Goal: Navigation & Orientation: Find specific page/section

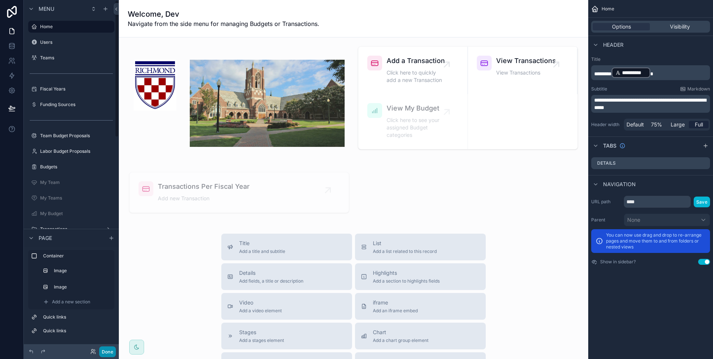
click at [108, 350] on button "Done" at bounding box center [107, 352] width 17 height 11
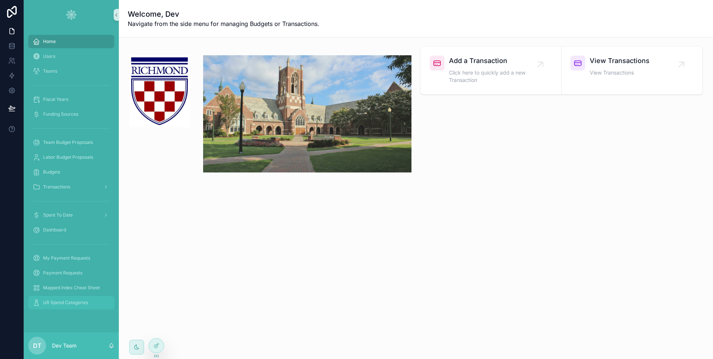
click at [68, 308] on div "UR Spend Categories" at bounding box center [71, 303] width 77 height 12
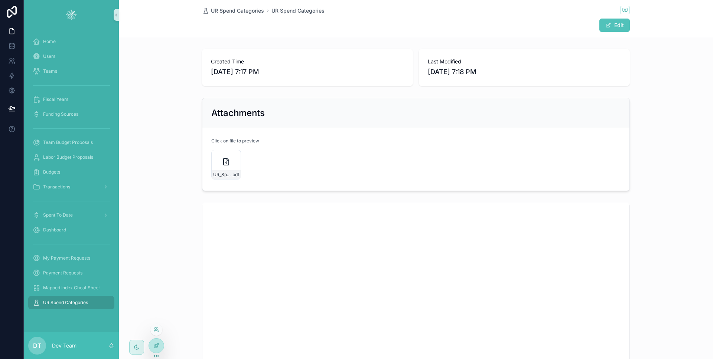
click at [155, 340] on div at bounding box center [156, 346] width 15 height 14
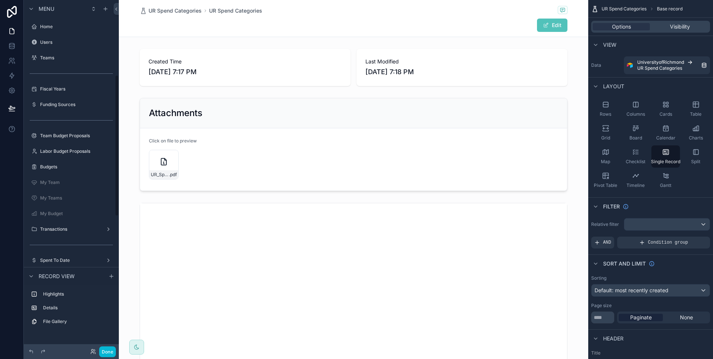
scroll to position [186, 0]
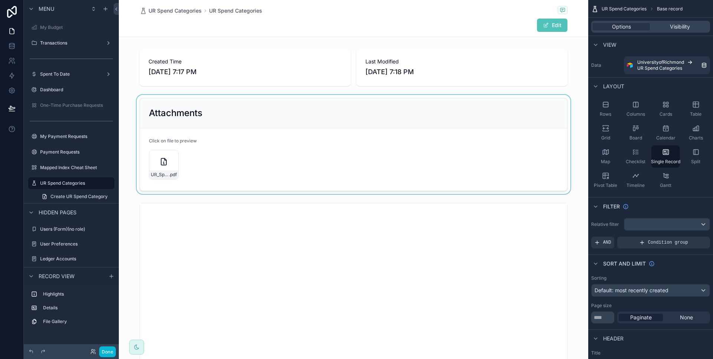
click at [202, 154] on div "scrollable content" at bounding box center [353, 144] width 469 height 99
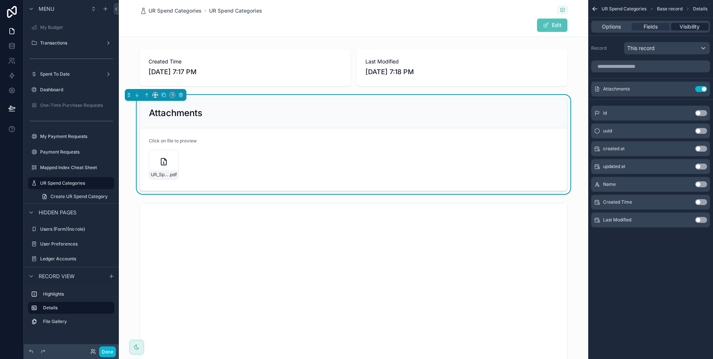
click at [694, 28] on span "Visibility" at bounding box center [689, 26] width 20 height 7
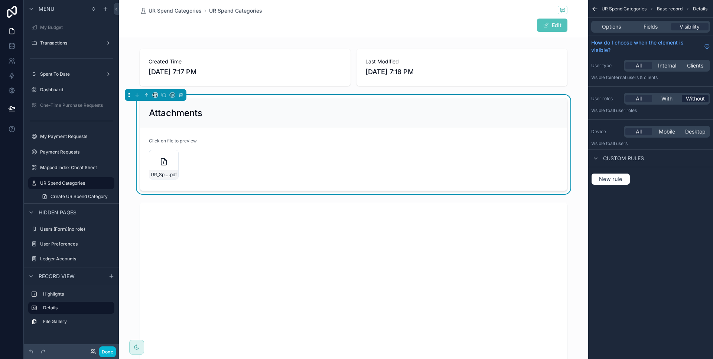
click at [688, 99] on span "Without" at bounding box center [695, 98] width 19 height 7
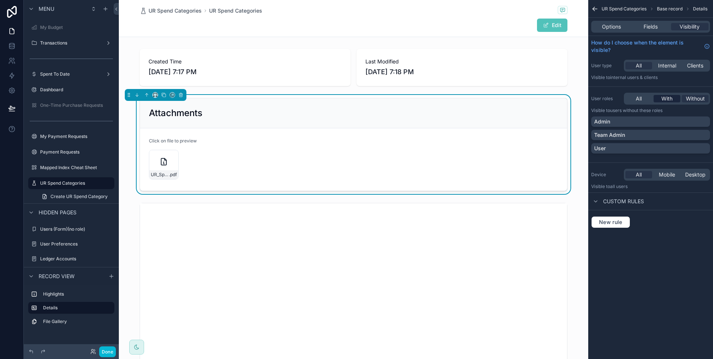
click at [664, 100] on span "With" at bounding box center [666, 98] width 11 height 7
click at [636, 136] on div "Team Admin" at bounding box center [650, 134] width 113 height 7
click at [109, 351] on button "Done" at bounding box center [107, 352] width 17 height 11
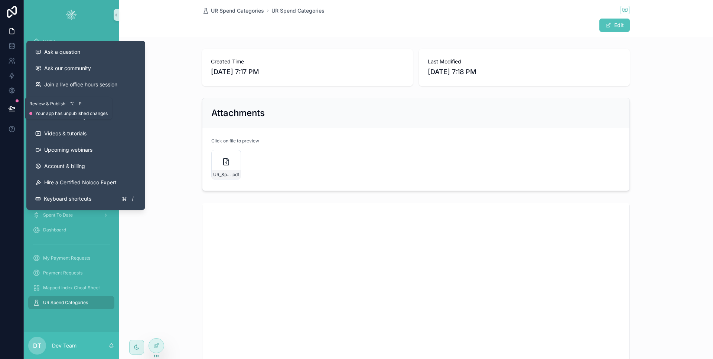
click at [12, 108] on icon at bounding box center [12, 108] width 6 height 4
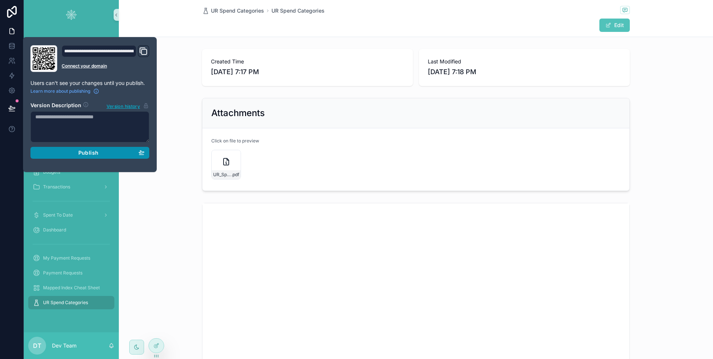
click at [85, 150] on span "Publish" at bounding box center [88, 153] width 20 height 7
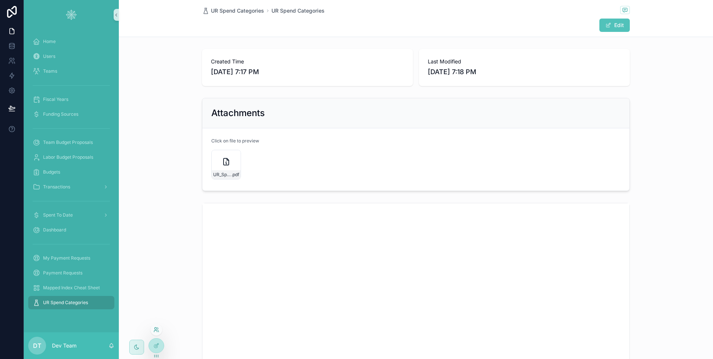
click at [156, 331] on icon at bounding box center [156, 330] width 6 height 6
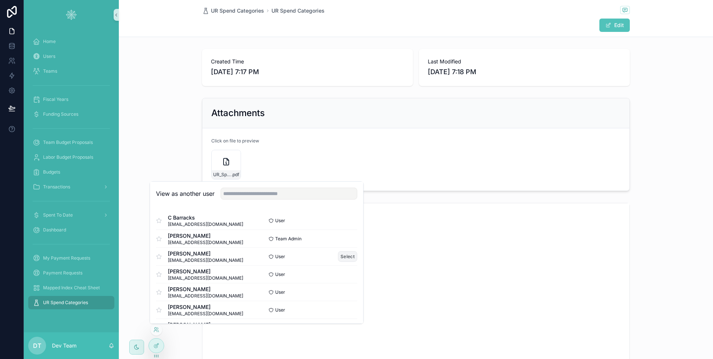
click at [343, 256] on button "Select" at bounding box center [347, 256] width 19 height 11
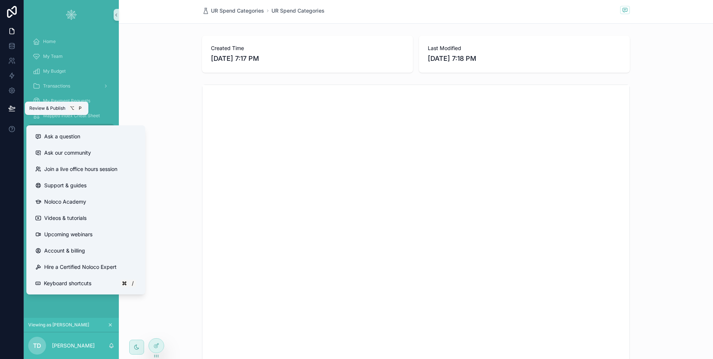
click at [14, 108] on icon at bounding box center [11, 108] width 7 height 7
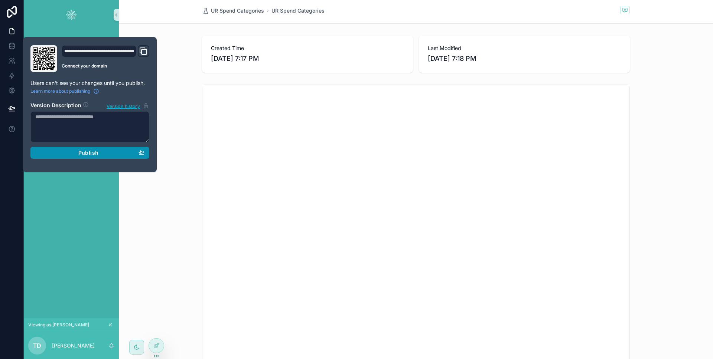
click at [58, 151] on div "Publish" at bounding box center [89, 153] width 109 height 7
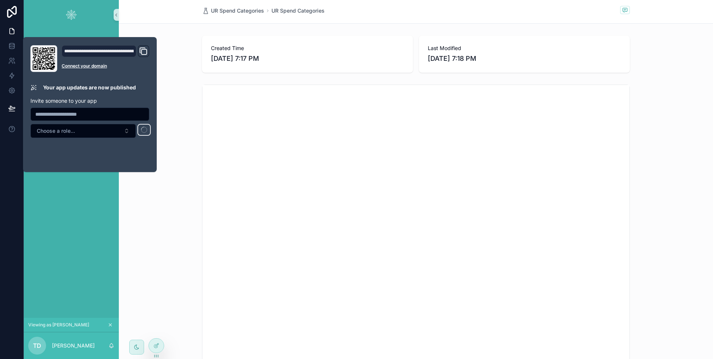
click at [12, 163] on div at bounding box center [12, 179] width 24 height 359
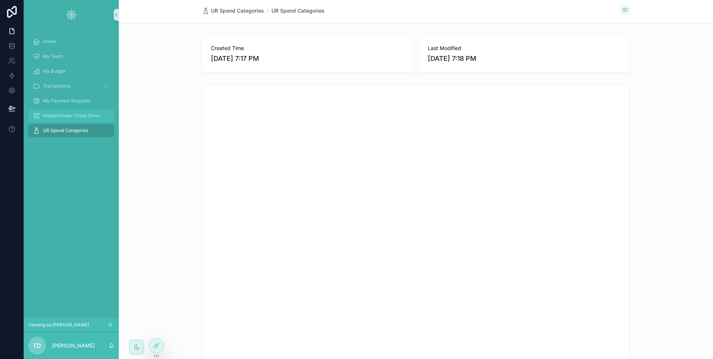
click at [72, 116] on span "Mapped Index Cheat Sheet" at bounding box center [71, 116] width 57 height 6
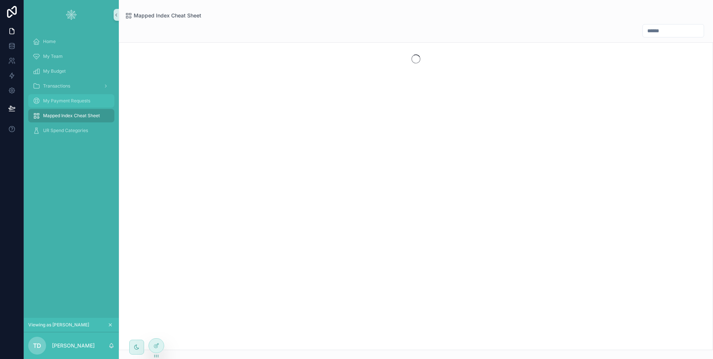
click at [68, 101] on span "My Payment Requests" at bounding box center [66, 101] width 47 height 6
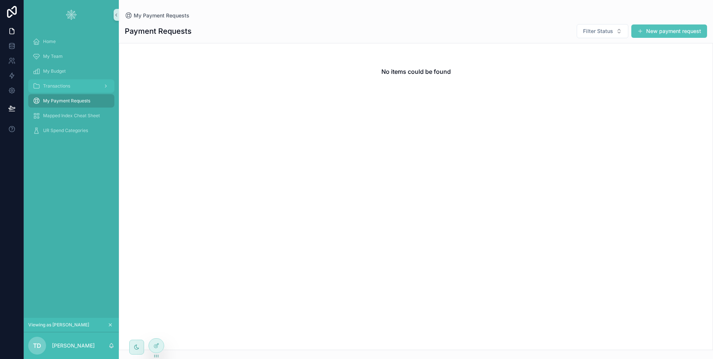
click at [65, 86] on span "Transactions" at bounding box center [56, 86] width 27 height 6
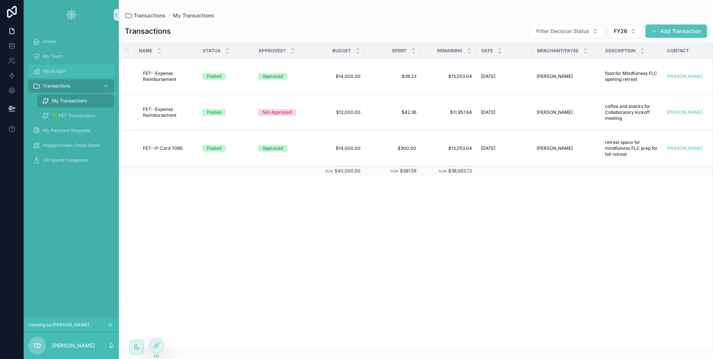
click at [67, 74] on div "My Budget" at bounding box center [71, 71] width 77 height 12
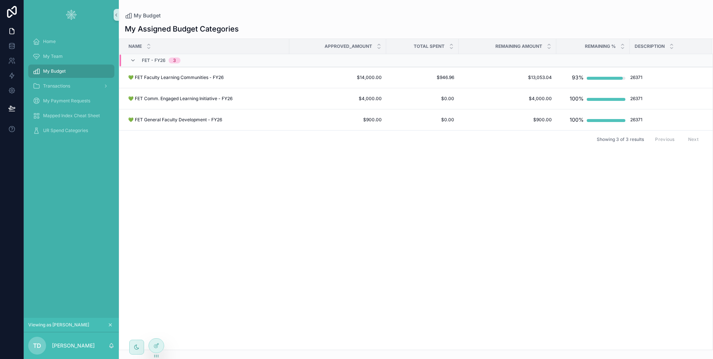
click at [71, 65] on link "My Budget" at bounding box center [71, 71] width 86 height 13
click at [72, 52] on div "My Team" at bounding box center [71, 56] width 77 height 12
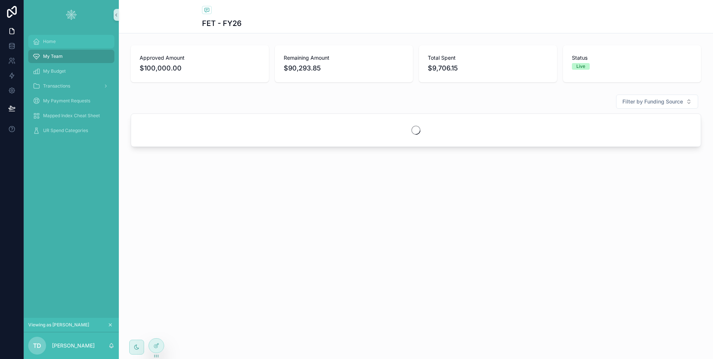
click at [72, 44] on div "Home" at bounding box center [71, 42] width 77 height 12
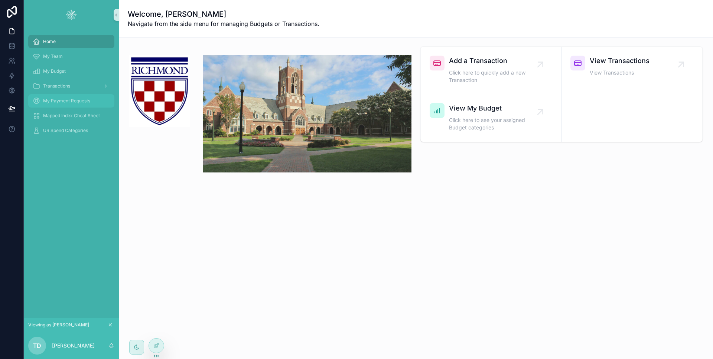
click at [78, 104] on div "My Payment Requests" at bounding box center [71, 101] width 77 height 12
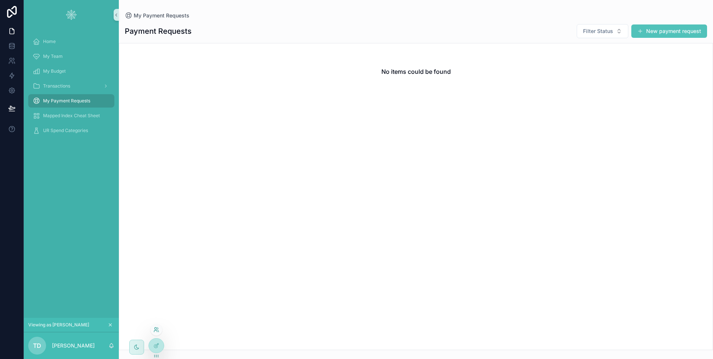
click at [157, 331] on icon at bounding box center [155, 331] width 3 height 1
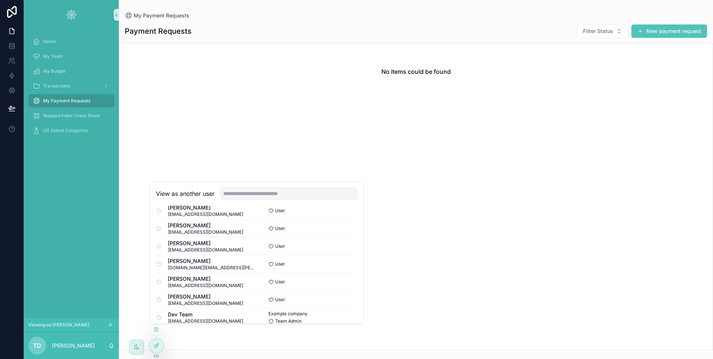
scroll to position [161, 0]
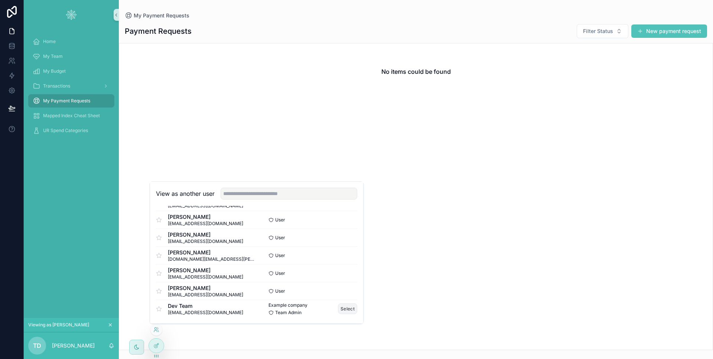
click at [338, 310] on button "Select" at bounding box center [347, 309] width 19 height 11
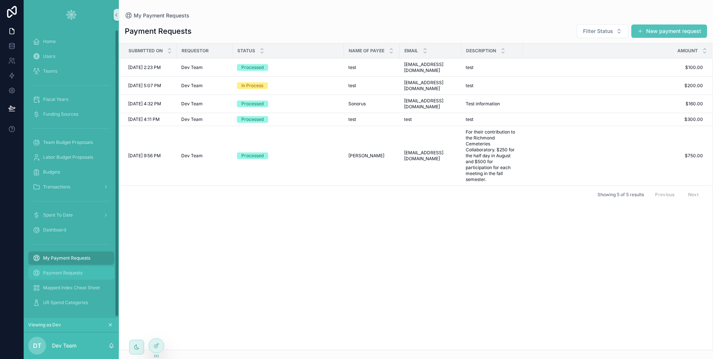
scroll to position [1, 0]
click at [86, 271] on div "Payment Requests" at bounding box center [71, 272] width 77 height 12
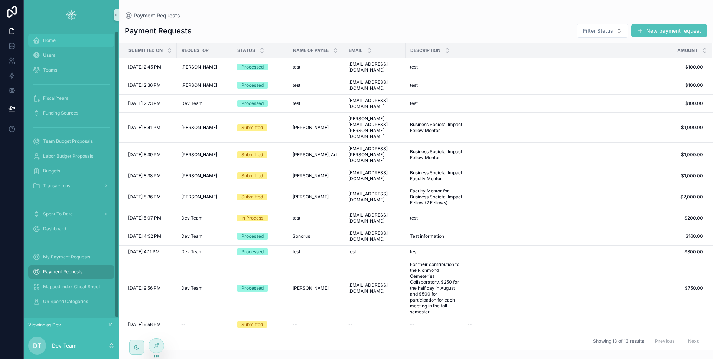
click at [69, 44] on div "Home" at bounding box center [71, 41] width 77 height 12
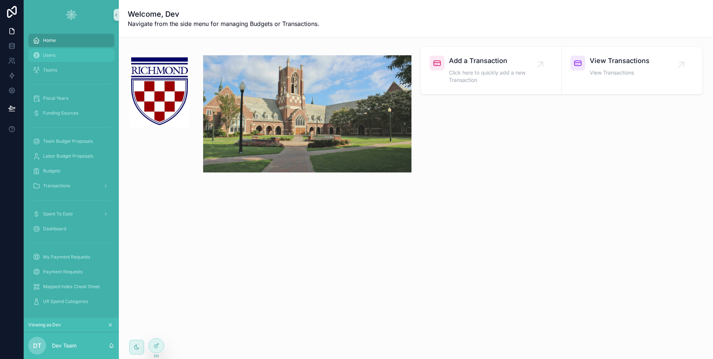
click at [71, 54] on div "Users" at bounding box center [71, 55] width 77 height 12
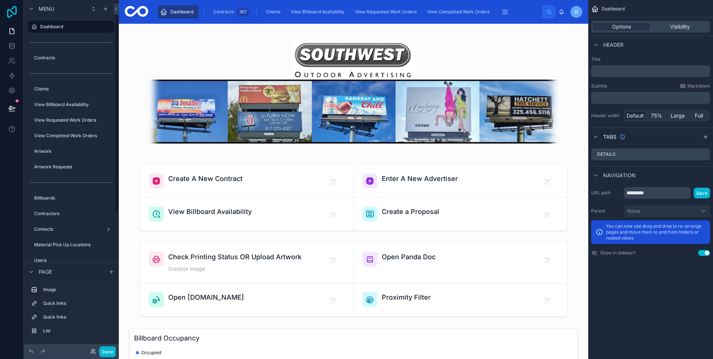
click at [12, 13] on icon at bounding box center [11, 12] width 15 height 12
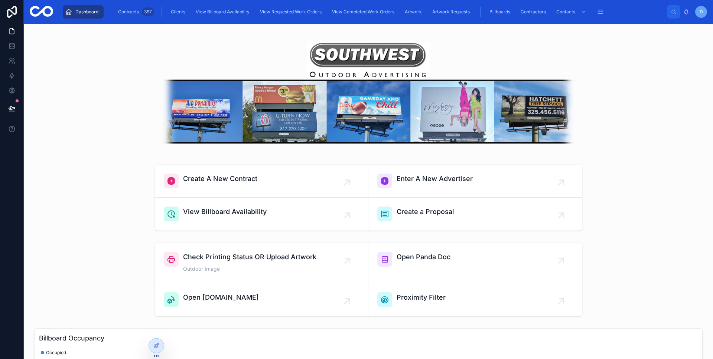
click at [703, 10] on div "D" at bounding box center [701, 12] width 12 height 12
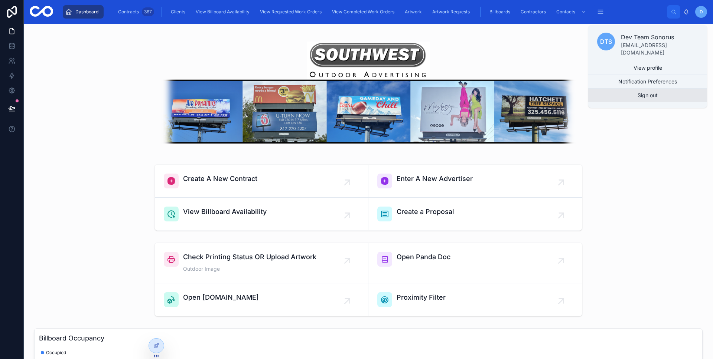
click at [669, 93] on button "Sign out" at bounding box center [647, 95] width 119 height 13
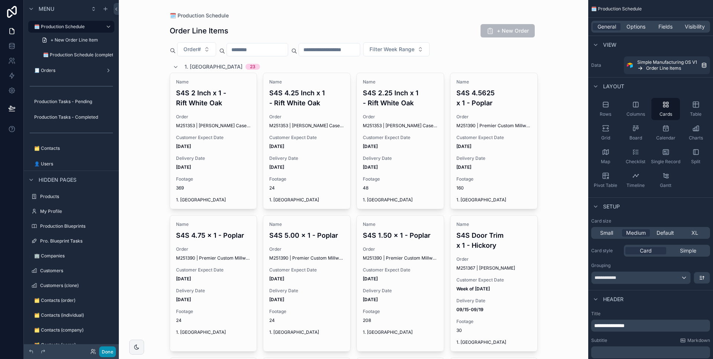
click at [109, 348] on button "Done" at bounding box center [107, 352] width 17 height 11
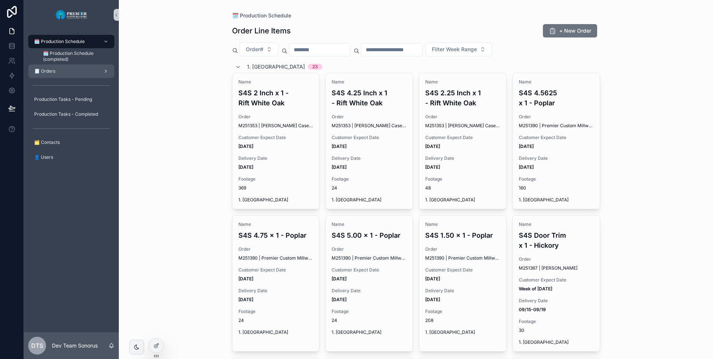
click at [58, 69] on div "🧾 Orders" at bounding box center [71, 71] width 77 height 12
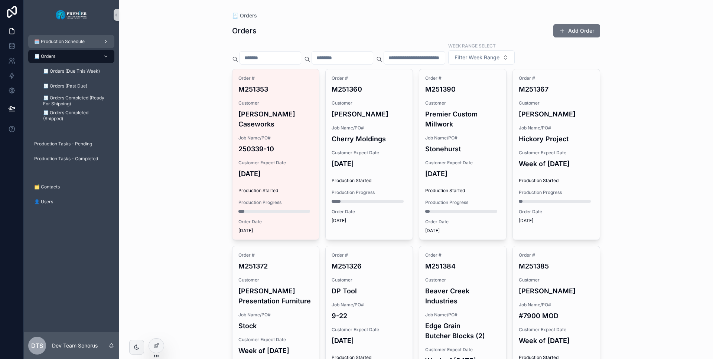
click at [69, 45] on div "🗓️ Production Schedule" at bounding box center [71, 42] width 77 height 12
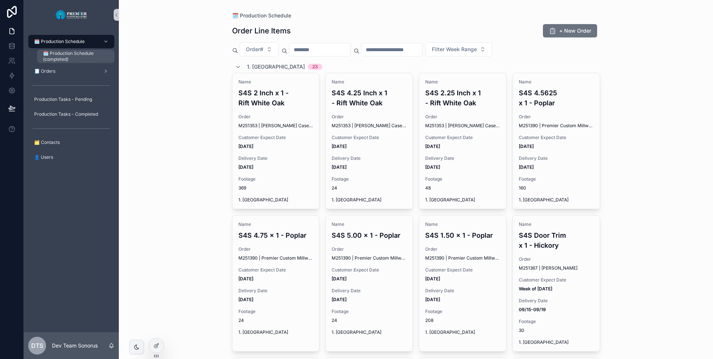
click at [71, 55] on span "🗓️ Production Schedule (completed)" at bounding box center [75, 56] width 64 height 12
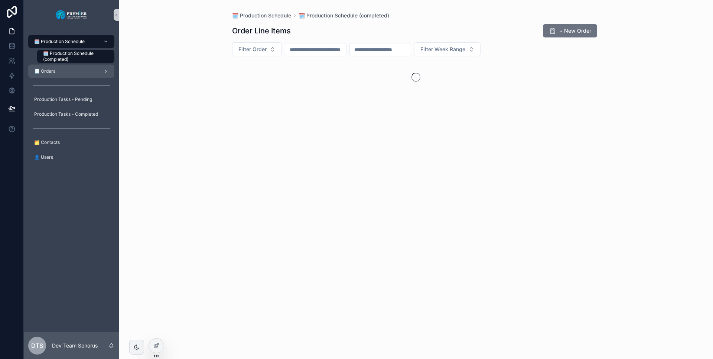
click at [67, 66] on div "🧾 Orders" at bounding box center [71, 71] width 77 height 12
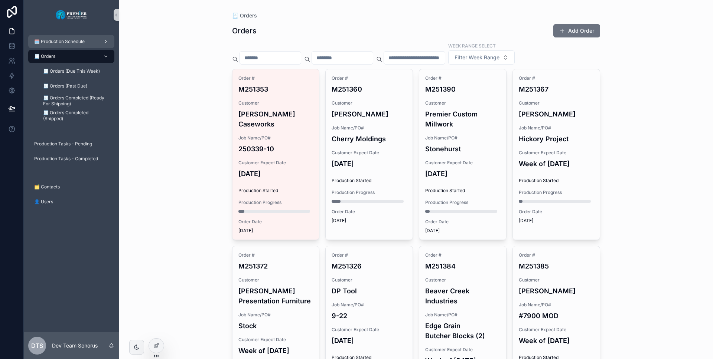
click at [85, 42] on span "🗓️ Production Schedule" at bounding box center [59, 42] width 50 height 6
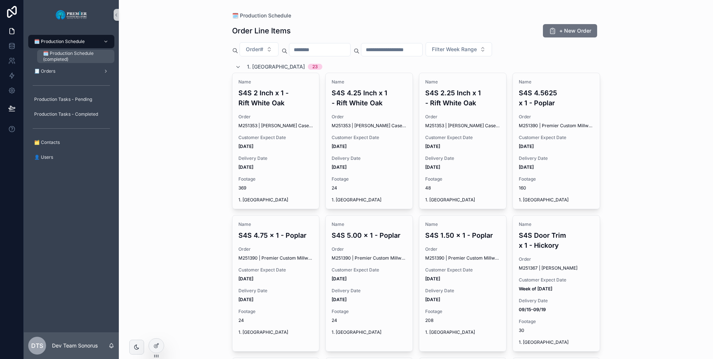
click at [84, 55] on span "🗓️ Production Schedule (completed)" at bounding box center [75, 56] width 64 height 12
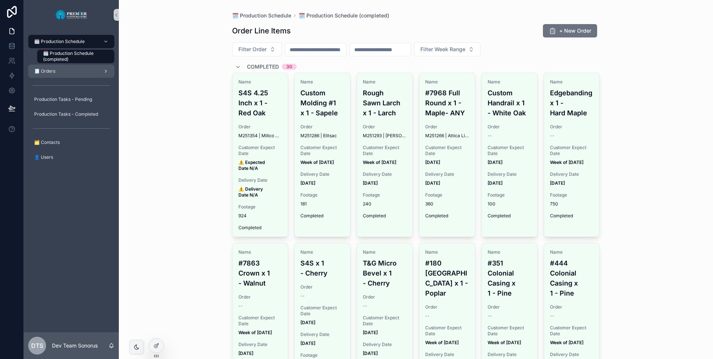
click at [80, 71] on div "🧾 Orders" at bounding box center [71, 71] width 77 height 12
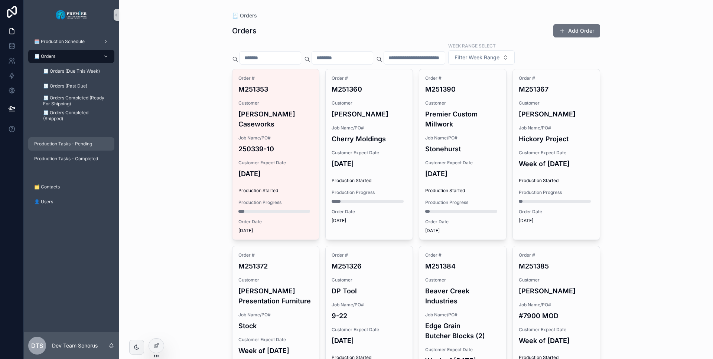
click at [84, 145] on span "Production Tasks - Pending" at bounding box center [63, 144] width 58 height 6
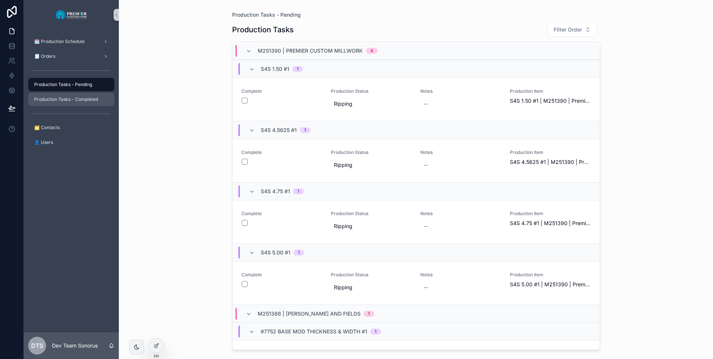
click at [79, 104] on div "Production Tasks - Completed" at bounding box center [71, 100] width 77 height 12
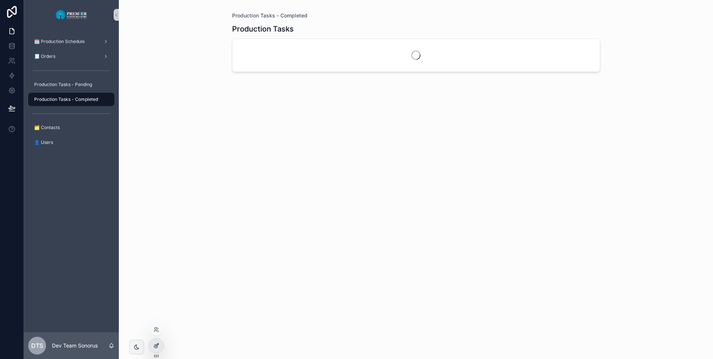
click at [158, 342] on div at bounding box center [156, 346] width 15 height 14
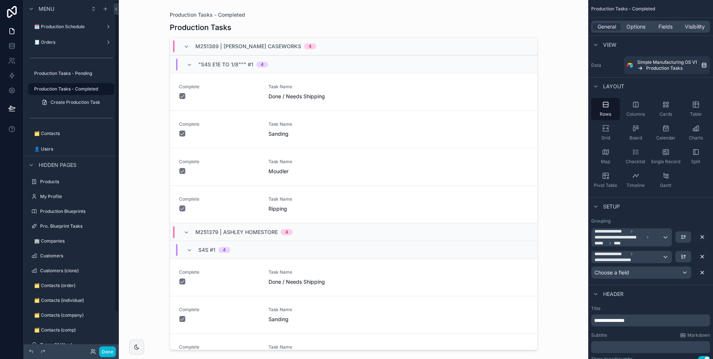
click at [62, 49] on div "scrollable content" at bounding box center [71, 49] width 95 height 1
click at [60, 46] on div "🧾 Orders" at bounding box center [68, 42] width 68 height 9
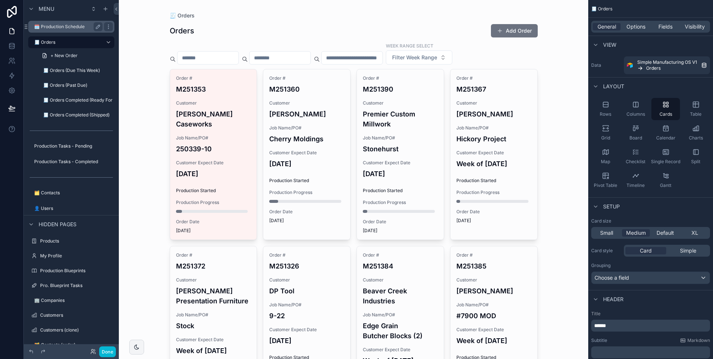
click at [68, 27] on label "🗓️ Production Schedule" at bounding box center [66, 27] width 65 height 6
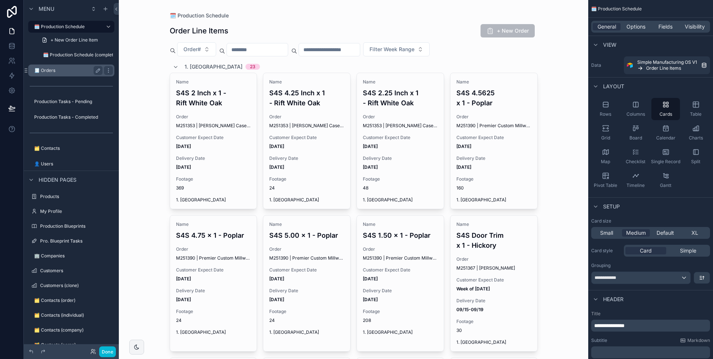
click at [72, 70] on label "🧾 Orders" at bounding box center [66, 71] width 65 height 6
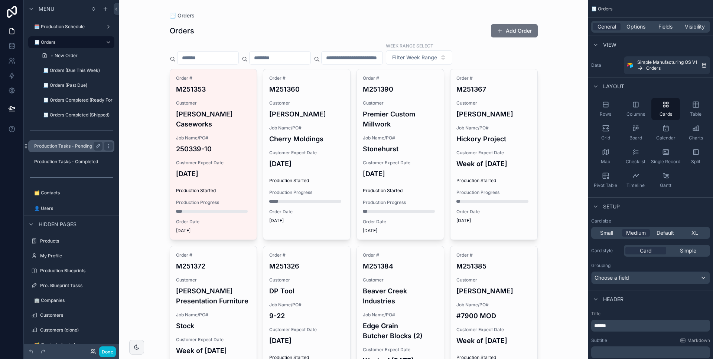
click at [76, 148] on label "Production Tasks - Pending" at bounding box center [66, 146] width 65 height 6
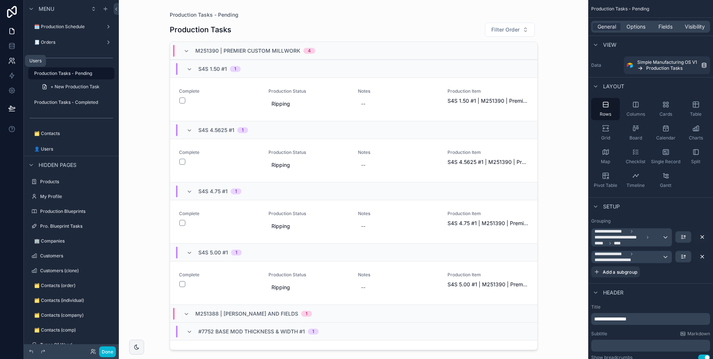
click at [15, 64] on link at bounding box center [11, 60] width 23 height 15
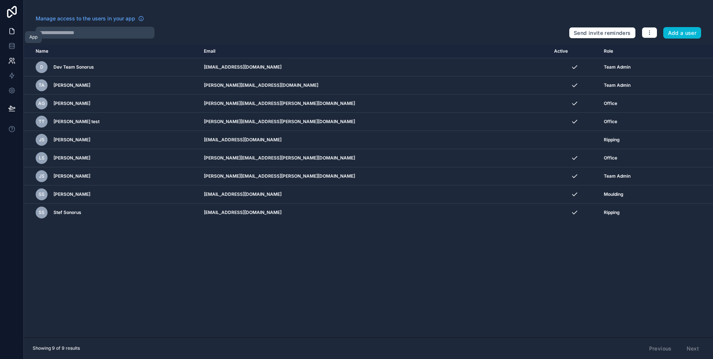
click at [14, 34] on icon at bounding box center [11, 30] width 7 height 7
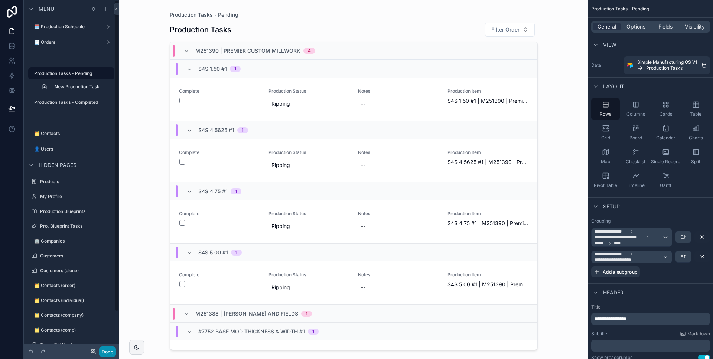
click at [110, 356] on button "Done" at bounding box center [107, 352] width 17 height 11
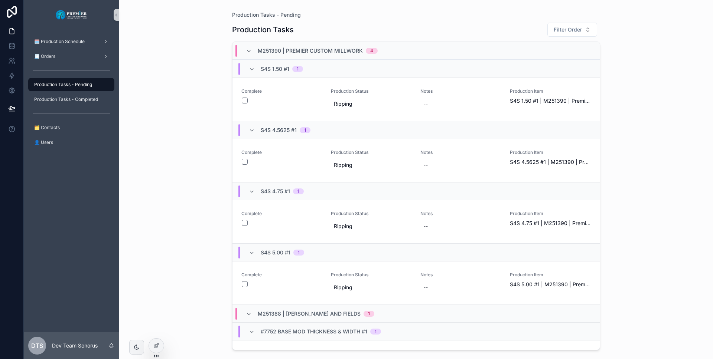
click at [103, 228] on div "🗓️ Production Schedule 🧾 Orders Production Tasks - Pending Production Tasks - C…" at bounding box center [71, 181] width 95 height 303
click at [76, 52] on div "🧾 Orders" at bounding box center [71, 56] width 77 height 12
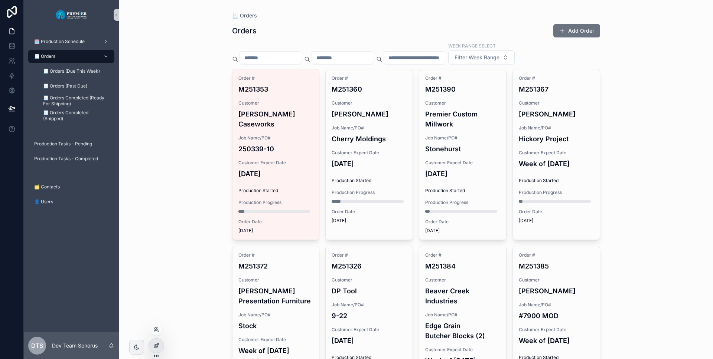
click at [157, 342] on div at bounding box center [156, 346] width 15 height 14
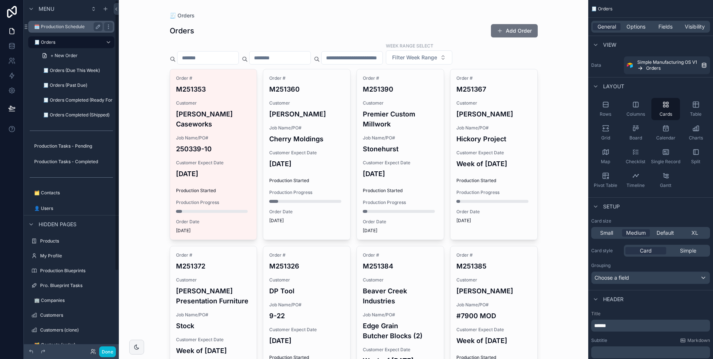
click at [83, 30] on div "🗓️ Production Schedule" at bounding box center [68, 26] width 68 height 9
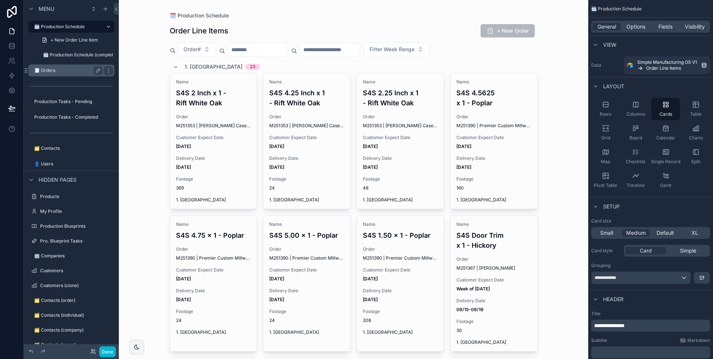
click at [79, 69] on label "🧾 Orders" at bounding box center [66, 71] width 65 height 6
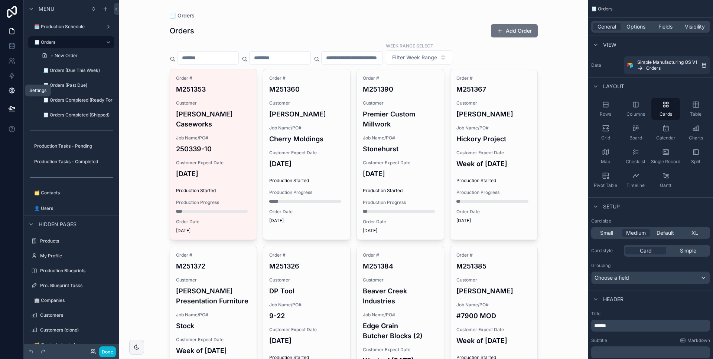
click at [14, 89] on icon at bounding box center [12, 91] width 6 height 6
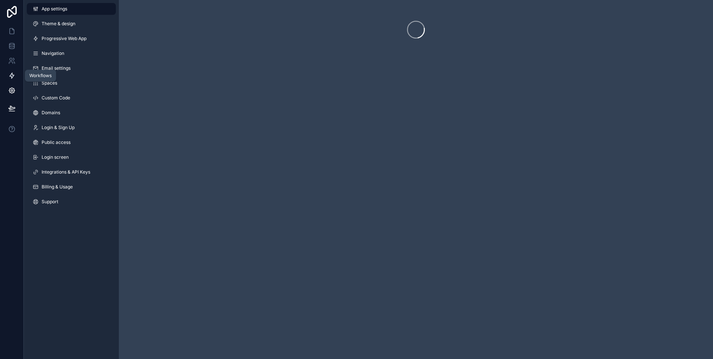
click at [12, 77] on icon at bounding box center [11, 75] width 7 height 7
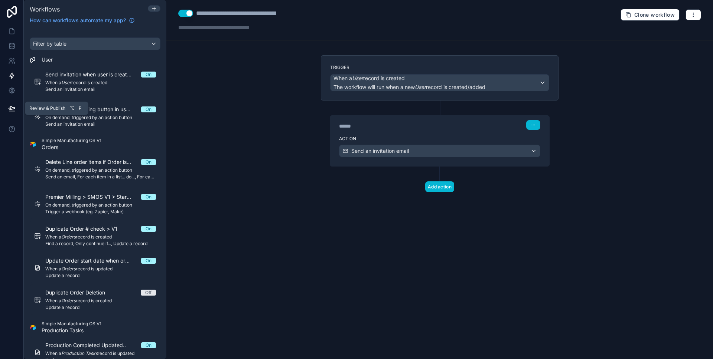
click at [12, 101] on button at bounding box center [12, 108] width 16 height 21
click at [12, 92] on icon at bounding box center [11, 90] width 7 height 7
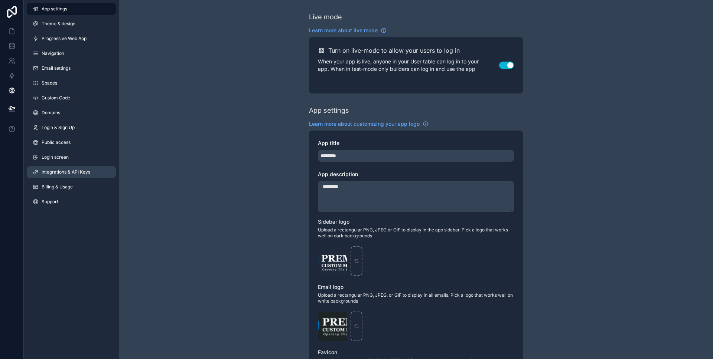
click at [70, 173] on span "Integrations & API Keys" at bounding box center [66, 172] width 49 height 6
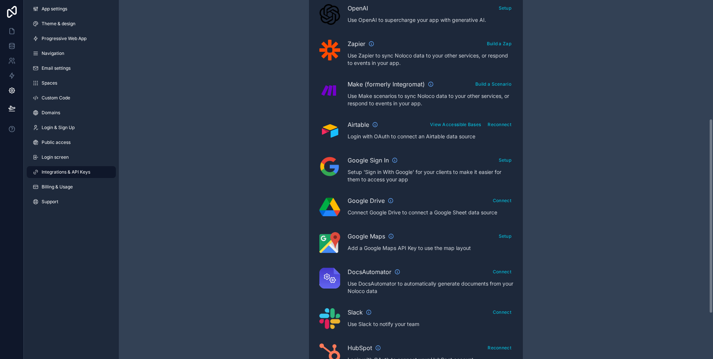
scroll to position [185, 0]
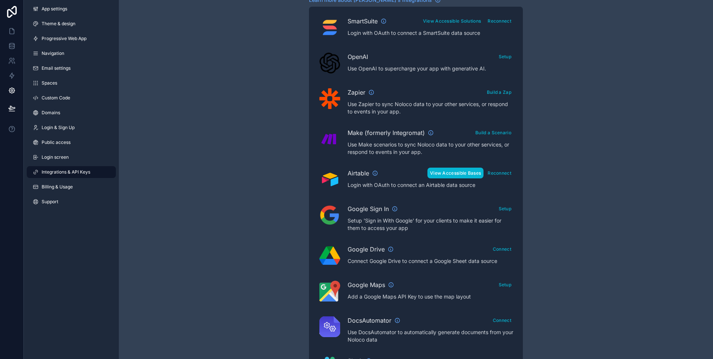
click at [477, 174] on button "View Accessible Bases" at bounding box center [455, 173] width 56 height 11
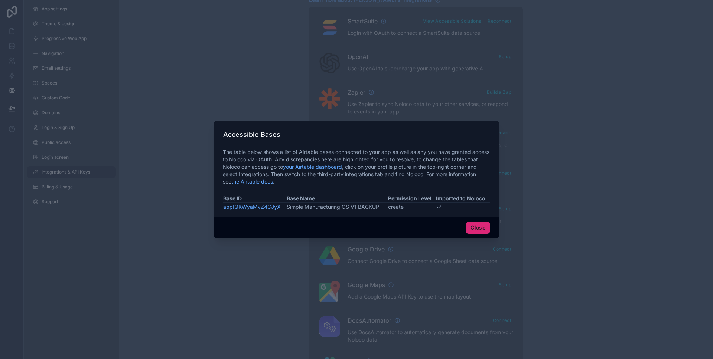
click at [472, 229] on button "Close" at bounding box center [477, 228] width 24 height 12
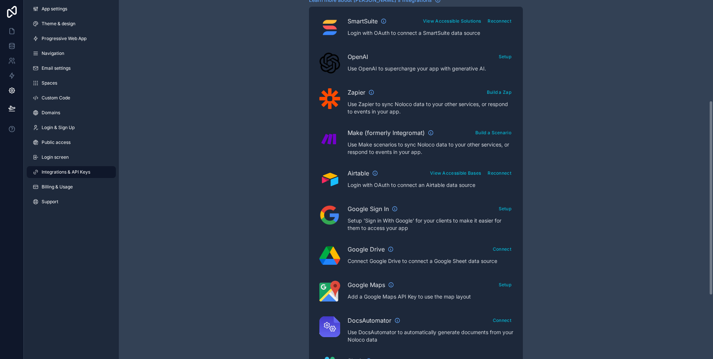
scroll to position [133, 0]
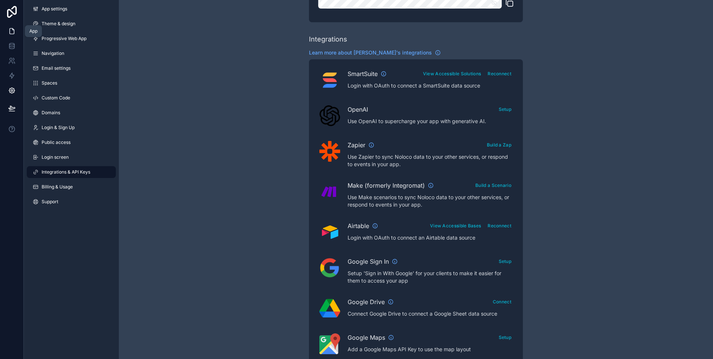
click at [10, 31] on icon at bounding box center [11, 30] width 7 height 7
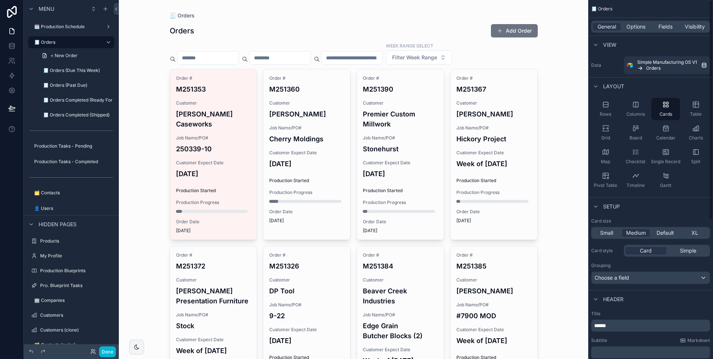
click at [661, 31] on div "General Options Fields Visibility" at bounding box center [650, 27] width 119 height 12
click at [661, 30] on span "Fields" at bounding box center [665, 26] width 14 height 7
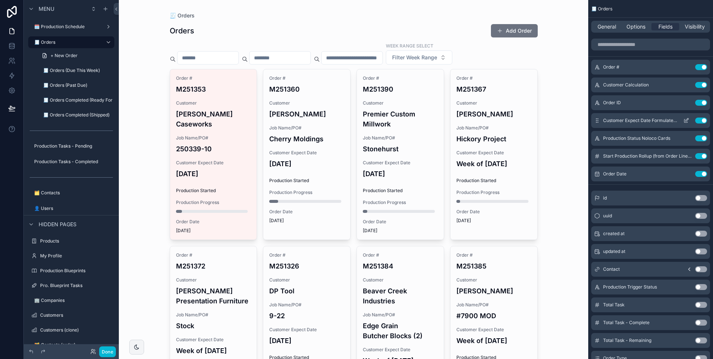
click at [687, 120] on icon "scrollable content" at bounding box center [686, 119] width 3 height 3
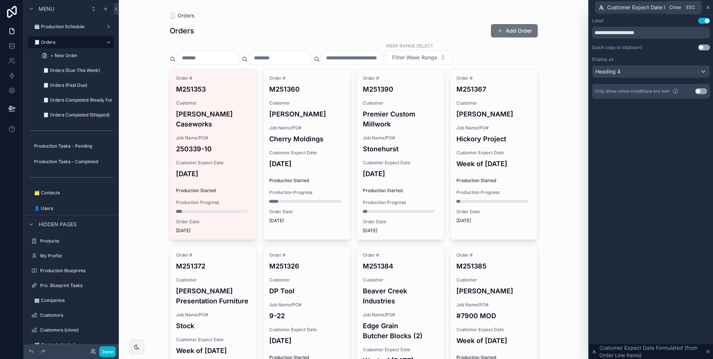
click at [709, 8] on icon at bounding box center [707, 7] width 6 height 6
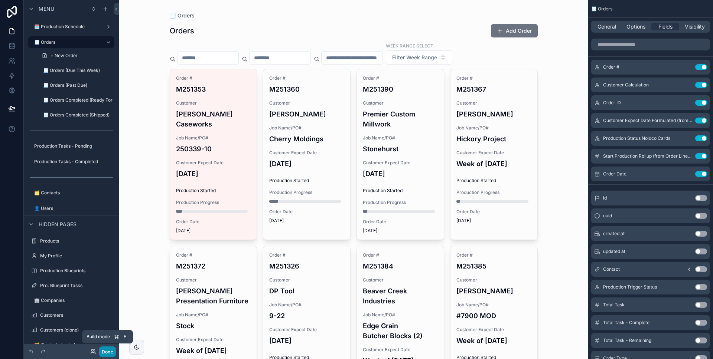
click at [112, 353] on button "Done" at bounding box center [107, 352] width 17 height 11
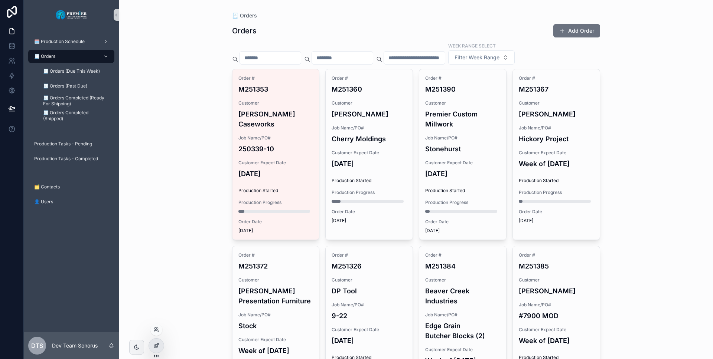
click at [158, 344] on icon at bounding box center [156, 346] width 6 height 6
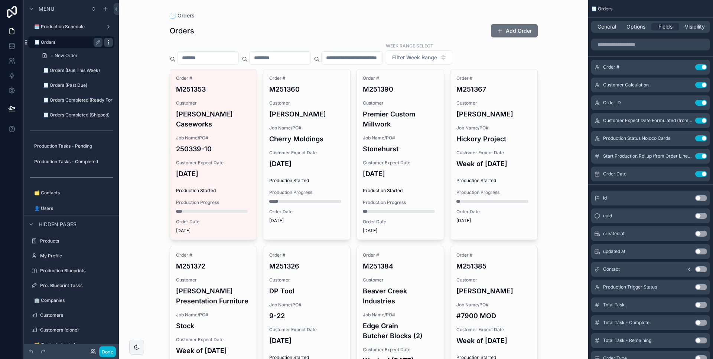
click at [108, 44] on icon "scrollable content" at bounding box center [108, 44] width 0 height 0
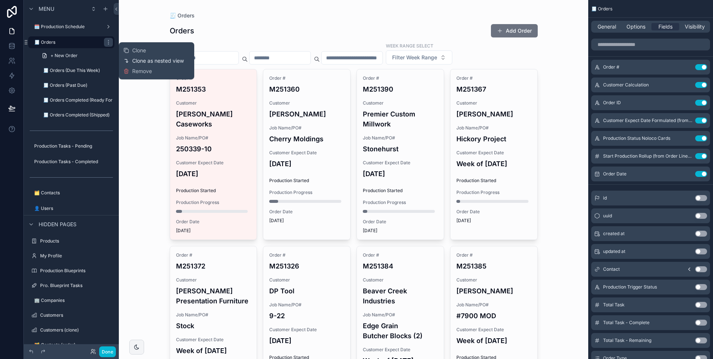
click at [151, 62] on span "Clone as nested view" at bounding box center [158, 60] width 52 height 7
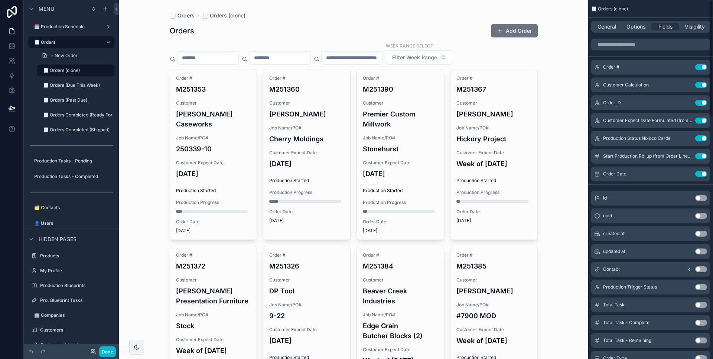
click at [611, 30] on span "General" at bounding box center [606, 26] width 19 height 7
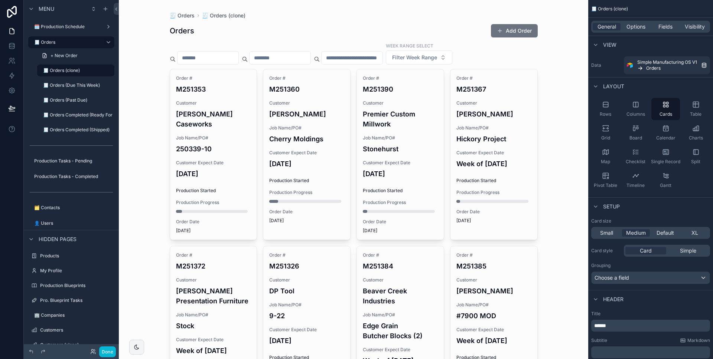
scroll to position [215, 0]
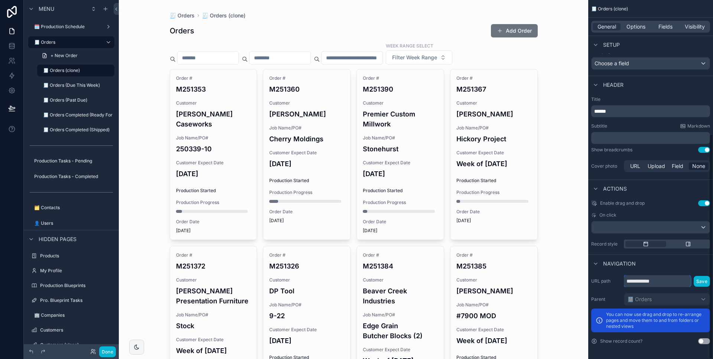
click at [670, 283] on input "**********" at bounding box center [657, 281] width 67 height 12
type input "**********"
click at [700, 284] on button "Save" at bounding box center [701, 281] width 16 height 11
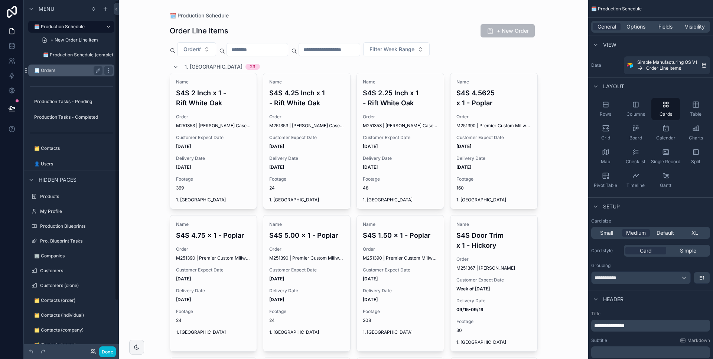
click at [67, 70] on label "🧾 Orders" at bounding box center [66, 71] width 65 height 6
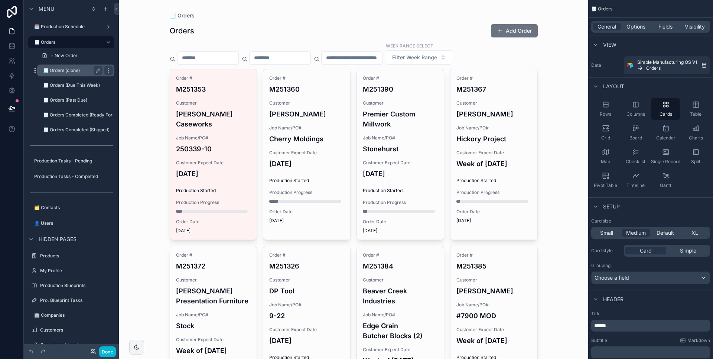
click at [70, 73] on label "🧾 Orders (clone)" at bounding box center [71, 71] width 56 height 6
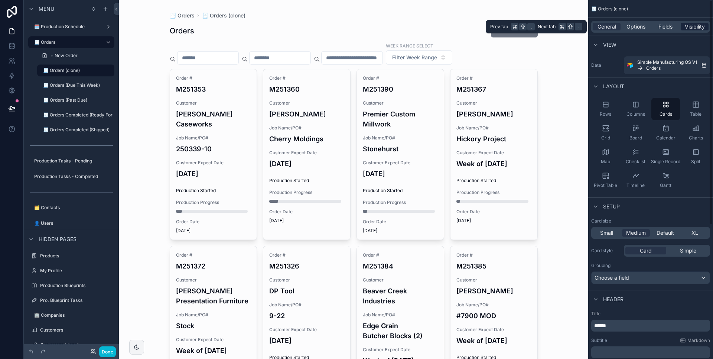
click at [697, 29] on span "Visibility" at bounding box center [694, 26] width 20 height 7
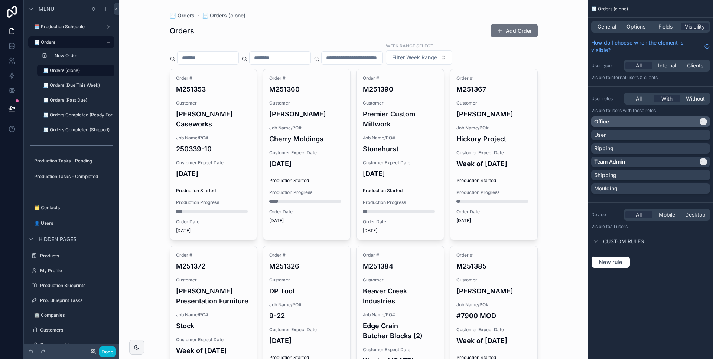
click at [702, 121] on icon "scrollable content" at bounding box center [703, 122] width 4 height 4
click at [113, 351] on button "Done" at bounding box center [107, 352] width 17 height 11
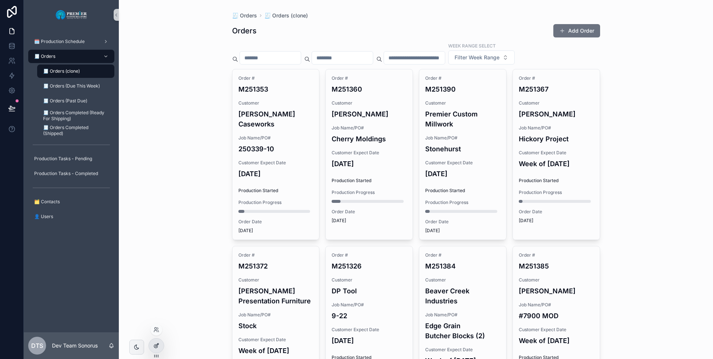
click at [154, 344] on icon at bounding box center [156, 346] width 6 height 6
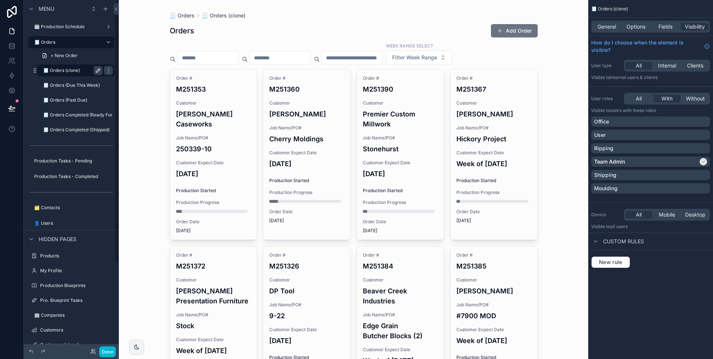
click at [98, 72] on icon "scrollable content" at bounding box center [98, 71] width 6 height 6
click at [86, 71] on input "**********" at bounding box center [67, 70] width 48 height 9
drag, startPoint x: 87, startPoint y: 71, endPoint x: 116, endPoint y: 68, distance: 29.5
click at [87, 71] on input "**********" at bounding box center [72, 70] width 58 height 9
type input "**********"
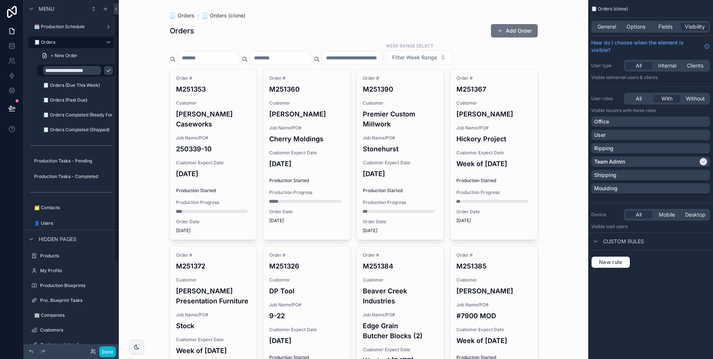
click at [105, 73] on icon "scrollable content" at bounding box center [108, 71] width 6 height 6
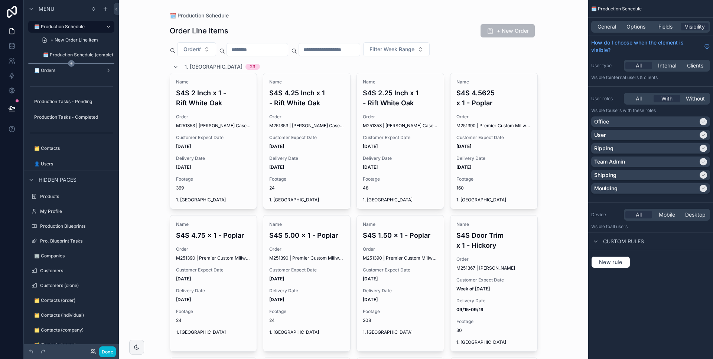
click at [65, 63] on div "scrollable content" at bounding box center [71, 63] width 86 height 1
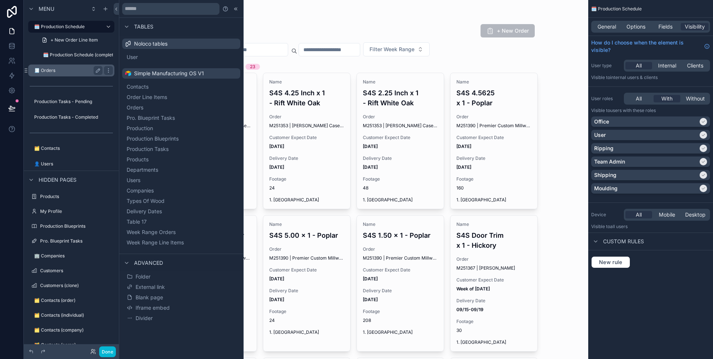
click at [64, 70] on label "🧾 Orders" at bounding box center [66, 71] width 65 height 6
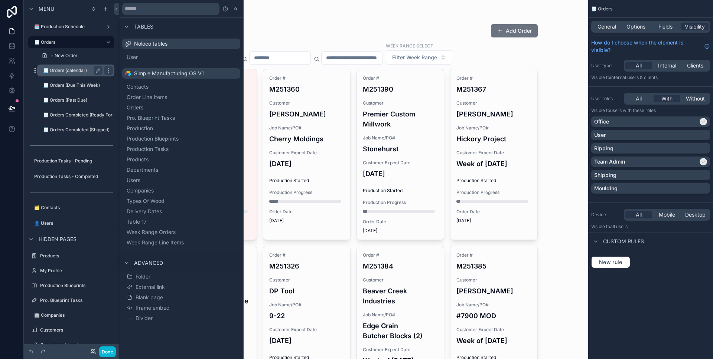
click at [66, 70] on label "🧾 Orders (calendar)" at bounding box center [71, 71] width 56 height 6
click at [616, 26] on div "General" at bounding box center [606, 26] width 28 height 7
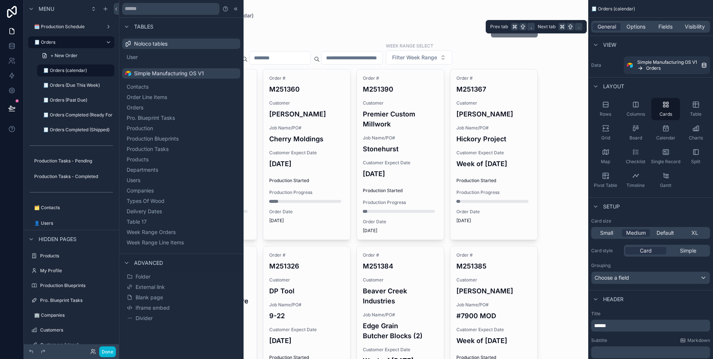
click at [630, 31] on div "General Options Fields Visibility" at bounding box center [650, 27] width 119 height 12
click at [629, 27] on span "Options" at bounding box center [635, 26] width 19 height 7
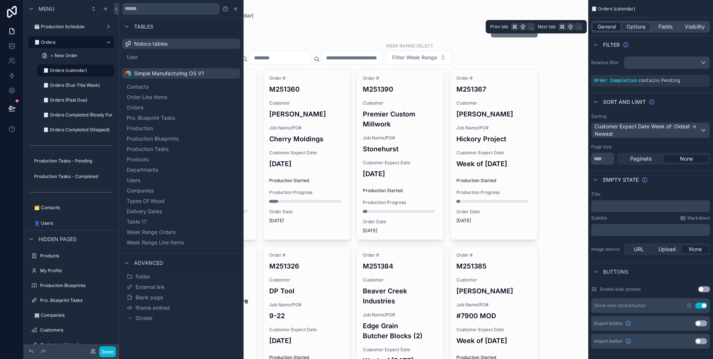
click at [618, 26] on div "General" at bounding box center [606, 26] width 28 height 7
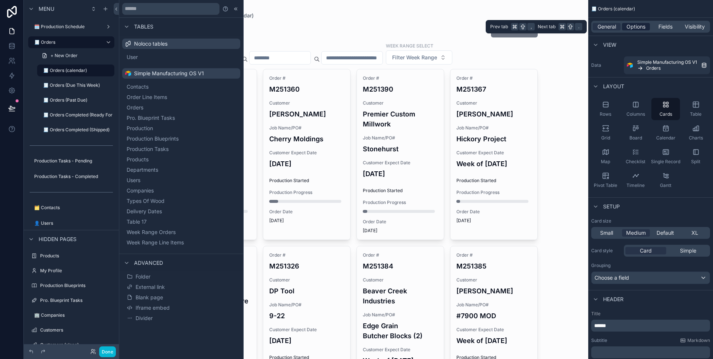
click at [624, 26] on div "Options" at bounding box center [636, 26] width 28 height 7
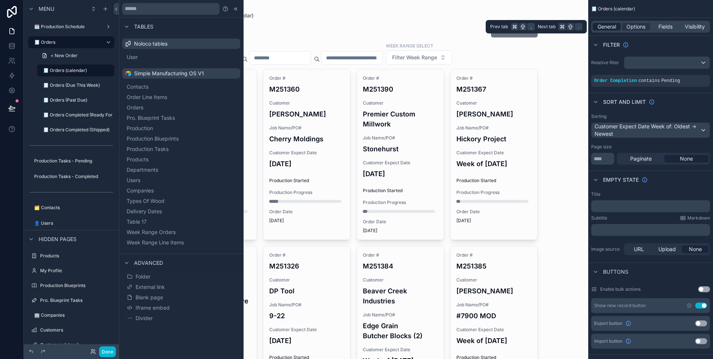
click at [601, 27] on span "General" at bounding box center [606, 26] width 19 height 7
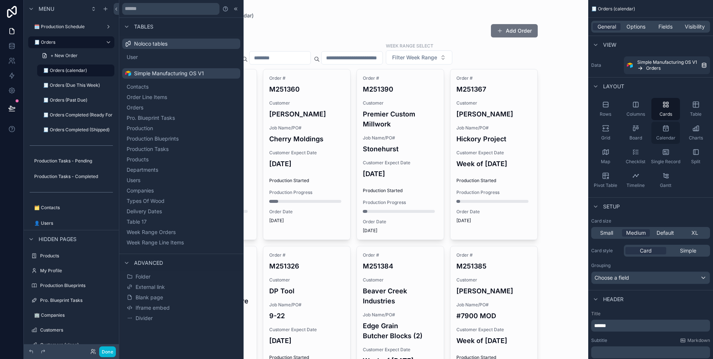
click at [665, 133] on div "Calendar" at bounding box center [665, 133] width 29 height 22
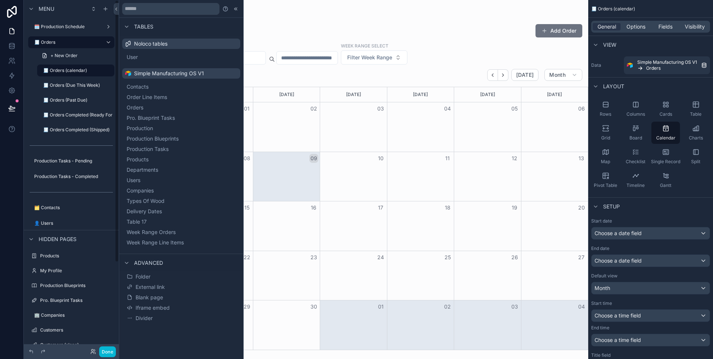
click at [115, 347] on div "Done" at bounding box center [101, 352] width 30 height 11
click at [114, 348] on button "Done" at bounding box center [107, 352] width 17 height 11
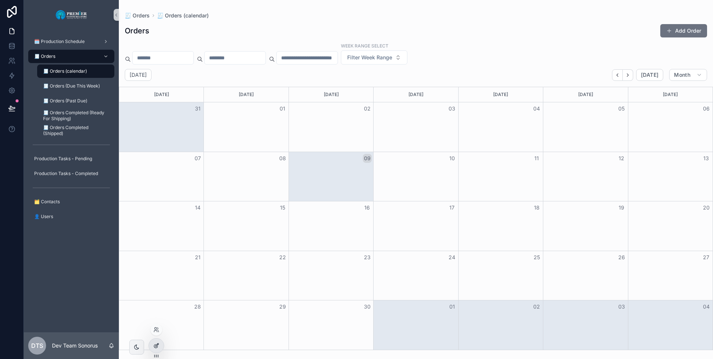
click at [161, 344] on div at bounding box center [156, 346] width 15 height 14
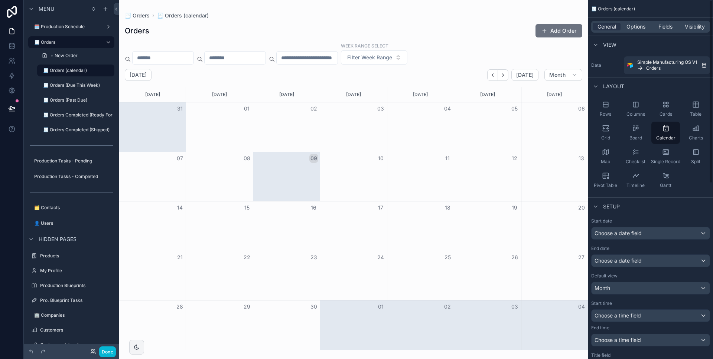
scroll to position [4, 0]
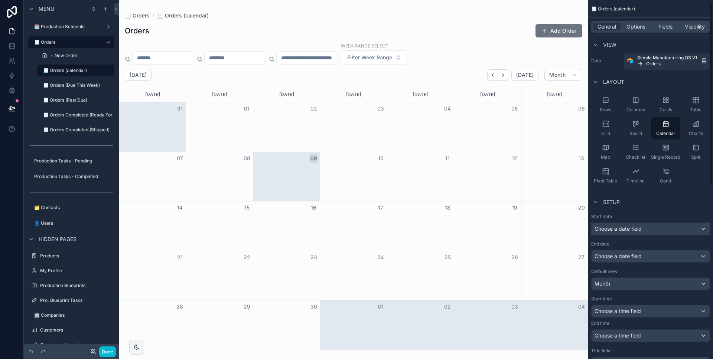
click at [632, 226] on span "Choose a date field" at bounding box center [617, 229] width 47 height 6
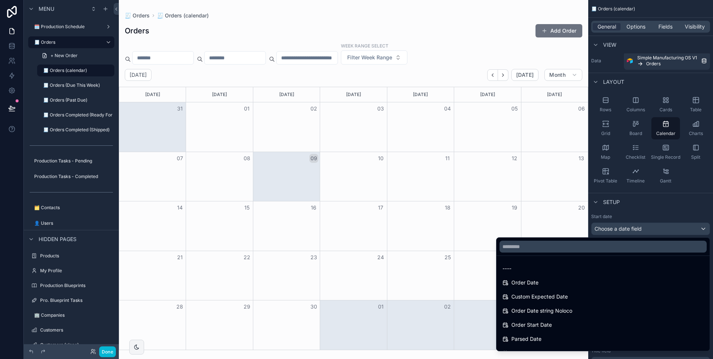
click at [632, 226] on div "scrollable content" at bounding box center [356, 179] width 713 height 359
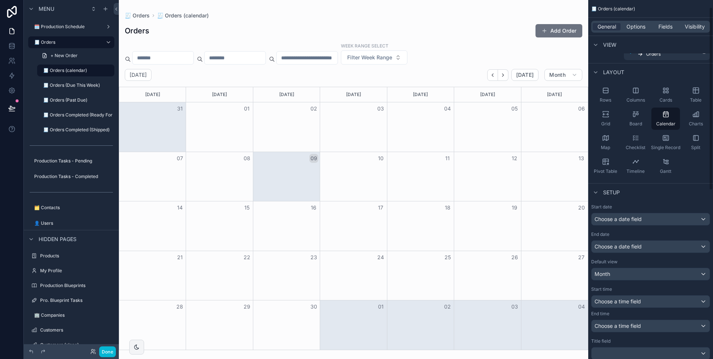
scroll to position [50, 0]
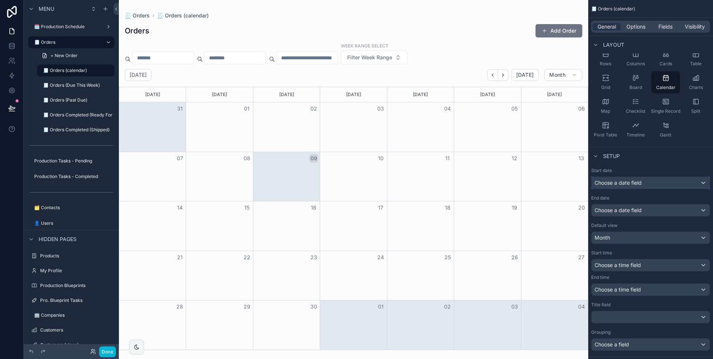
click at [631, 181] on span "Choose a date field" at bounding box center [617, 183] width 47 height 6
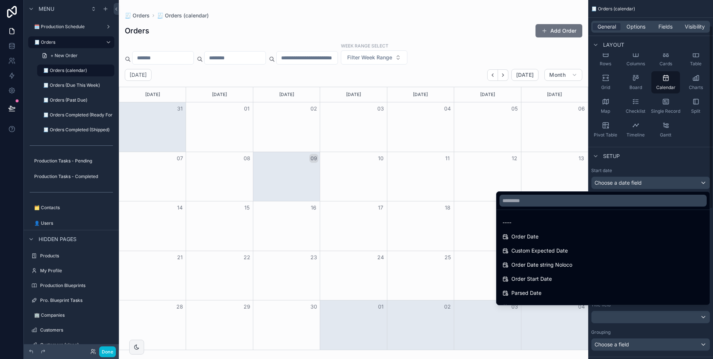
click at [644, 168] on div "scrollable content" at bounding box center [356, 179] width 713 height 359
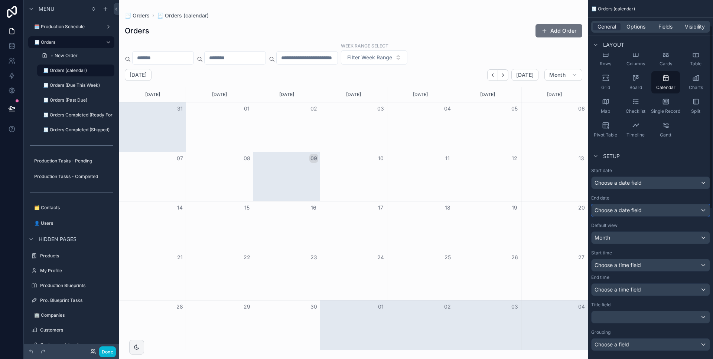
click at [633, 207] on span "Choose a date field" at bounding box center [617, 210] width 47 height 6
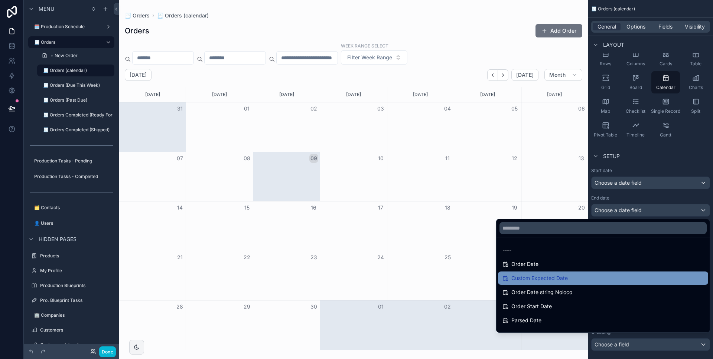
click at [602, 278] on div "Custom Expected Date" at bounding box center [602, 278] width 201 height 9
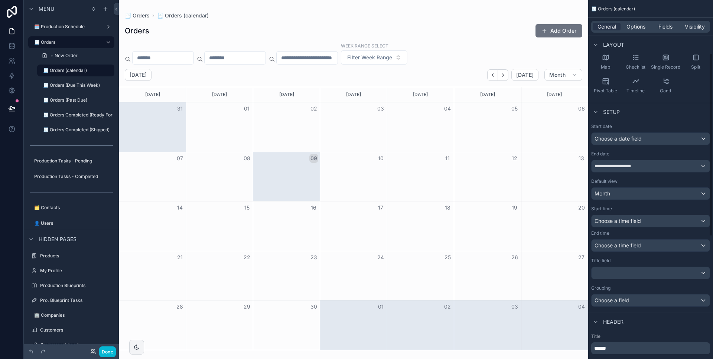
scroll to position [104, 0]
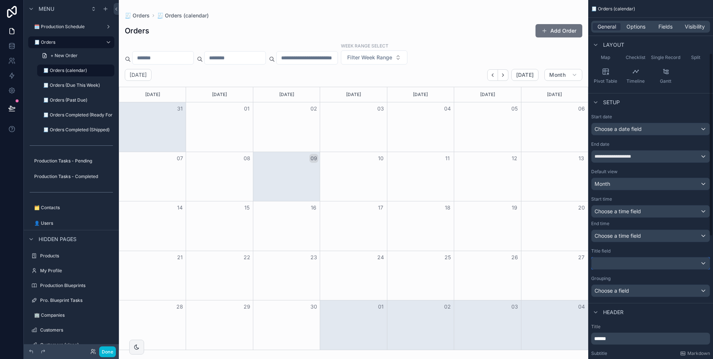
click at [624, 260] on div "scrollable content" at bounding box center [650, 264] width 118 height 12
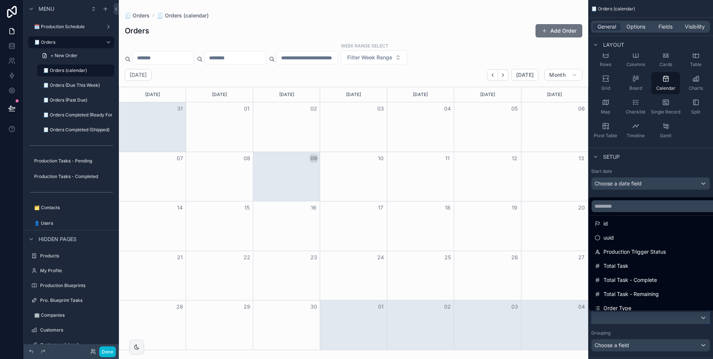
scroll to position [0, 0]
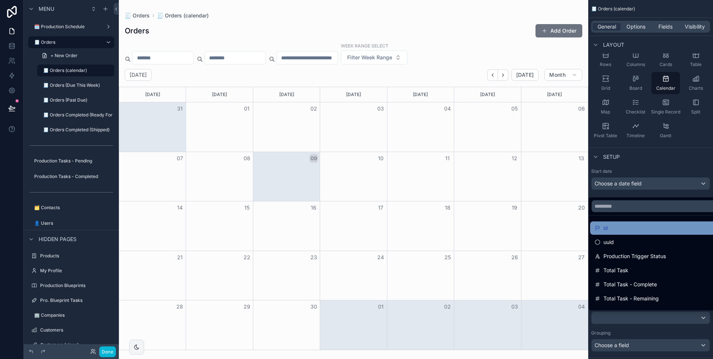
click at [643, 224] on div "id" at bounding box center [669, 228] width 151 height 9
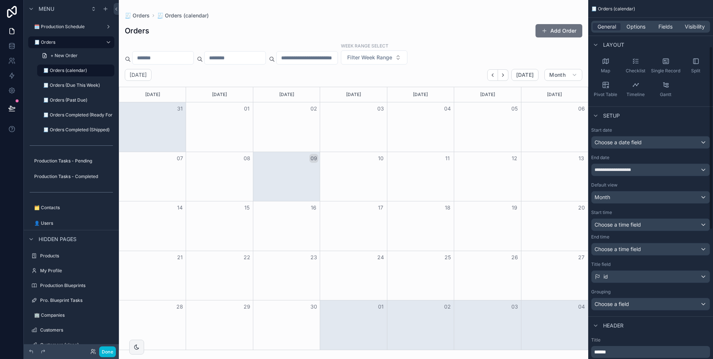
scroll to position [160, 0]
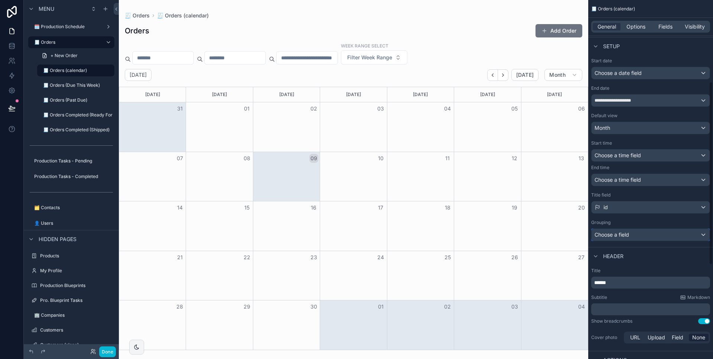
click at [637, 237] on div "Choose a field" at bounding box center [650, 235] width 118 height 12
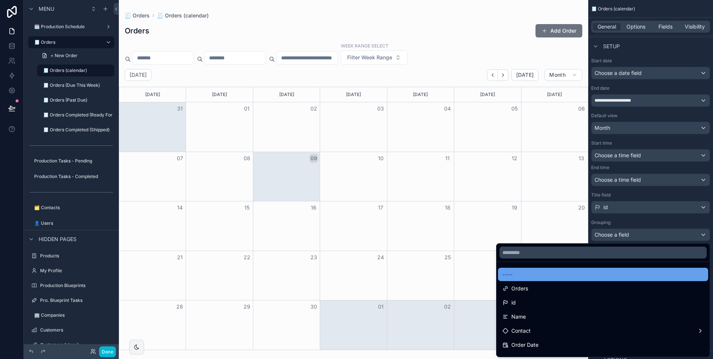
click at [623, 280] on div "----" at bounding box center [603, 274] width 210 height 13
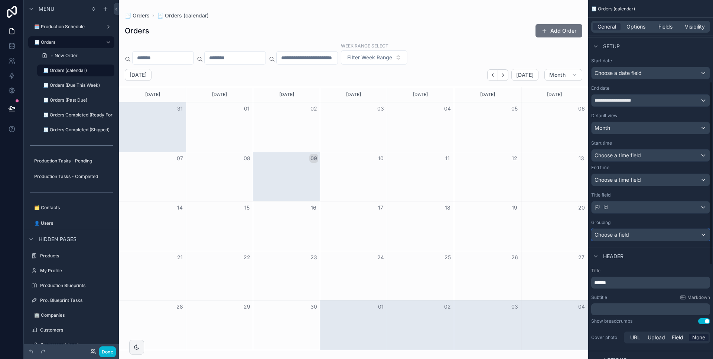
click at [630, 241] on button "Choose a field" at bounding box center [650, 235] width 119 height 13
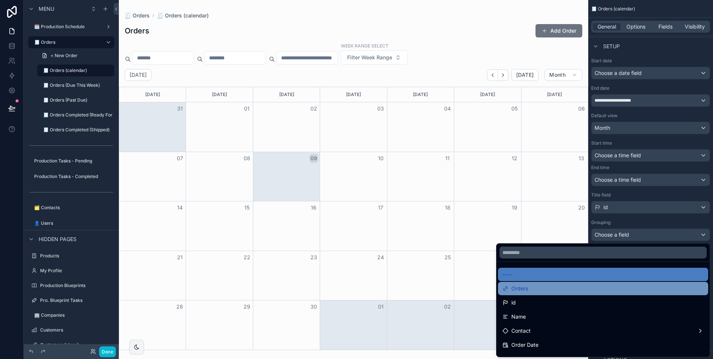
click at [624, 284] on div "Orders" at bounding box center [602, 288] width 201 height 9
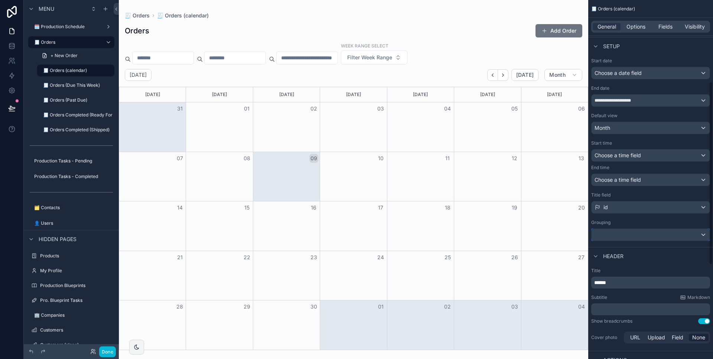
click at [634, 235] on div "scrollable content" at bounding box center [650, 235] width 118 height 12
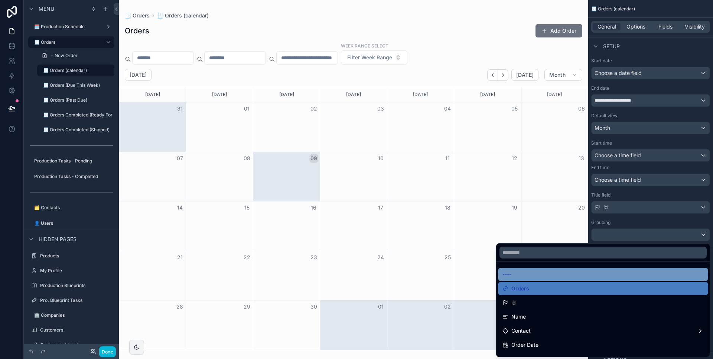
click at [607, 277] on div "----" at bounding box center [602, 274] width 201 height 9
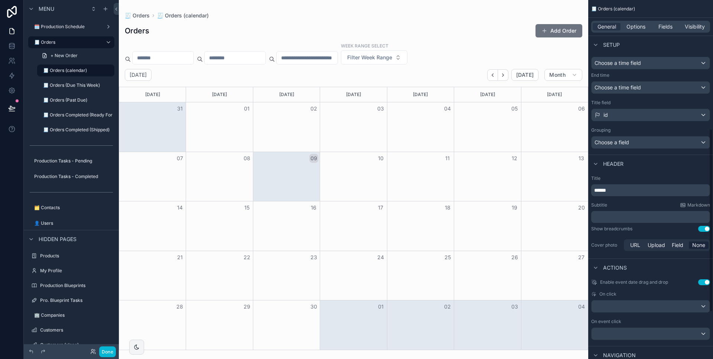
scroll to position [145, 0]
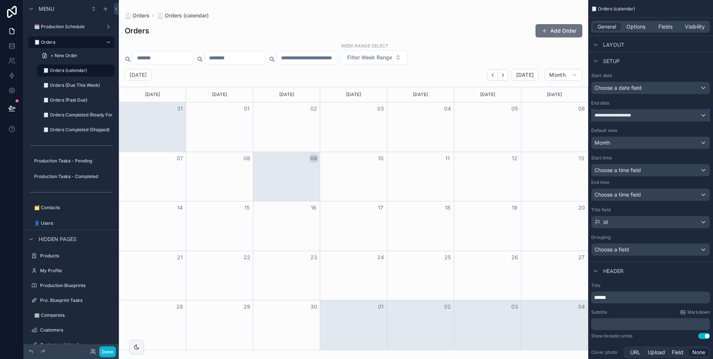
click at [629, 118] on span "**********" at bounding box center [618, 115] width 48 height 6
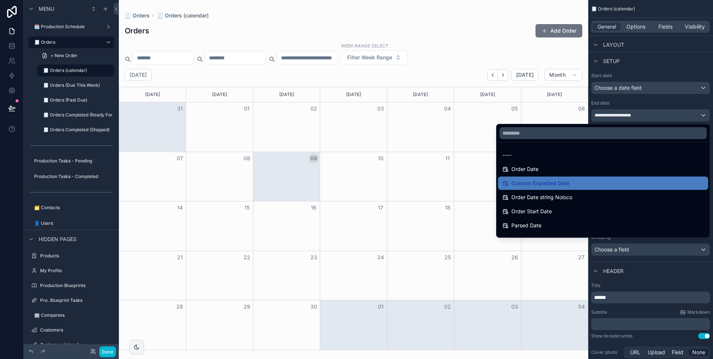
click at [629, 118] on div "scrollable content" at bounding box center [356, 179] width 713 height 359
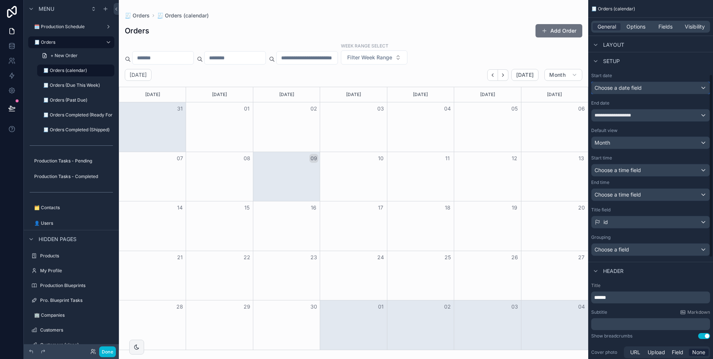
click at [630, 89] on span "Choose a date field" at bounding box center [617, 88] width 47 height 6
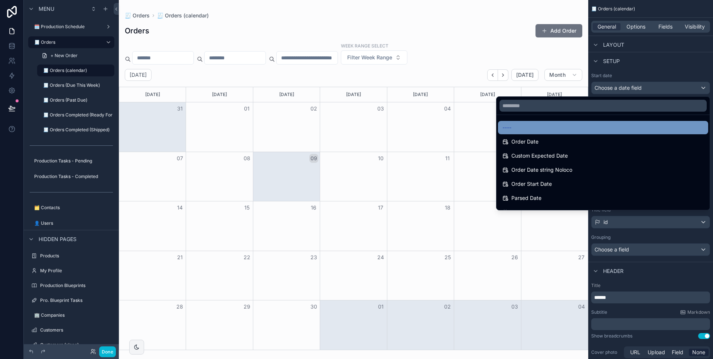
click at [609, 122] on div "----" at bounding box center [603, 127] width 210 height 13
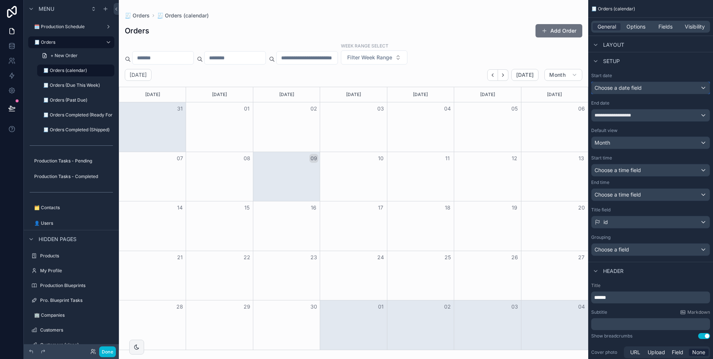
click at [632, 93] on div "Choose a date field" at bounding box center [650, 88] width 118 height 12
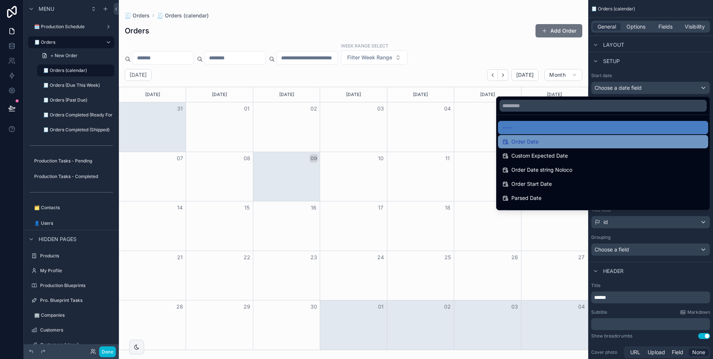
click at [601, 137] on div "Order Date" at bounding box center [602, 141] width 201 height 9
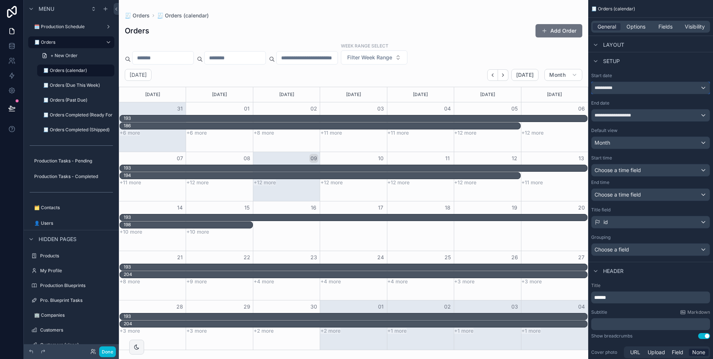
click at [622, 90] on div "**********" at bounding box center [650, 88] width 118 height 12
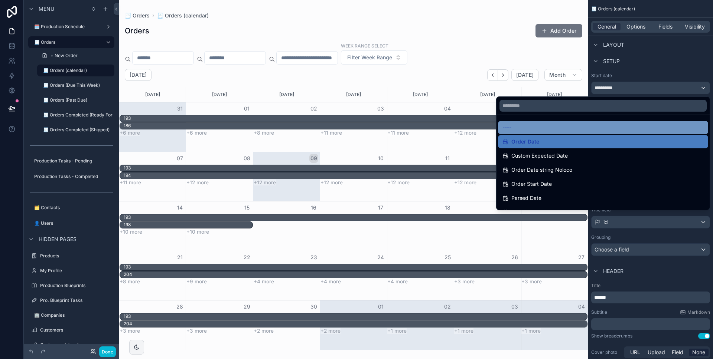
click at [601, 126] on div "----" at bounding box center [602, 127] width 201 height 9
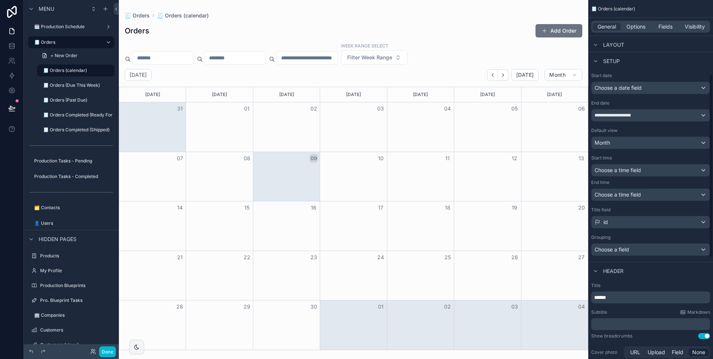
click at [645, 68] on div "Setup" at bounding box center [650, 61] width 125 height 18
click at [631, 93] on div "Choose a date field" at bounding box center [650, 88] width 118 height 12
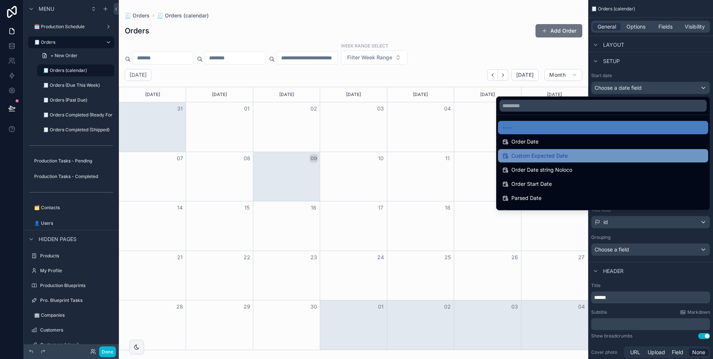
click at [612, 156] on div "Custom Expected Date" at bounding box center [602, 155] width 201 height 9
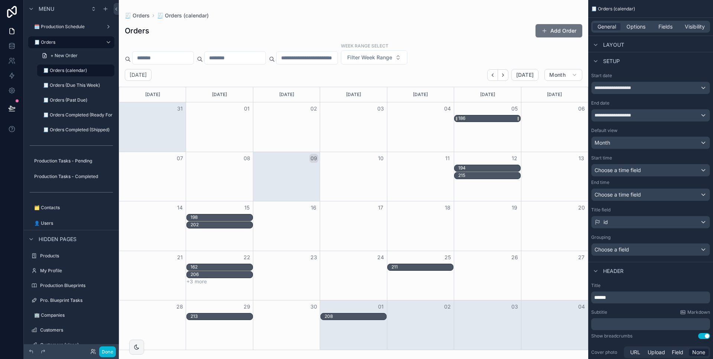
click at [478, 118] on div "186" at bounding box center [489, 118] width 62 height 6
click at [484, 119] on div "186" at bounding box center [489, 118] width 62 height 6
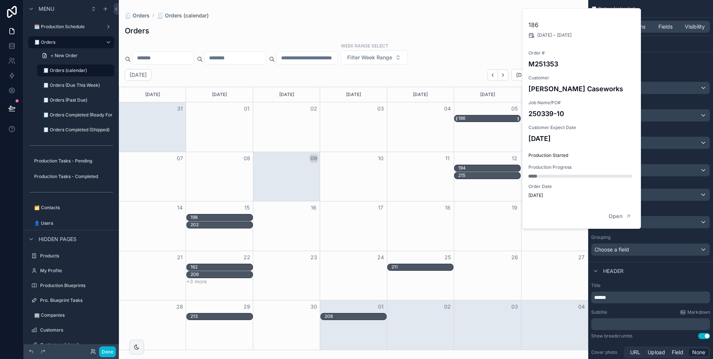
click at [484, 119] on div "186" at bounding box center [489, 118] width 62 height 6
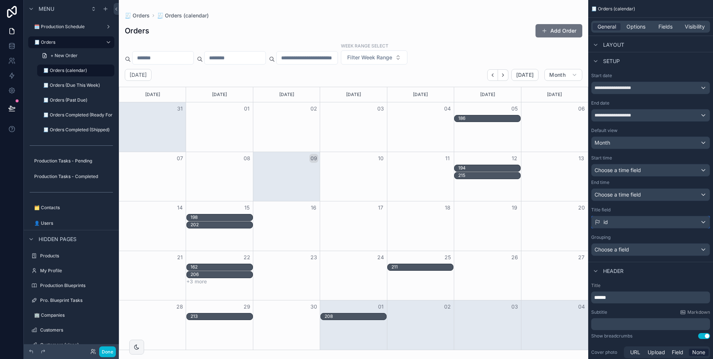
click at [636, 222] on div "id" at bounding box center [650, 222] width 118 height 12
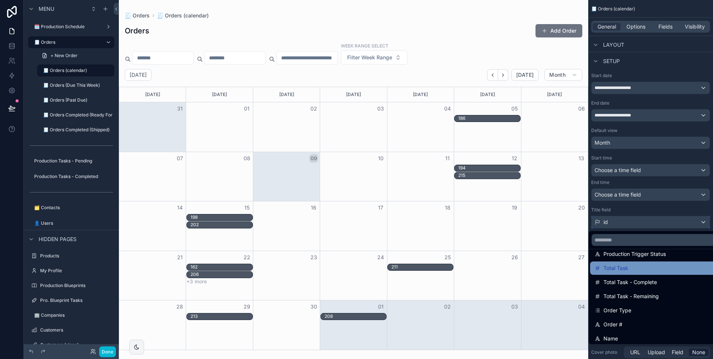
scroll to position [46, 0]
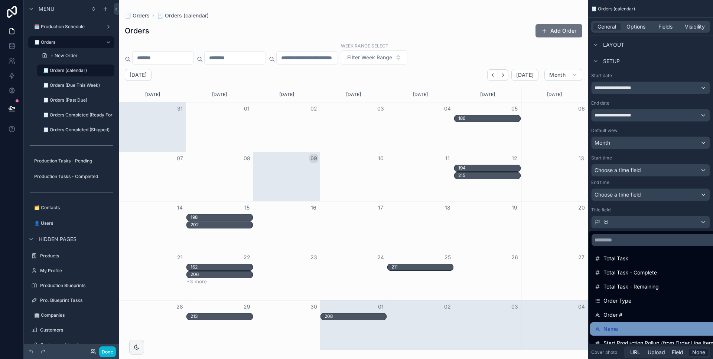
click at [634, 333] on div "Name" at bounding box center [669, 329] width 151 height 9
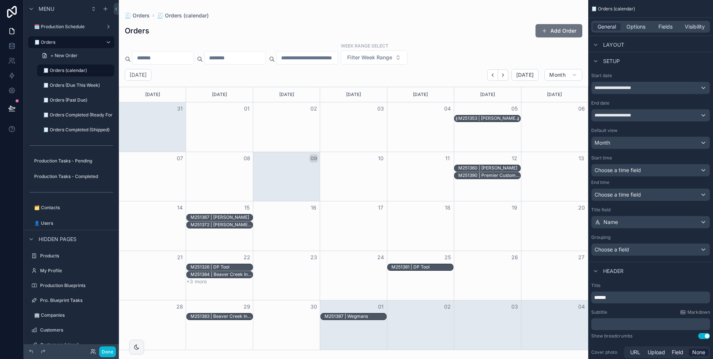
click at [490, 117] on div "M251353 | [PERSON_NAME] Caseworks" at bounding box center [489, 118] width 62 height 6
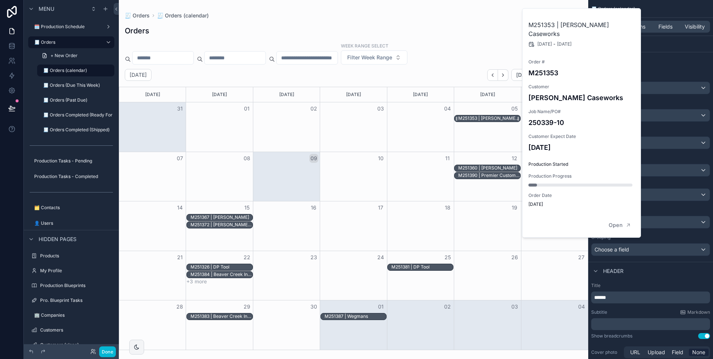
click at [490, 117] on div "M251353 | [PERSON_NAME] Caseworks" at bounding box center [489, 118] width 62 height 6
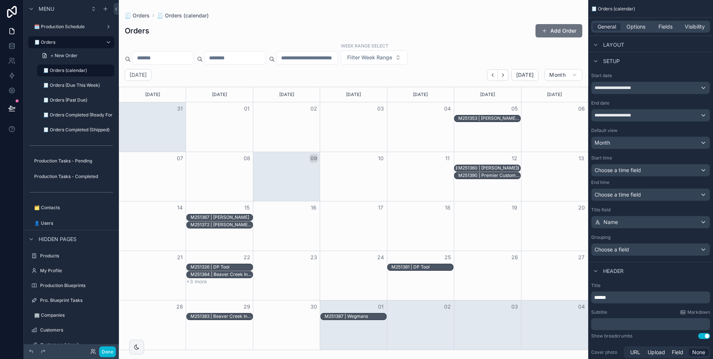
click at [485, 166] on div "M251360 | [PERSON_NAME]" at bounding box center [487, 168] width 59 height 6
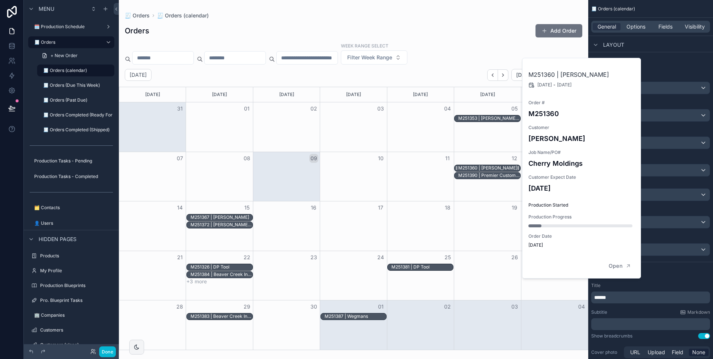
click at [485, 166] on div "M251360 | [PERSON_NAME]" at bounding box center [487, 168] width 59 height 6
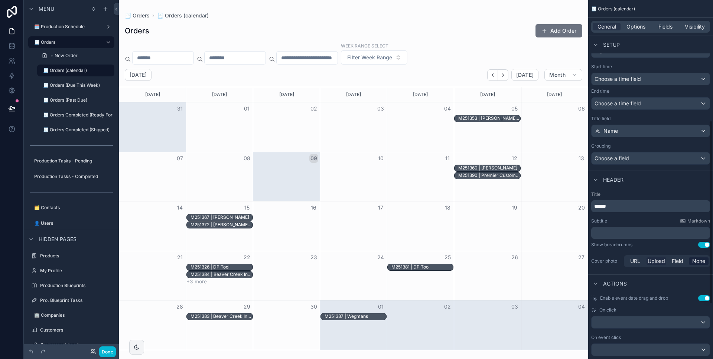
scroll to position [344, 0]
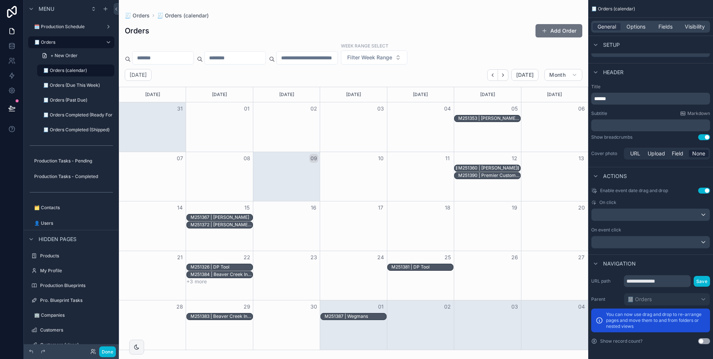
click at [481, 166] on div "M251360 | [PERSON_NAME]" at bounding box center [487, 168] width 59 height 6
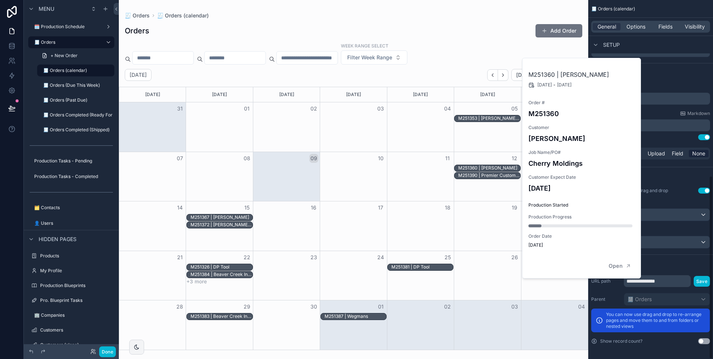
click at [657, 88] on label "Title" at bounding box center [650, 87] width 119 height 6
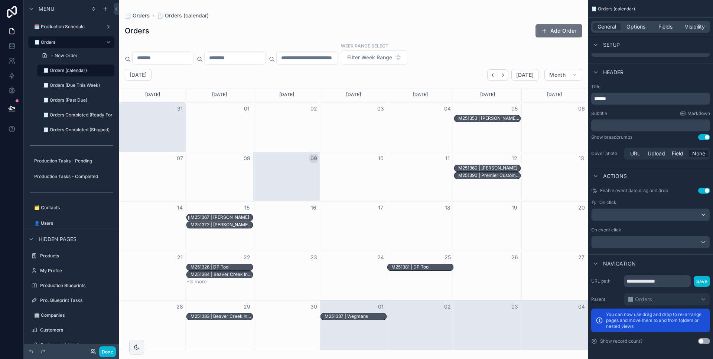
click at [238, 219] on div "M251367 | [PERSON_NAME]" at bounding box center [219, 218] width 59 height 6
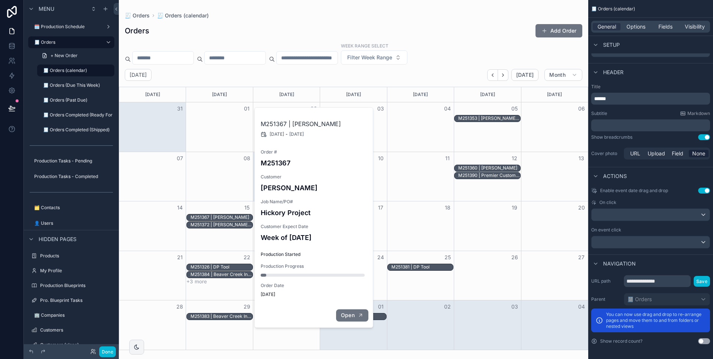
click at [352, 317] on span "Open" at bounding box center [348, 315] width 14 height 7
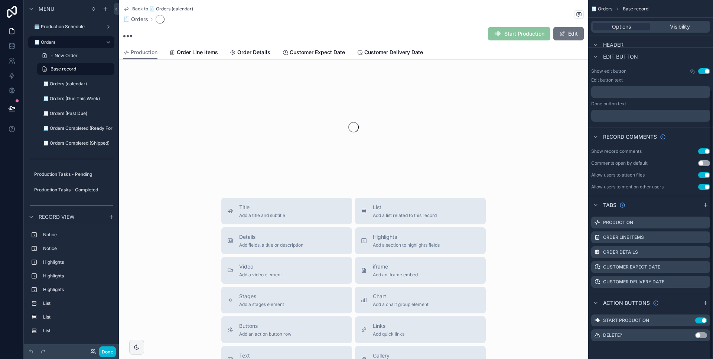
scroll to position [120, 0]
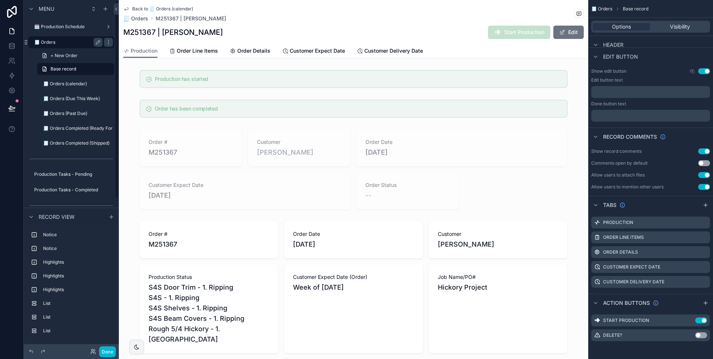
click at [76, 41] on label "🧾 Orders" at bounding box center [66, 42] width 65 height 6
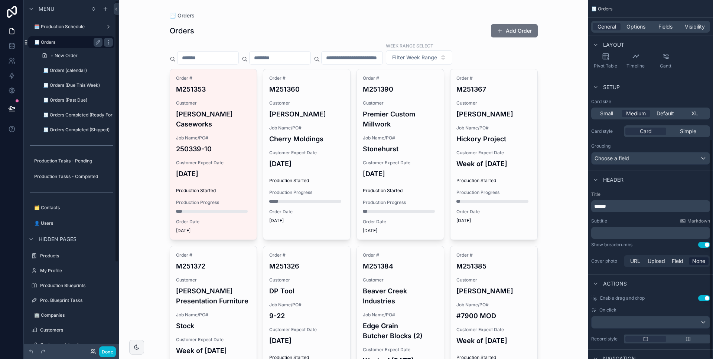
scroll to position [226, 0]
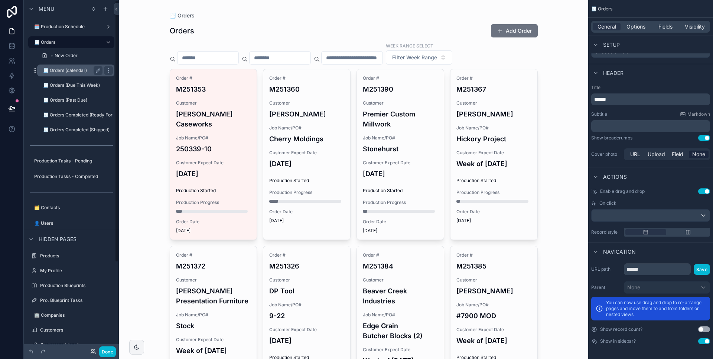
click at [76, 67] on div "🧾 Orders (calendar)" at bounding box center [72, 70] width 59 height 9
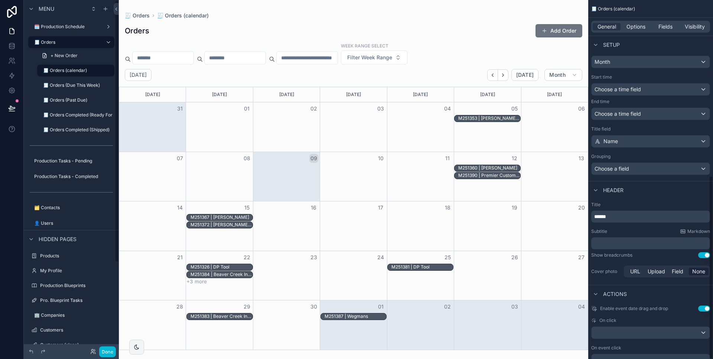
scroll to position [344, 0]
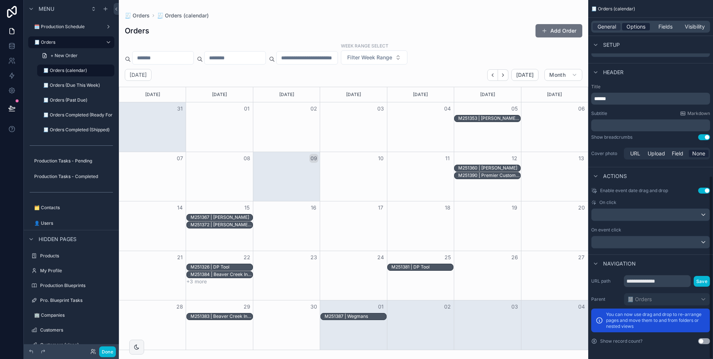
click at [631, 25] on span "Options" at bounding box center [635, 26] width 19 height 7
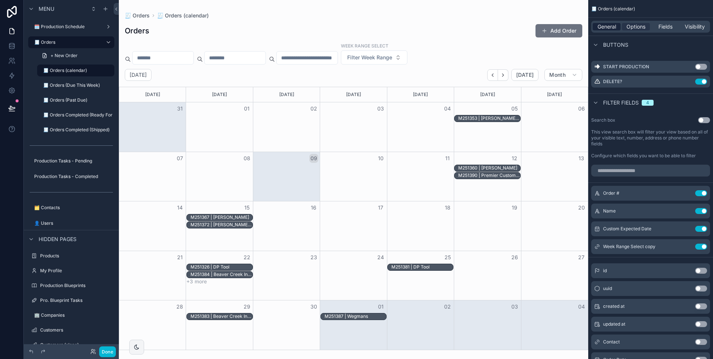
click at [614, 25] on span "General" at bounding box center [606, 26] width 19 height 7
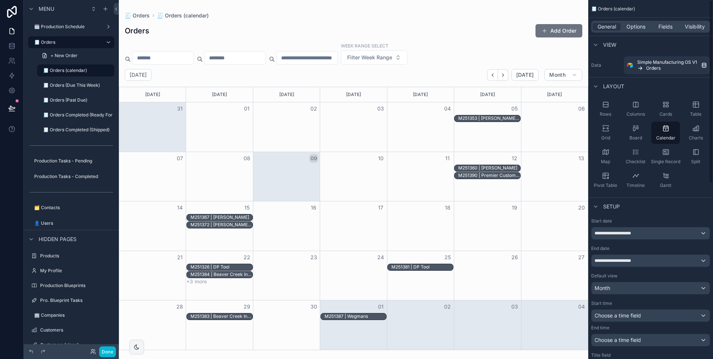
scroll to position [108, 0]
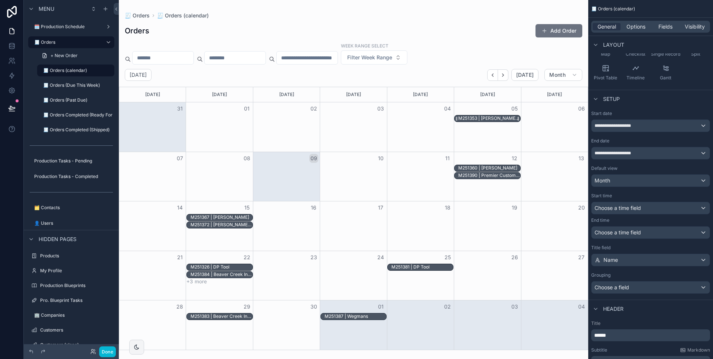
click at [484, 119] on div "M251353 | [PERSON_NAME] Caseworks" at bounding box center [489, 118] width 62 height 6
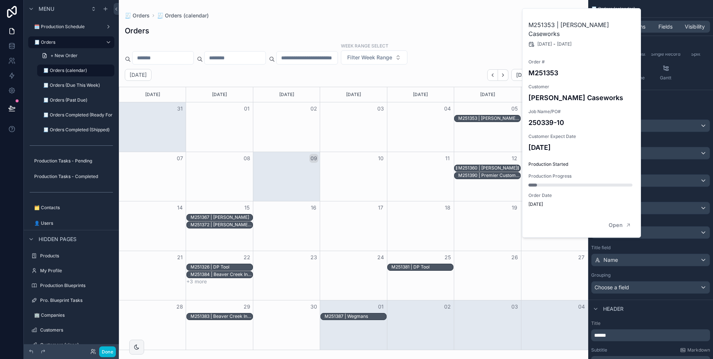
click at [483, 166] on div "M251360 | [PERSON_NAME]" at bounding box center [487, 168] width 59 height 6
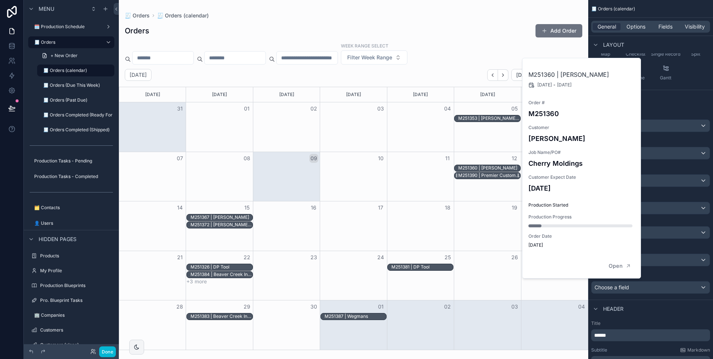
click at [484, 176] on div "M251390 | Premier Custom Millwork" at bounding box center [489, 176] width 62 height 6
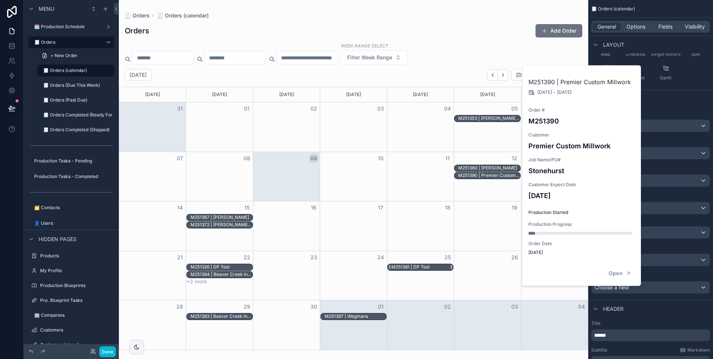
click at [433, 268] on div "M251381 | DP Tool" at bounding box center [422, 267] width 62 height 6
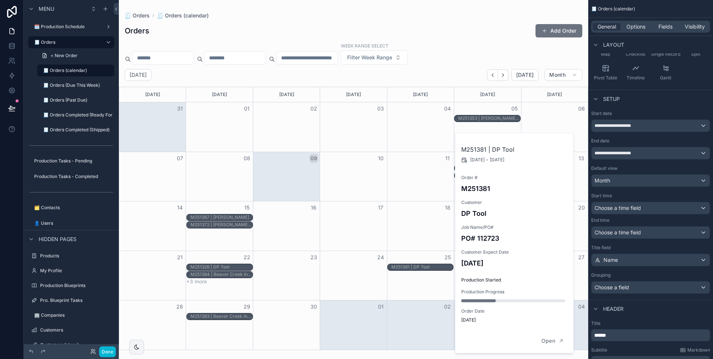
click at [365, 317] on div "M251387 | Wegmans" at bounding box center [345, 317] width 43 height 6
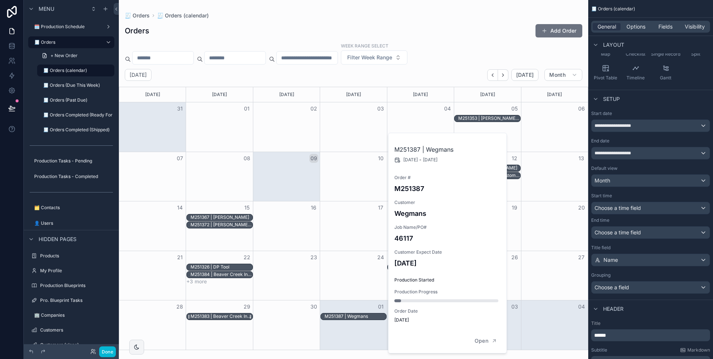
click at [248, 316] on div "M251383 | Beaver Creek Industries" at bounding box center [221, 317] width 62 height 6
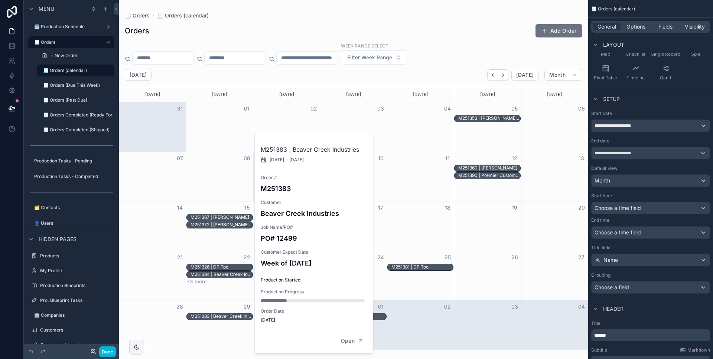
click at [235, 279] on div "+3 more" at bounding box center [219, 282] width 67 height 6
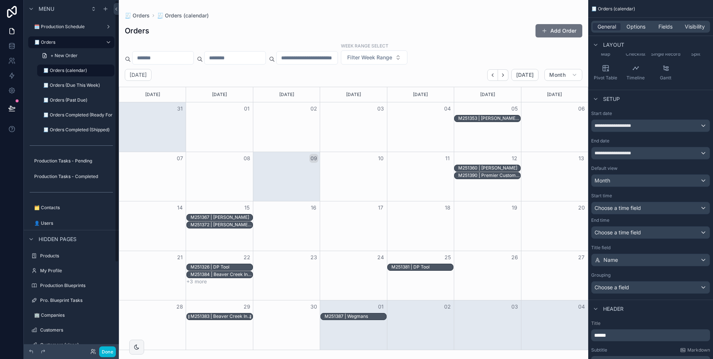
click at [227, 315] on div "M251383 | Beaver Creek Industries" at bounding box center [221, 317] width 62 height 6
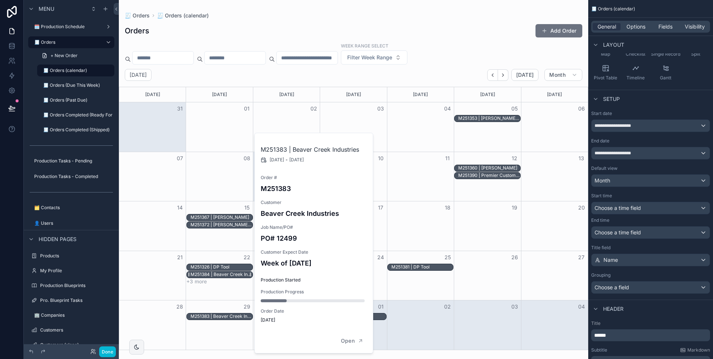
click at [234, 277] on div "M251384 | Beaver Creek Industries" at bounding box center [221, 275] width 62 height 6
click at [232, 269] on div "M251326 | DP Tool" at bounding box center [221, 267] width 62 height 6
click at [228, 223] on div "M251372 | [PERSON_NAME] Presentation Furniture" at bounding box center [221, 225] width 62 height 6
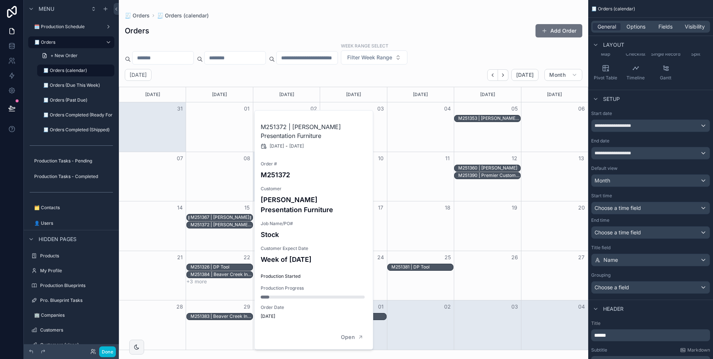
click at [228, 216] on div "M251367 | [PERSON_NAME]" at bounding box center [219, 218] width 59 height 6
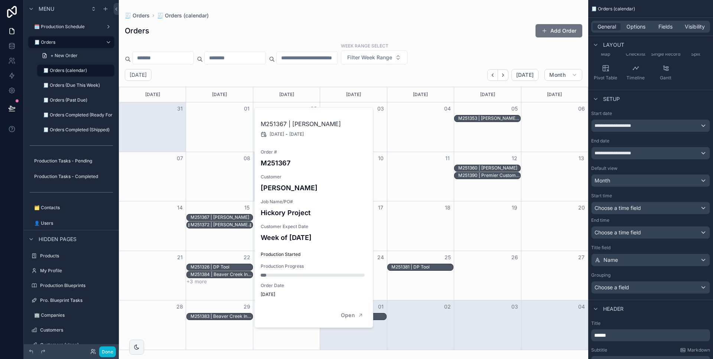
click at [227, 224] on div "M251372 | [PERSON_NAME] Presentation Furniture" at bounding box center [221, 225] width 62 height 6
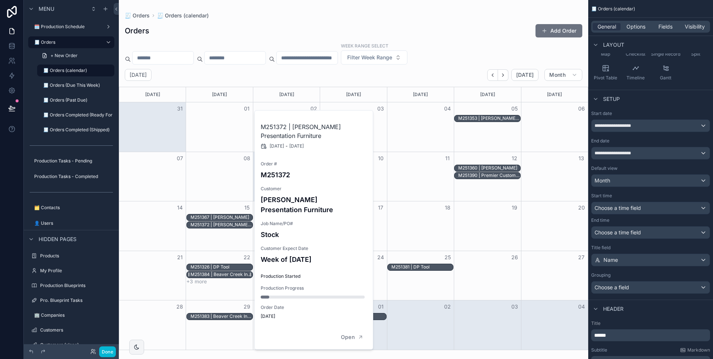
click at [227, 274] on div "M251384 | Beaver Creek Industries" at bounding box center [221, 275] width 62 height 6
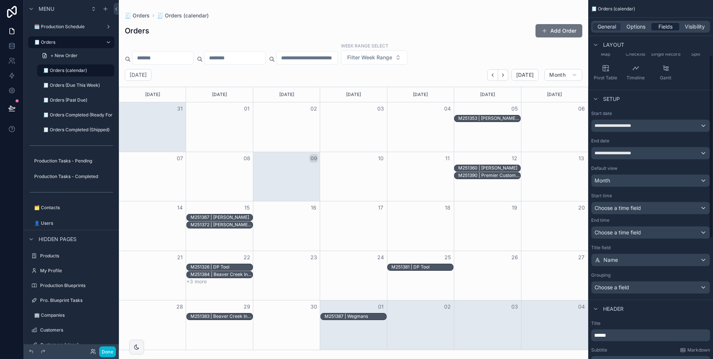
click at [664, 26] on span "Fields" at bounding box center [665, 26] width 14 height 7
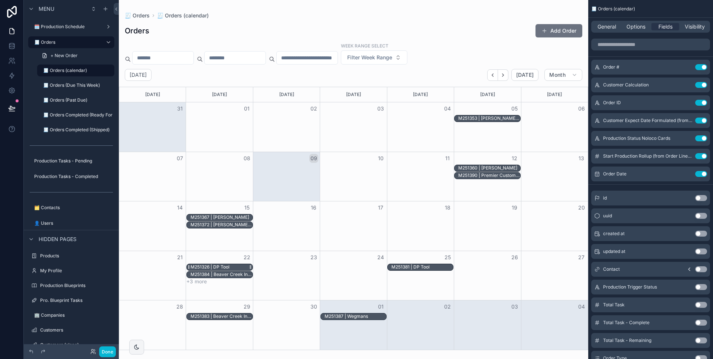
click at [216, 268] on div "M251326 | DP Tool" at bounding box center [209, 267] width 39 height 6
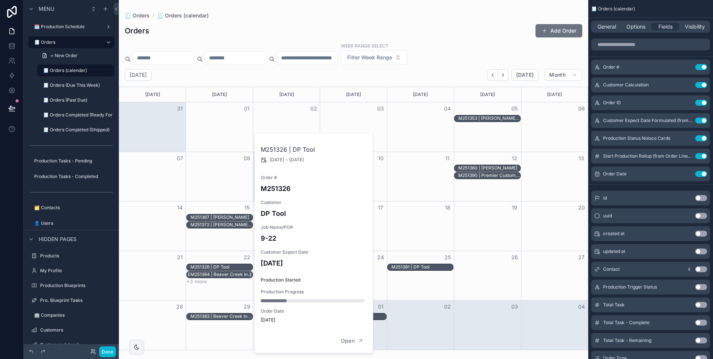
click at [216, 276] on div "M251384 | Beaver Creek Industries" at bounding box center [221, 275] width 62 height 6
click at [235, 224] on div "M251372 | [PERSON_NAME] Presentation Furniture" at bounding box center [221, 225] width 62 height 6
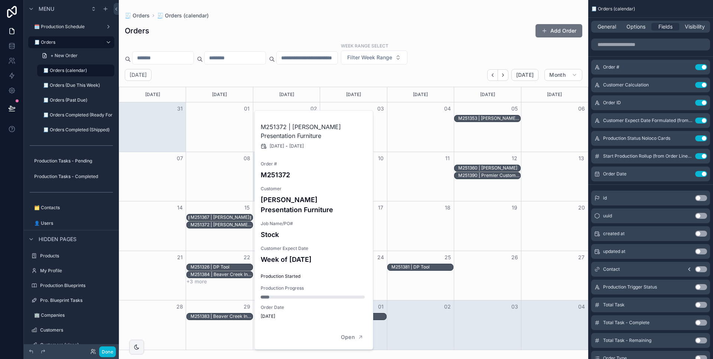
click at [234, 216] on div "M251367 | [PERSON_NAME]" at bounding box center [219, 218] width 59 height 6
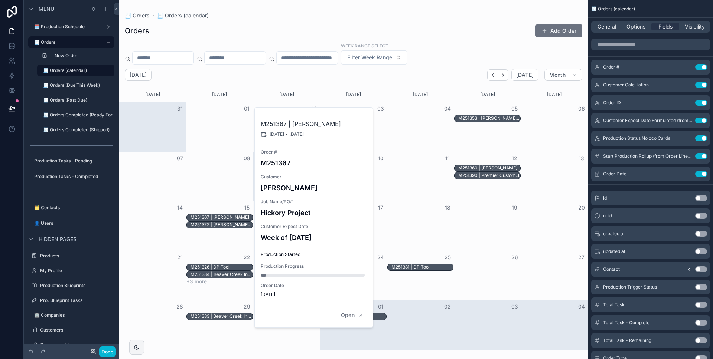
click at [489, 176] on div "M251390 | Premier Custom Millwork" at bounding box center [489, 176] width 62 height 6
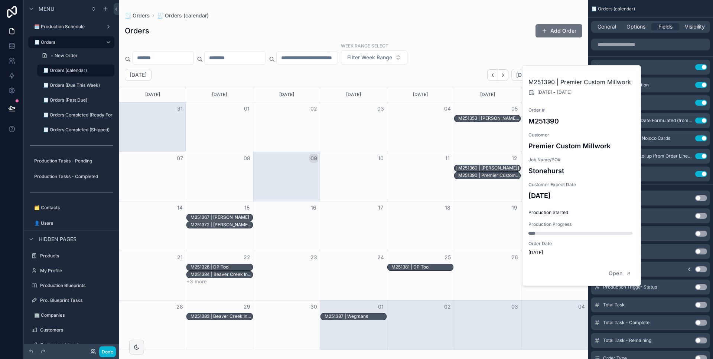
click at [488, 170] on div "M251360 | [PERSON_NAME]" at bounding box center [487, 168] width 59 height 6
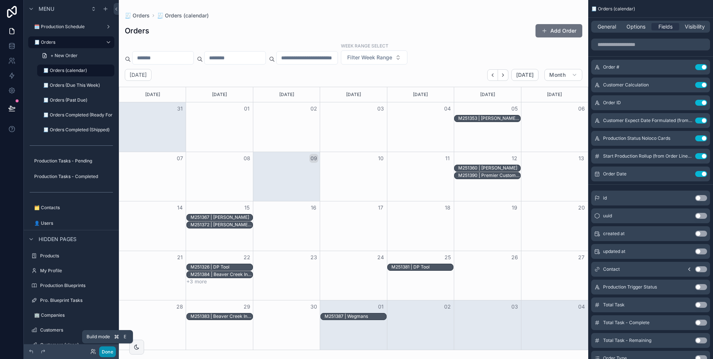
click at [107, 354] on button "Done" at bounding box center [107, 352] width 17 height 11
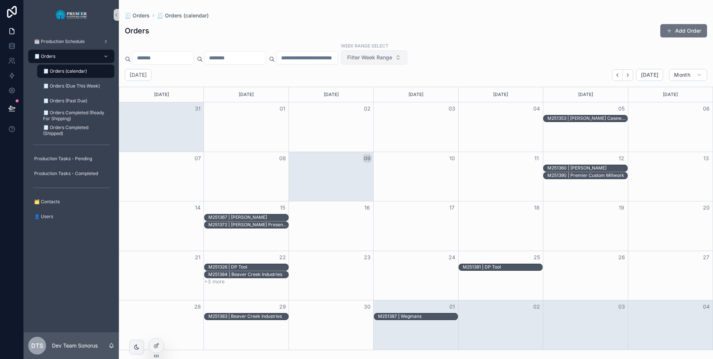
click at [392, 58] on span "Filter Week Range" at bounding box center [369, 57] width 45 height 7
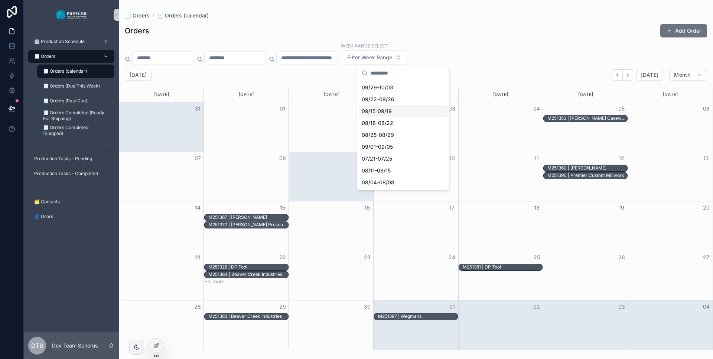
click at [398, 114] on div "09/15-09/19" at bounding box center [403, 111] width 89 height 12
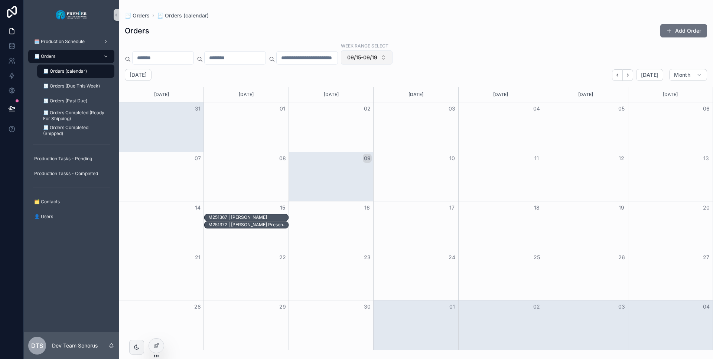
click at [392, 62] on button "09/15-09/19" at bounding box center [367, 57] width 52 height 14
click at [399, 147] on div "08/25-08/29" at bounding box center [395, 147] width 89 height 12
click at [395, 58] on button "08/25-08/29" at bounding box center [368, 57] width 54 height 14
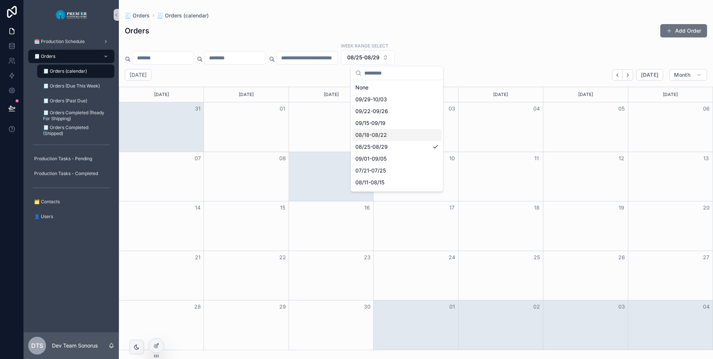
click at [397, 134] on div "08/18-08/22" at bounding box center [396, 135] width 89 height 12
drag, startPoint x: 406, startPoint y: 42, endPoint x: 408, endPoint y: 52, distance: 10.4
click at [406, 44] on div "Orders Add Order Week Range Select 08/18-08/[DATE] [DATE] Month [DATE] [DATE] […" at bounding box center [416, 184] width 594 height 331
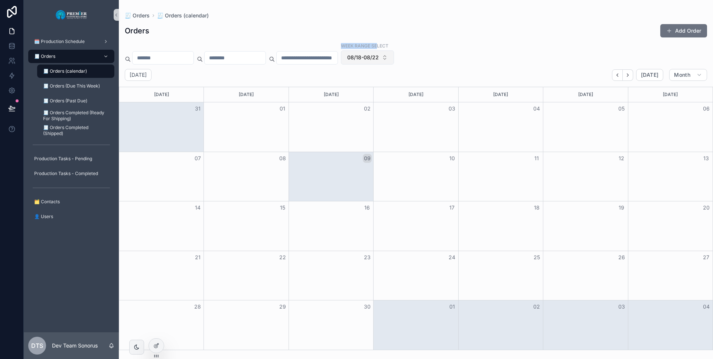
click at [394, 55] on button "08/18-08/22" at bounding box center [367, 57] width 53 height 14
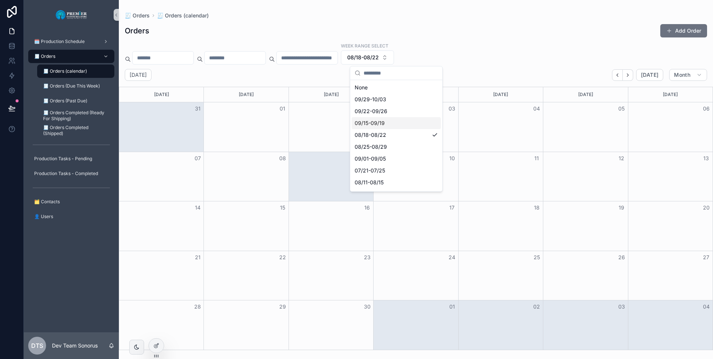
click at [392, 122] on div "09/15-09/19" at bounding box center [395, 123] width 89 height 12
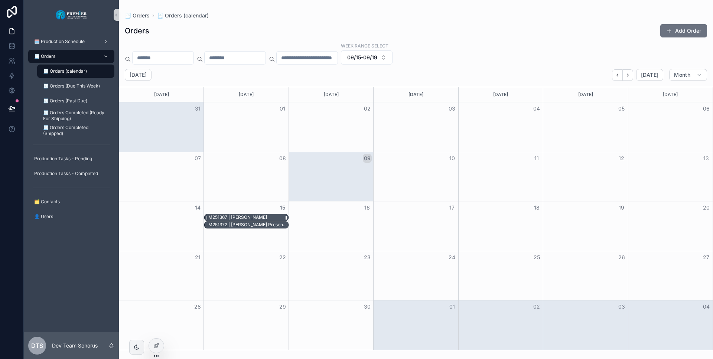
click at [268, 219] on div "M251367 | [PERSON_NAME]" at bounding box center [247, 218] width 79 height 6
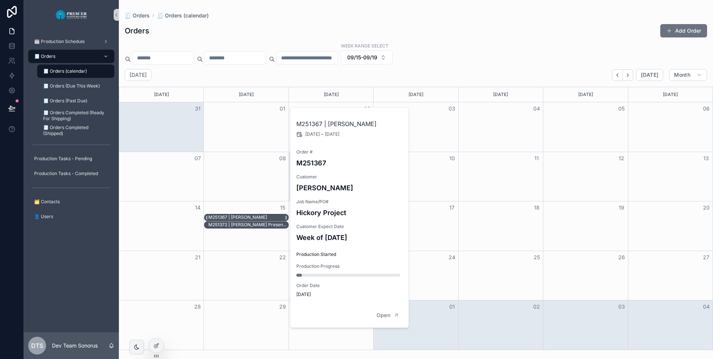
click at [268, 219] on div "M251367 | [PERSON_NAME]" at bounding box center [247, 218] width 79 height 6
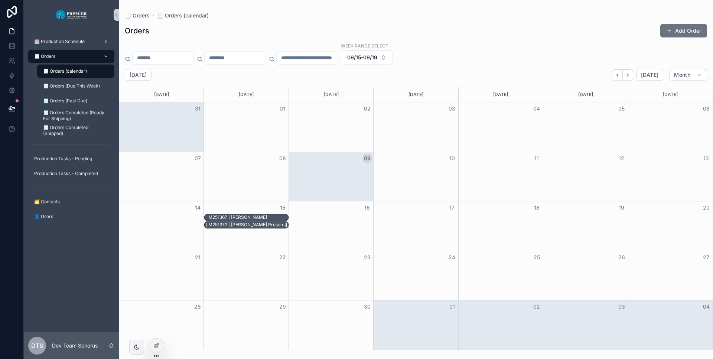
click at [266, 225] on div "M251372 | [PERSON_NAME] Presentation Furniture" at bounding box center [247, 225] width 79 height 6
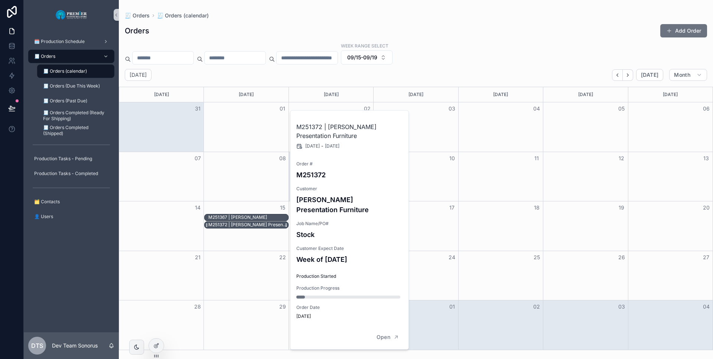
click at [266, 225] on div "M251372 | [PERSON_NAME] Presentation Furniture" at bounding box center [247, 225] width 79 height 6
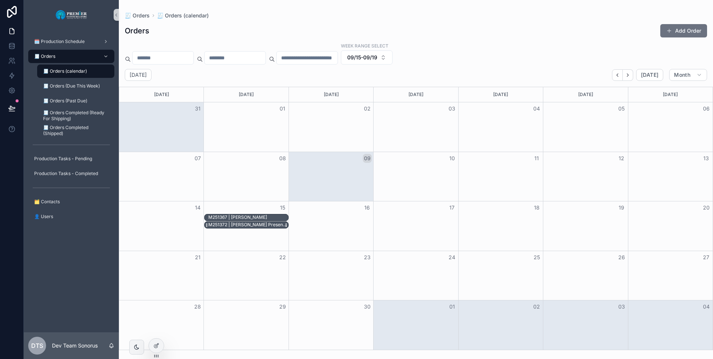
click at [266, 225] on div "M251372 | [PERSON_NAME] Presentation Furniture" at bounding box center [247, 225] width 79 height 6
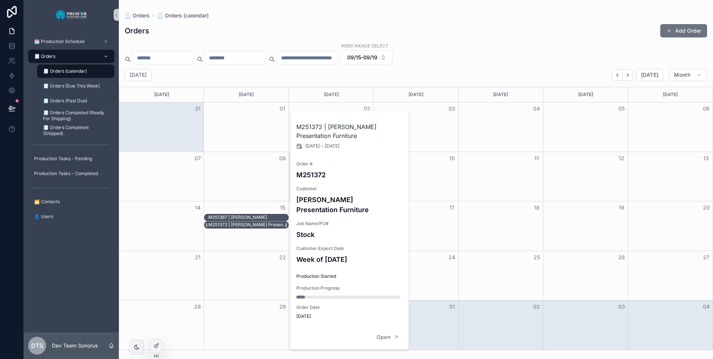
click at [266, 225] on div "M251372 | [PERSON_NAME] Presentation Furniture" at bounding box center [247, 225] width 79 height 6
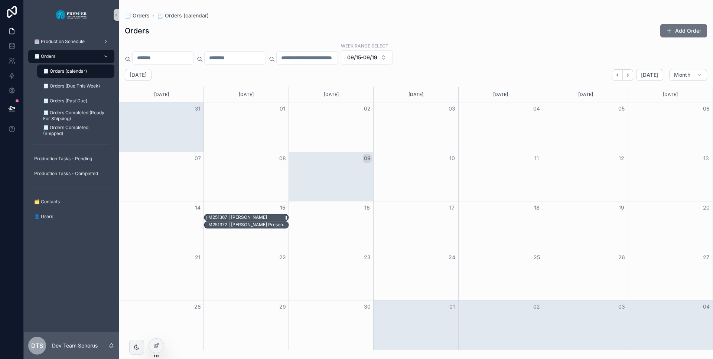
click at [274, 216] on div "M251367 | [PERSON_NAME]" at bounding box center [247, 218] width 79 height 6
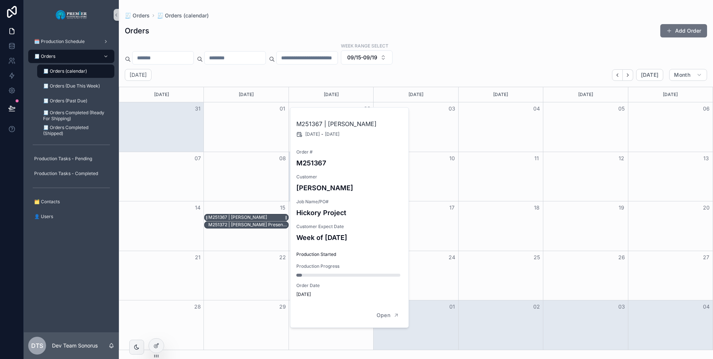
click at [274, 216] on div "M251367 | [PERSON_NAME]" at bounding box center [247, 218] width 79 height 6
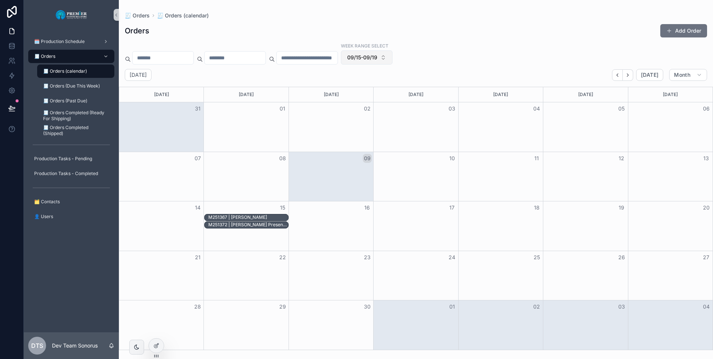
click at [392, 62] on button "09/15-09/19" at bounding box center [367, 57] width 52 height 14
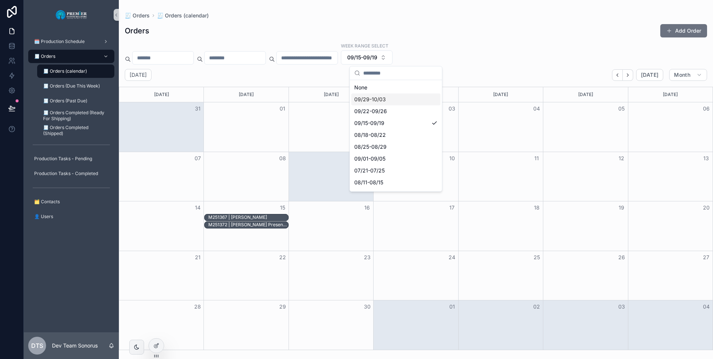
click at [379, 94] on div "09/29-10/03" at bounding box center [395, 100] width 89 height 12
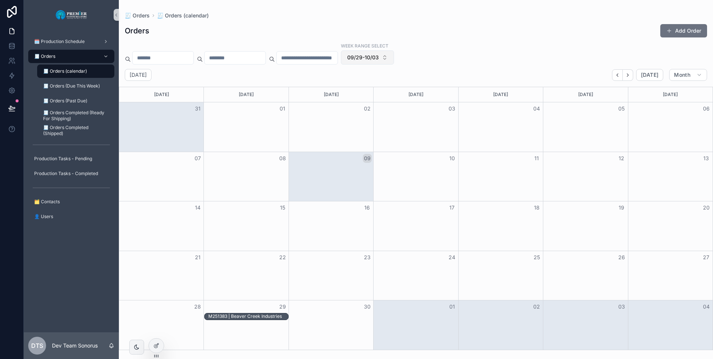
click at [379, 60] on span "09/29-10/03" at bounding box center [363, 57] width 32 height 7
click at [468, 45] on div "Week Range Select 09/29-10/03" at bounding box center [416, 53] width 594 height 22
click at [259, 314] on div "M251383 | Beaver Creek Industries" at bounding box center [244, 317] width 73 height 6
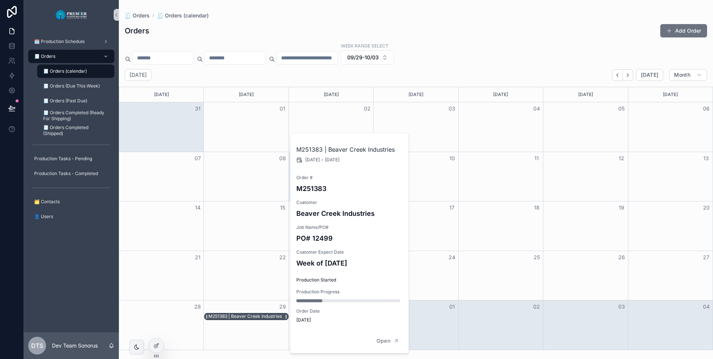
click at [259, 314] on div "M251383 | Beaver Creek Industries" at bounding box center [244, 317] width 73 height 6
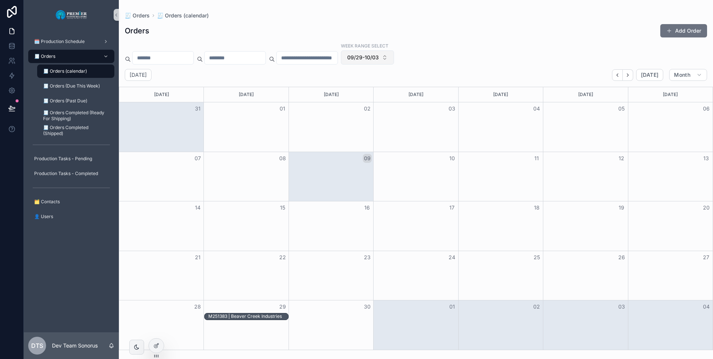
click at [393, 63] on button "09/29-10/03" at bounding box center [367, 57] width 53 height 14
click at [386, 86] on div "None" at bounding box center [395, 88] width 89 height 12
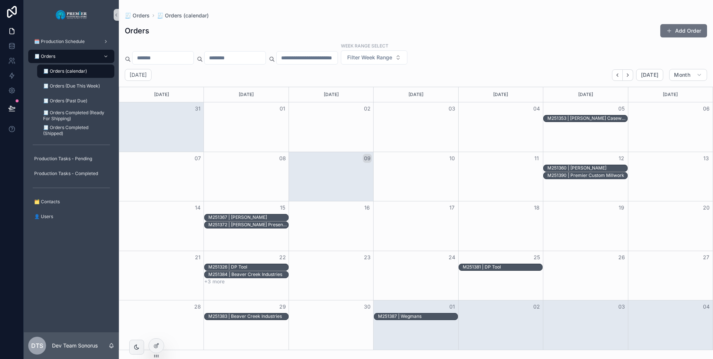
click at [456, 62] on div "Week Range Select Filter Week Range" at bounding box center [416, 53] width 594 height 22
click at [592, 117] on div "M251353 | [PERSON_NAME] Caseworks" at bounding box center [586, 118] width 79 height 6
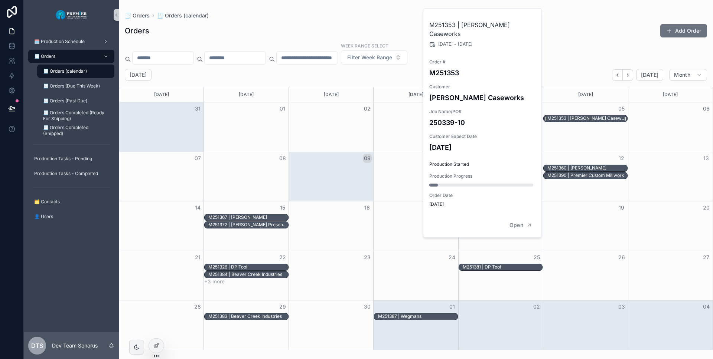
click at [592, 117] on div "M251353 | [PERSON_NAME] Caseworks" at bounding box center [586, 118] width 79 height 6
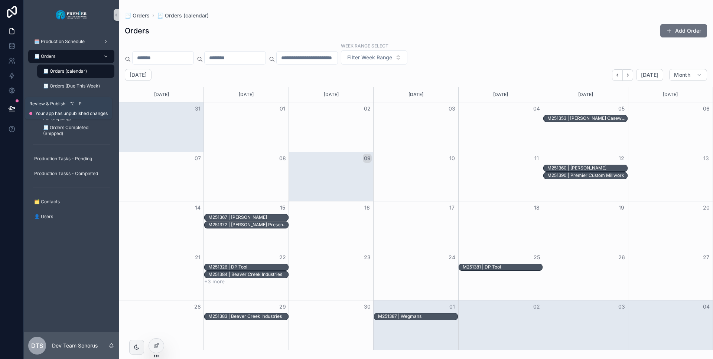
click at [10, 106] on icon at bounding box center [12, 108] width 6 height 4
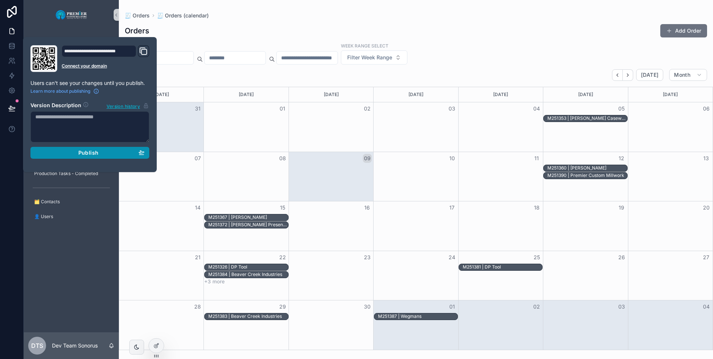
click at [68, 148] on button "Publish" at bounding box center [89, 153] width 119 height 12
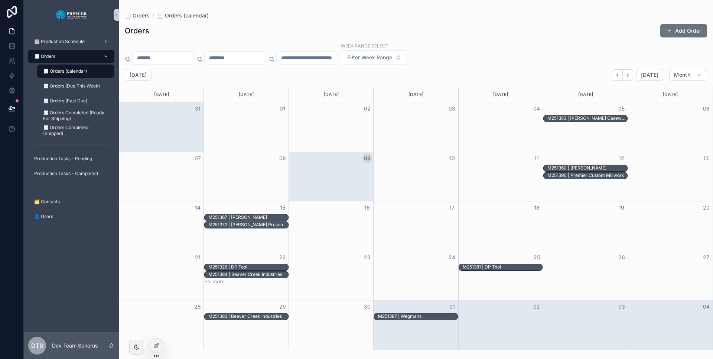
click at [89, 238] on div "🗓️ Production Schedule 🧾 Orders 🧾 Orders (calendar) 🧾 Orders (Due This Week) 🧾 …" at bounding box center [71, 181] width 95 height 303
click at [157, 350] on div at bounding box center [156, 346] width 15 height 14
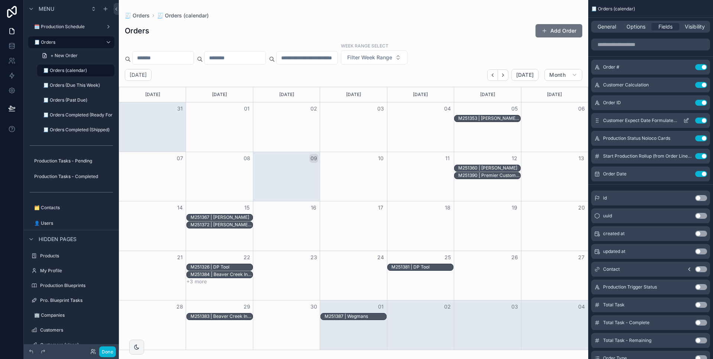
click at [687, 121] on icon "scrollable content" at bounding box center [686, 121] width 6 height 6
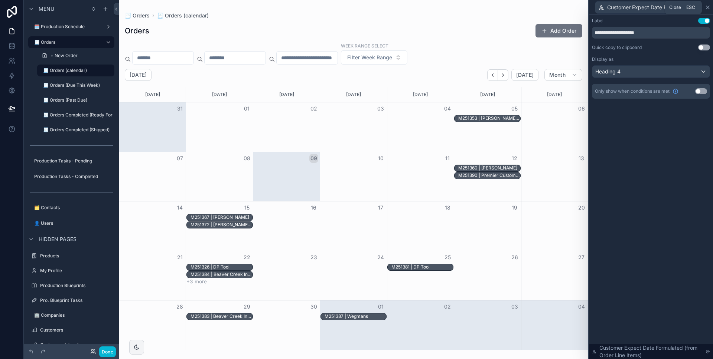
click at [707, 5] on icon at bounding box center [707, 7] width 6 height 6
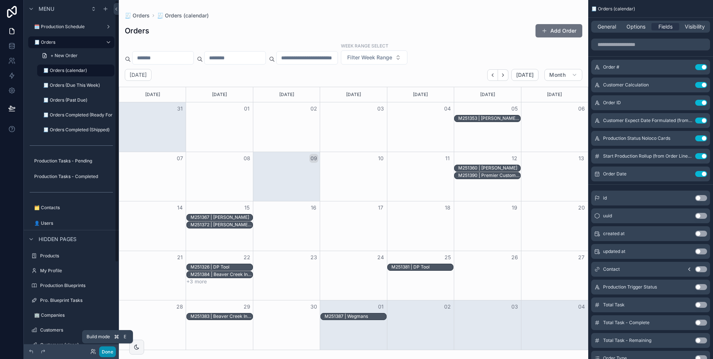
click at [112, 349] on button "Done" at bounding box center [107, 352] width 17 height 11
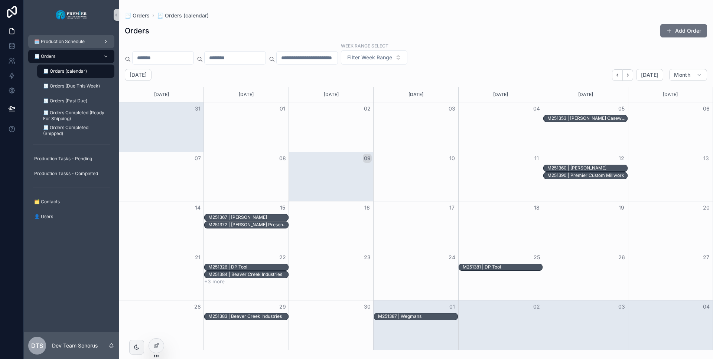
click at [70, 43] on span "🗓️ Production Schedule" at bounding box center [59, 42] width 50 height 6
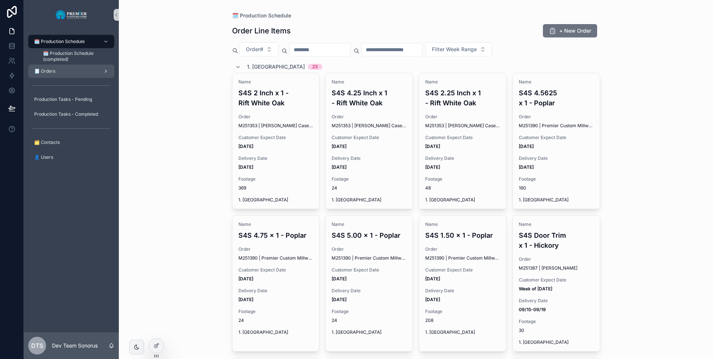
click at [62, 66] on div "🧾 Orders" at bounding box center [71, 71] width 77 height 12
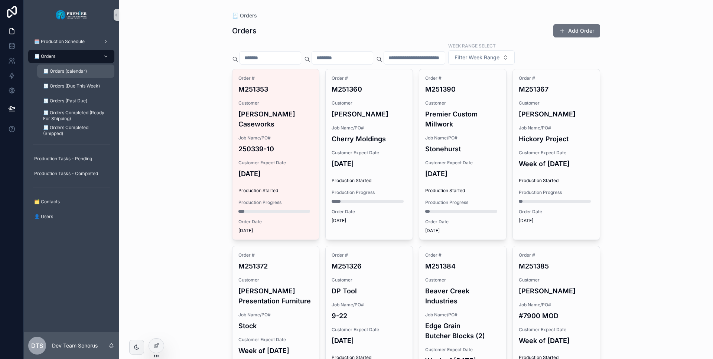
click at [72, 74] on div "🧾 Orders (calendar)" at bounding box center [76, 71] width 68 height 12
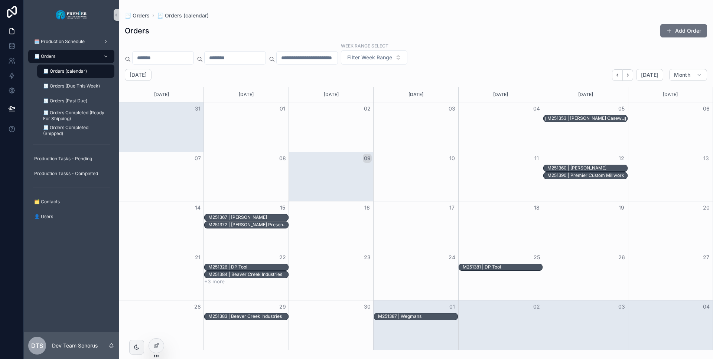
click at [578, 117] on div "M251353 | [PERSON_NAME] Caseworks" at bounding box center [586, 118] width 79 height 6
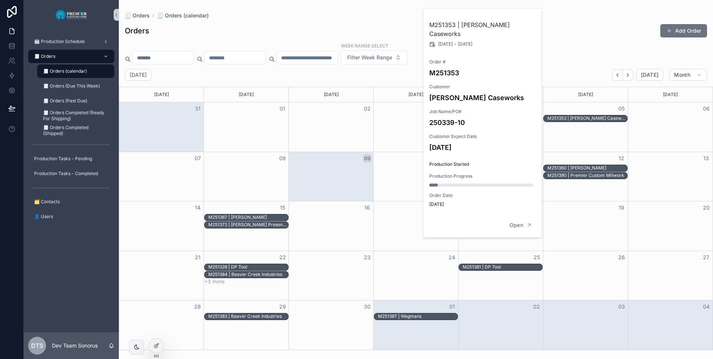
click at [577, 35] on div "Orders Add Order" at bounding box center [416, 31] width 582 height 14
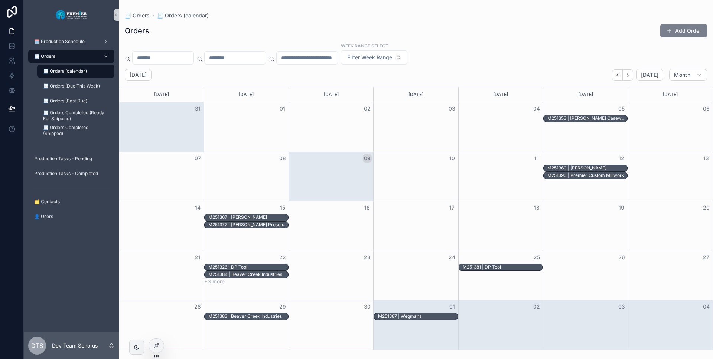
click at [690, 26] on button "Add Order" at bounding box center [683, 30] width 47 height 13
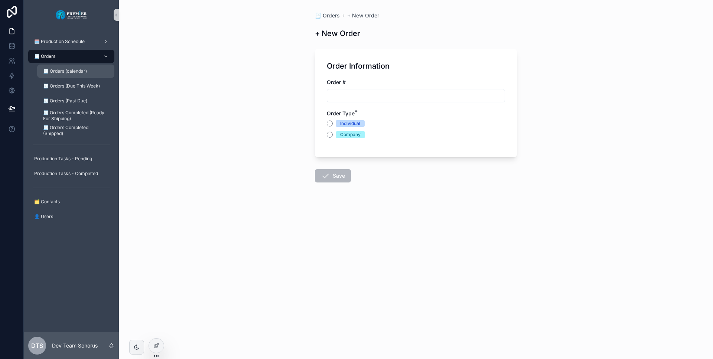
click at [73, 71] on span "🧾 Orders (calendar)" at bounding box center [65, 71] width 44 height 6
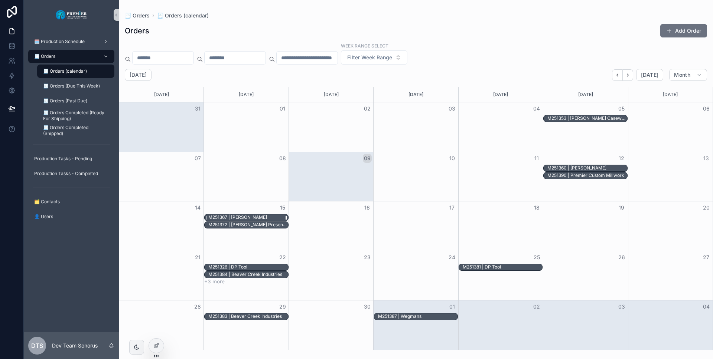
click at [265, 215] on div "M251367 | [PERSON_NAME]" at bounding box center [247, 218] width 79 height 6
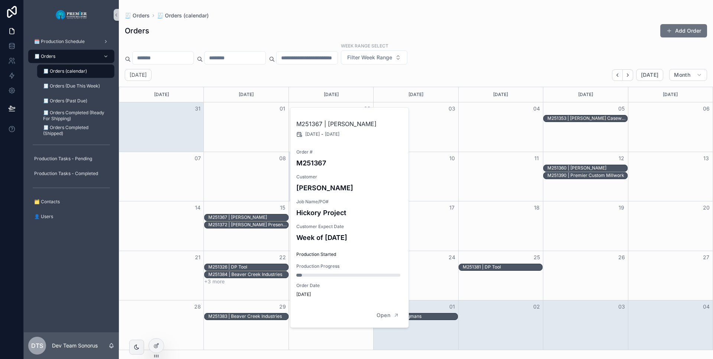
click at [358, 34] on div "Orders Add Order" at bounding box center [416, 31] width 582 height 14
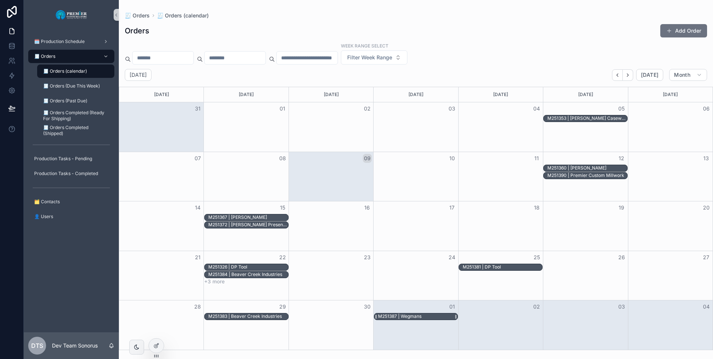
click at [431, 315] on div "M251387 | Wegmans" at bounding box center [417, 317] width 79 height 6
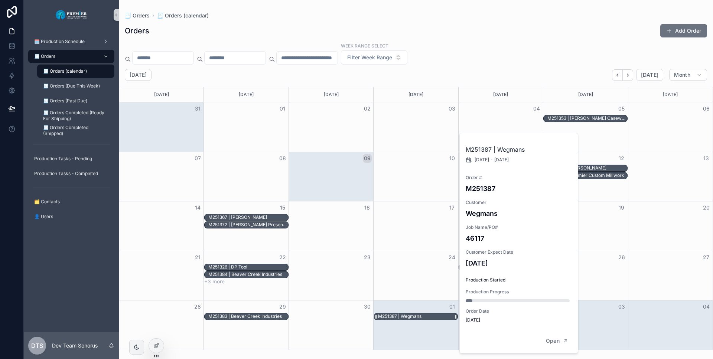
click at [431, 315] on div "M251387 | Wegmans" at bounding box center [417, 317] width 79 height 6
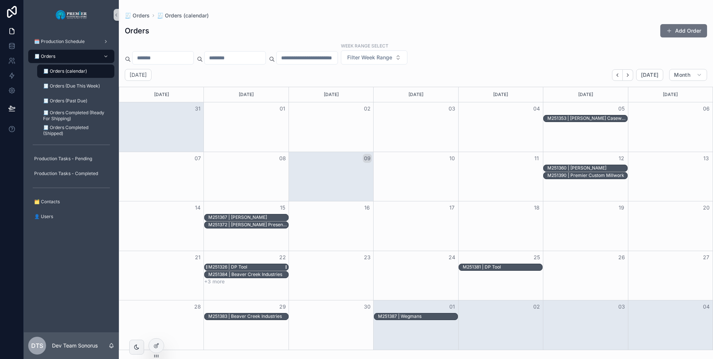
click at [241, 269] on div "M251326 | DP Tool" at bounding box center [227, 267] width 39 height 6
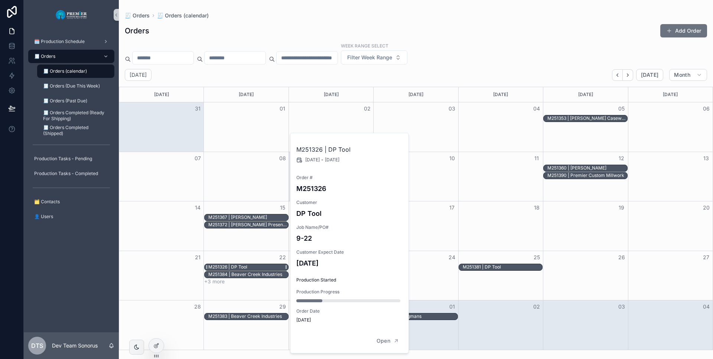
click at [241, 269] on div "M251326 | DP Tool" at bounding box center [227, 267] width 39 height 6
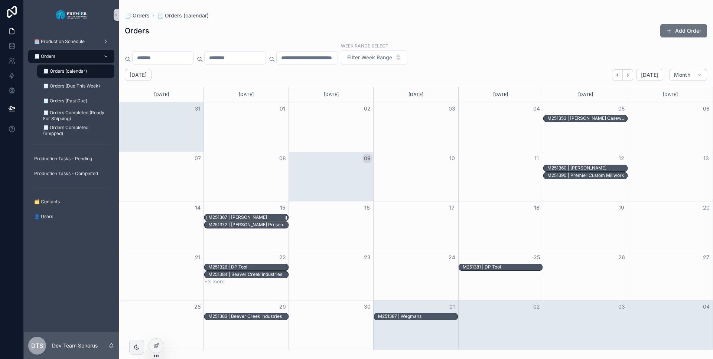
click at [245, 220] on div "M251367 | [PERSON_NAME]" at bounding box center [237, 218] width 59 height 6
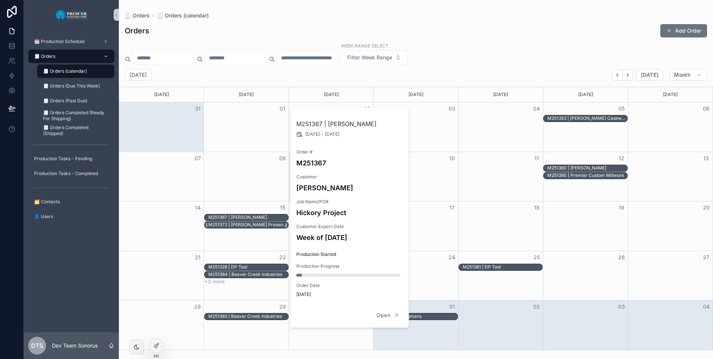
click at [245, 225] on div "M251372 | [PERSON_NAME] Presentation Furniture" at bounding box center [247, 225] width 79 height 6
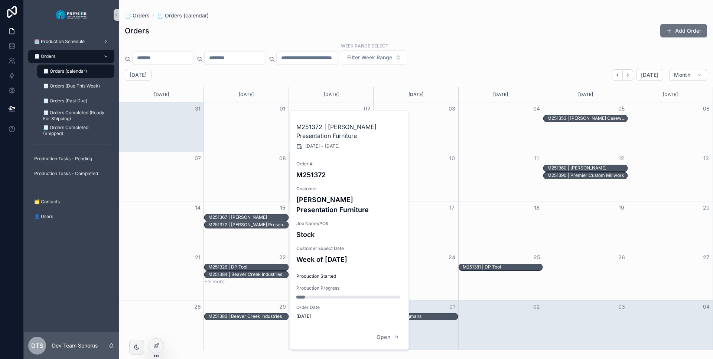
drag, startPoint x: 55, startPoint y: 275, endPoint x: 58, endPoint y: 270, distance: 5.5
click at [56, 274] on div "🗓️ Production Schedule 🧾 Orders 🧾 Orders (calendar) 🧾 Orders (Due This Week) 🧾 …" at bounding box center [71, 181] width 95 height 303
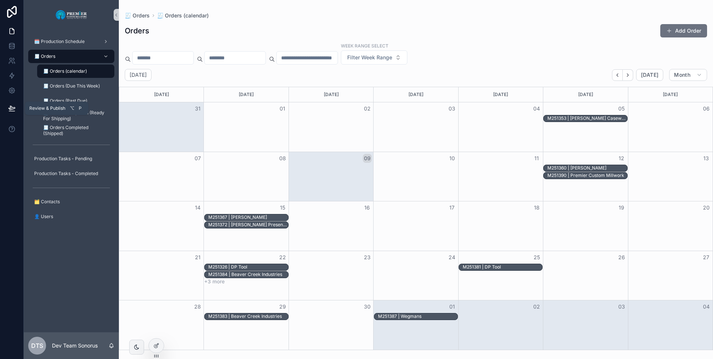
click at [15, 109] on icon at bounding box center [11, 108] width 7 height 7
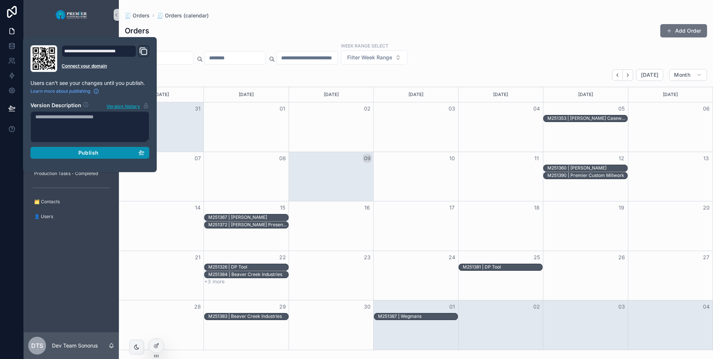
click at [61, 148] on button "Publish" at bounding box center [89, 153] width 119 height 12
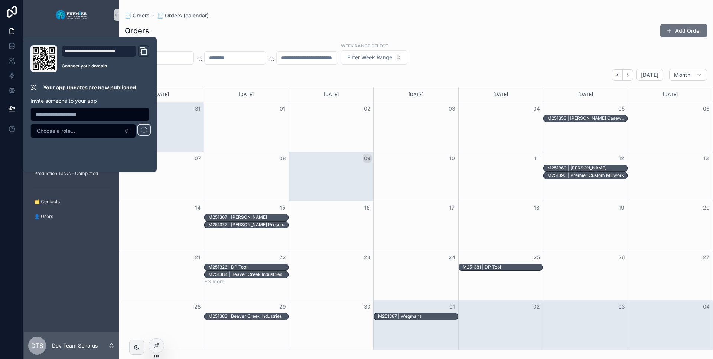
click at [81, 233] on div "🗓️ Production Schedule 🧾 Orders 🧾 Orders (calendar) 🧾 Orders (Due This Week) 🧾 …" at bounding box center [71, 181] width 95 height 303
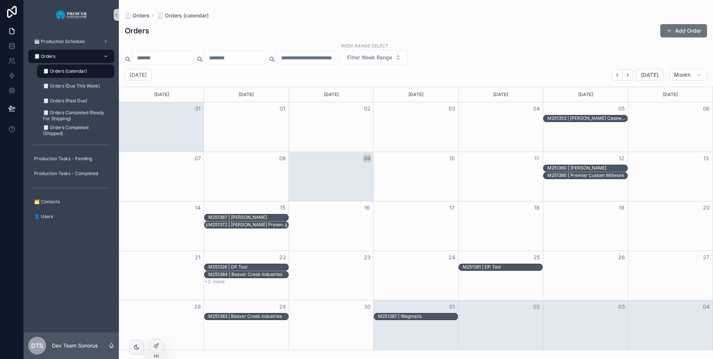
click at [249, 222] on div "M251372 | [PERSON_NAME] Presentation Furniture" at bounding box center [247, 225] width 79 height 6
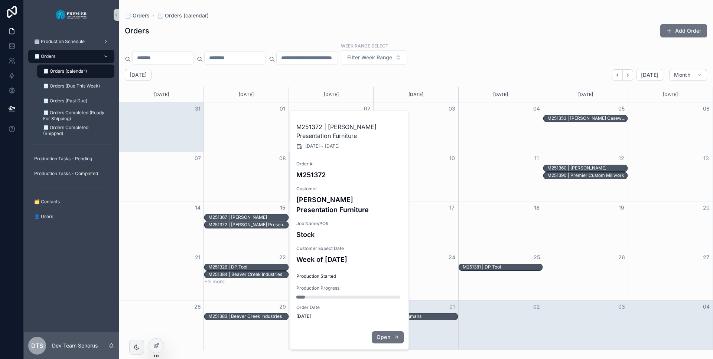
click at [393, 334] on icon "scrollable content" at bounding box center [396, 337] width 6 height 6
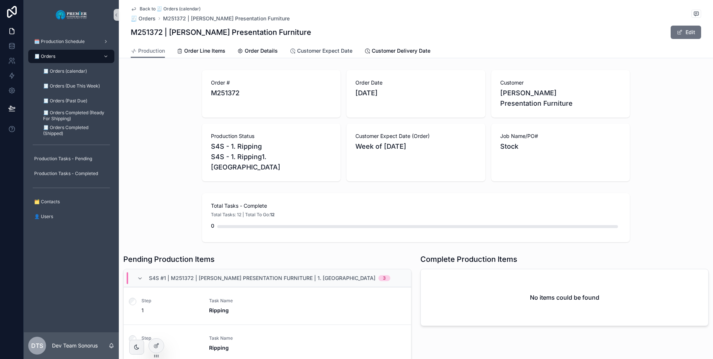
click at [325, 53] on span "Customer Expect Date" at bounding box center [324, 50] width 55 height 7
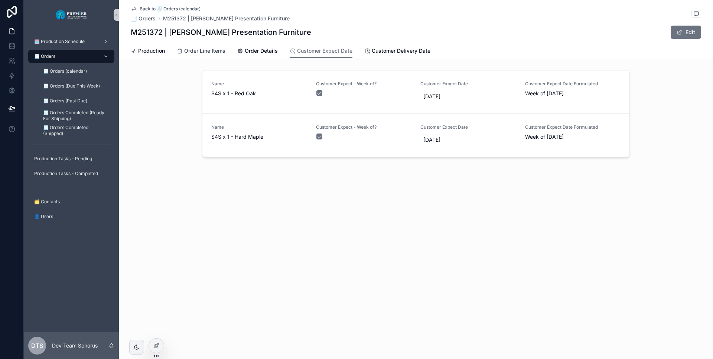
click at [219, 54] on span "Order Line Items" at bounding box center [204, 50] width 41 height 7
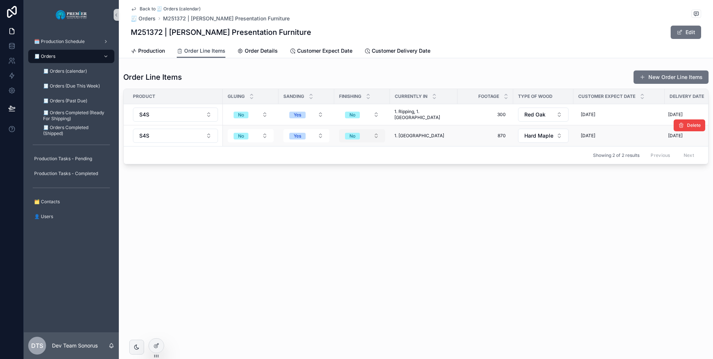
scroll to position [0, 14]
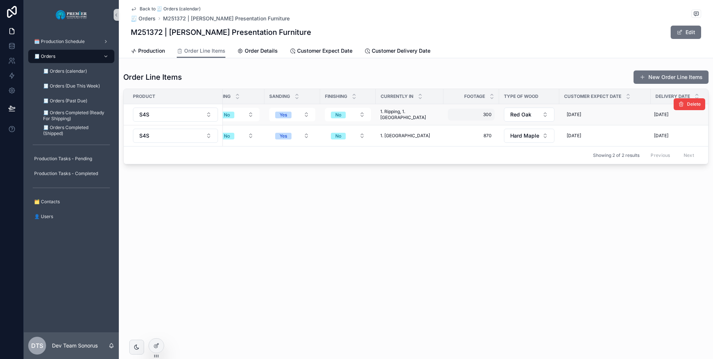
click at [454, 118] on div "300 300" at bounding box center [471, 115] width 47 height 12
click at [449, 186] on div "Back to 🧾 Orders (calendar) 🧾 Orders M251372 | [PERSON_NAME] Presentation Furni…" at bounding box center [416, 107] width 594 height 215
click at [261, 55] on link "Order Details" at bounding box center [257, 51] width 40 height 15
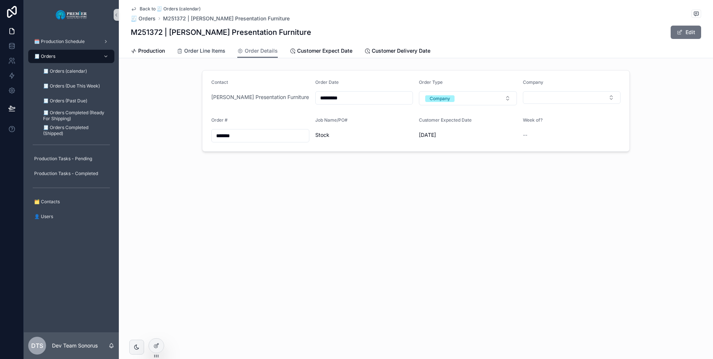
click at [213, 47] on span "Order Line Items" at bounding box center [204, 50] width 41 height 7
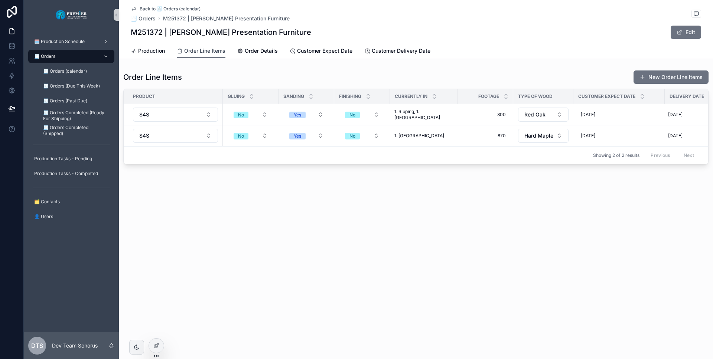
click at [213, 50] on span "Order Line Items" at bounding box center [204, 50] width 41 height 7
click at [408, 54] on span "Customer Delivery Date" at bounding box center [401, 50] width 59 height 7
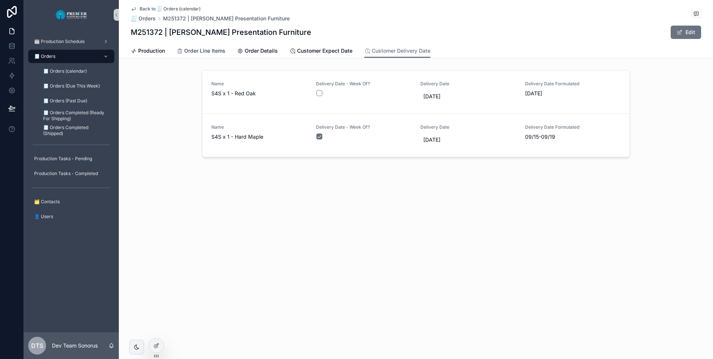
click at [203, 48] on span "Order Line Items" at bounding box center [204, 50] width 41 height 7
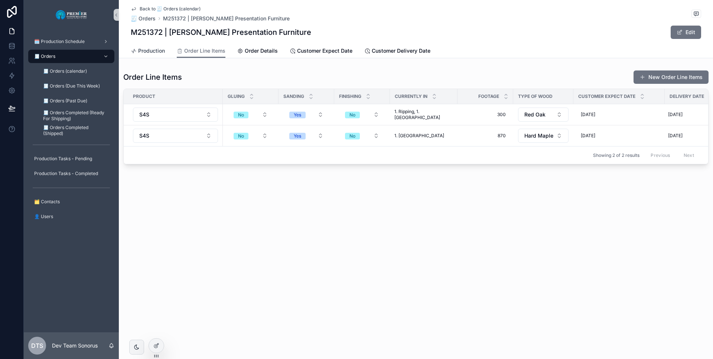
click at [141, 51] on span "Production" at bounding box center [151, 50] width 27 height 7
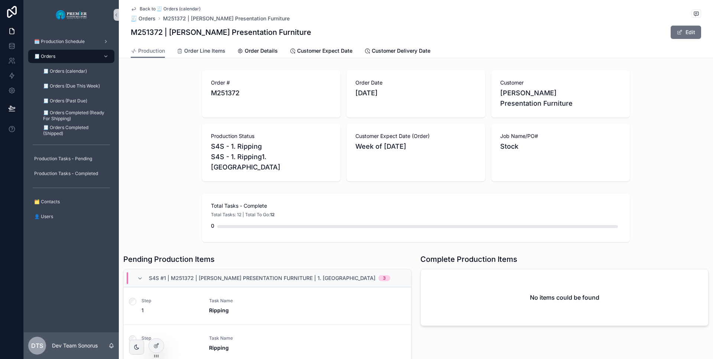
click at [184, 52] on span "Order Line Items" at bounding box center [204, 50] width 41 height 7
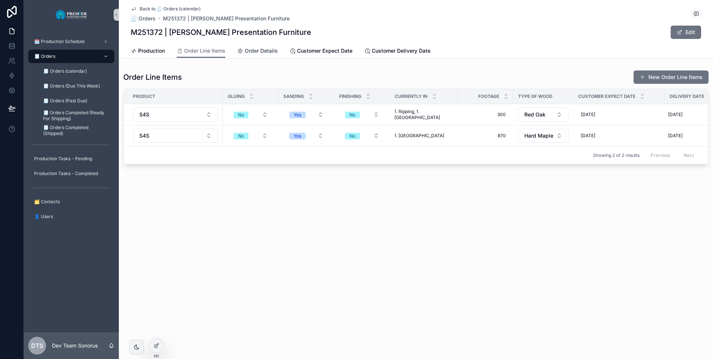
click at [271, 52] on span "Order Details" at bounding box center [261, 50] width 33 height 7
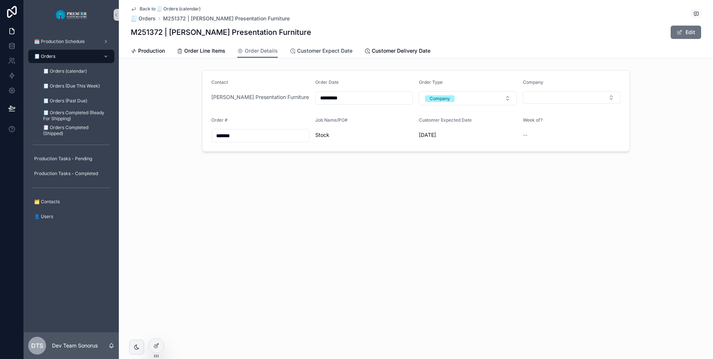
click at [332, 50] on span "Customer Expect Date" at bounding box center [324, 50] width 55 height 7
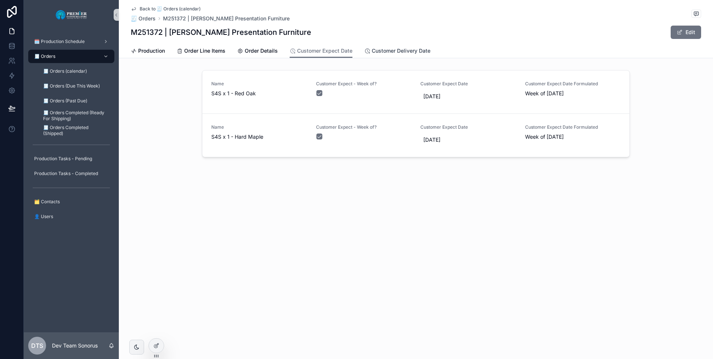
click at [400, 52] on span "Customer Delivery Date" at bounding box center [401, 50] width 59 height 7
click at [350, 49] on span "Customer Expect Date" at bounding box center [324, 50] width 55 height 7
click at [398, 49] on span "Customer Delivery Date" at bounding box center [401, 50] width 59 height 7
click at [332, 51] on span "Customer Expect Date" at bounding box center [324, 50] width 55 height 7
click at [405, 48] on span "Customer Delivery Date" at bounding box center [401, 50] width 59 height 7
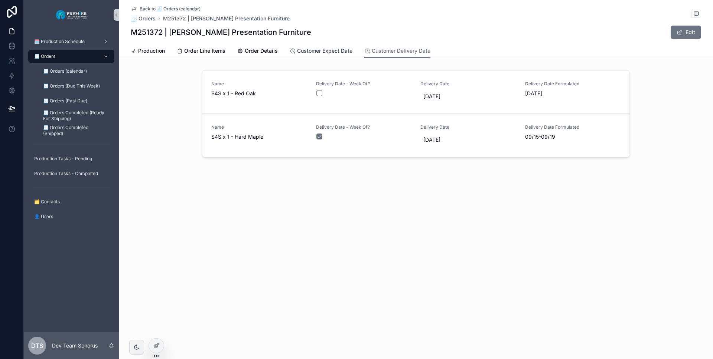
click at [347, 51] on span "Customer Expect Date" at bounding box center [324, 50] width 55 height 7
click at [400, 51] on span "Customer Delivery Date" at bounding box center [401, 50] width 59 height 7
click at [331, 49] on span "Customer Expect Date" at bounding box center [324, 50] width 55 height 7
click at [390, 49] on span "Customer Delivery Date" at bounding box center [401, 50] width 59 height 7
click at [330, 52] on span "Customer Expect Date" at bounding box center [324, 50] width 55 height 7
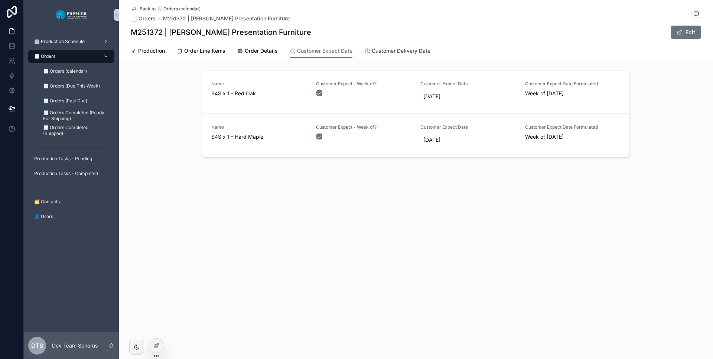
click at [377, 50] on span "Customer Delivery Date" at bounding box center [401, 50] width 59 height 7
click at [269, 47] on span "Order Details" at bounding box center [261, 50] width 33 height 7
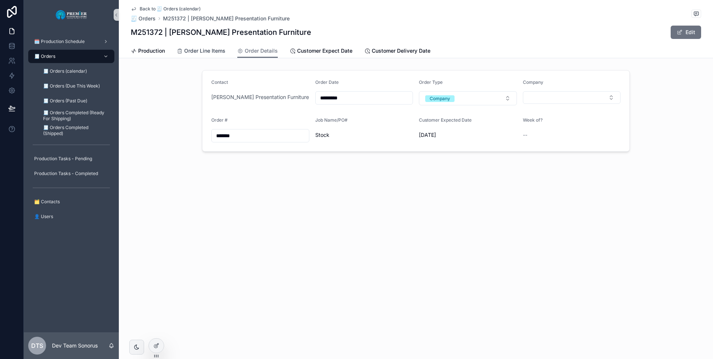
click at [221, 50] on span "Order Line Items" at bounding box center [204, 50] width 41 height 7
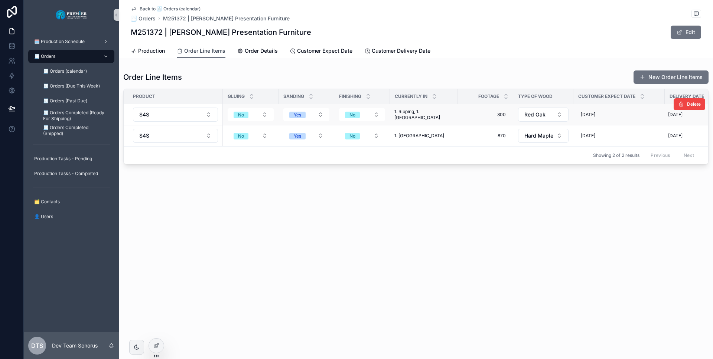
scroll to position [0, 14]
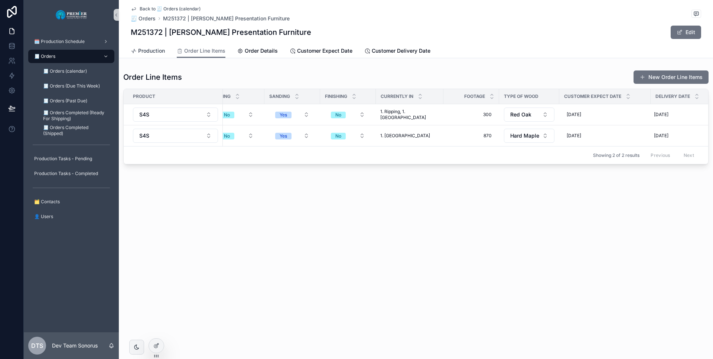
click at [162, 50] on span "Production" at bounding box center [151, 50] width 27 height 7
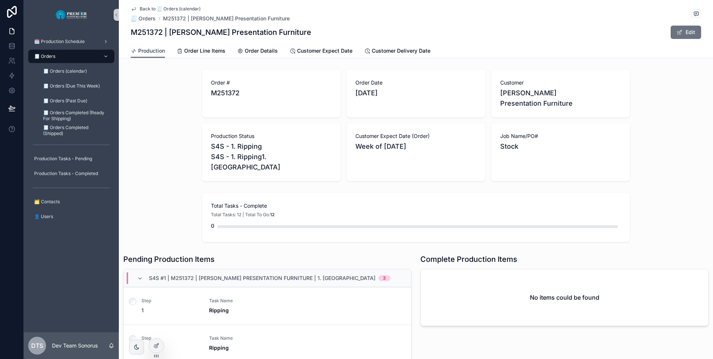
scroll to position [5, 0]
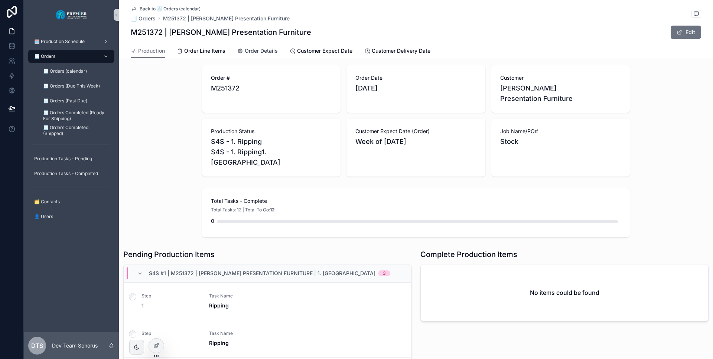
click at [248, 52] on span "Order Details" at bounding box center [261, 50] width 33 height 7
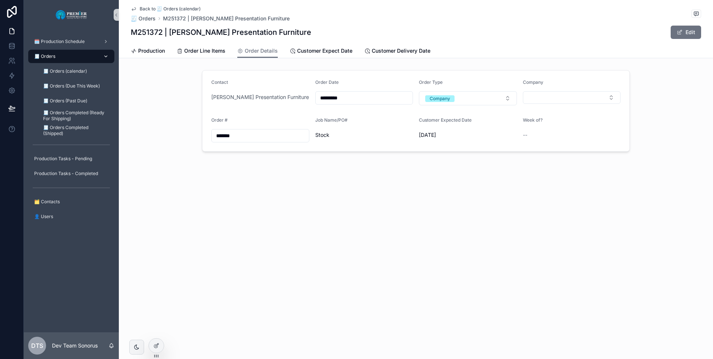
click at [81, 54] on div "🧾 Orders" at bounding box center [71, 56] width 77 height 12
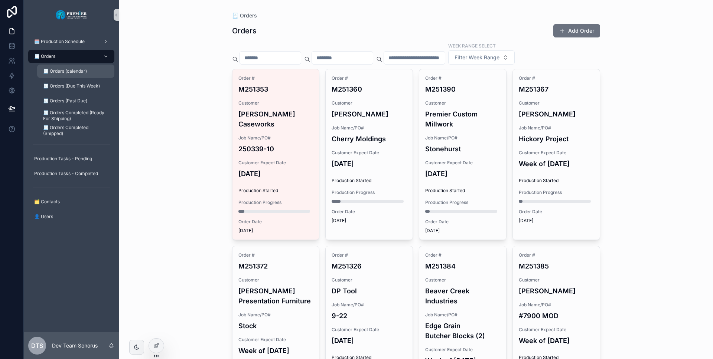
click at [79, 74] on div "🧾 Orders (calendar)" at bounding box center [76, 71] width 68 height 12
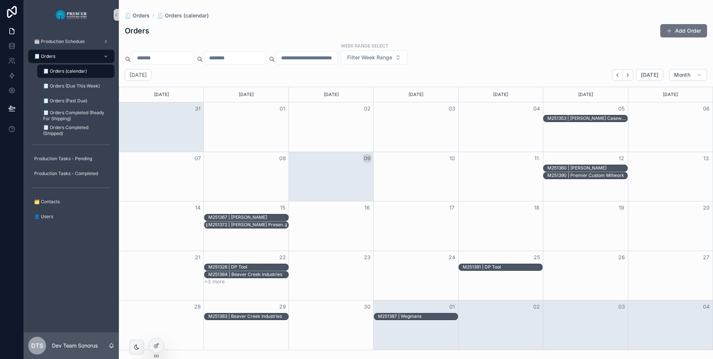
click at [252, 227] on div "M251372 | [PERSON_NAME] Presentation Furniture" at bounding box center [247, 225] width 79 height 6
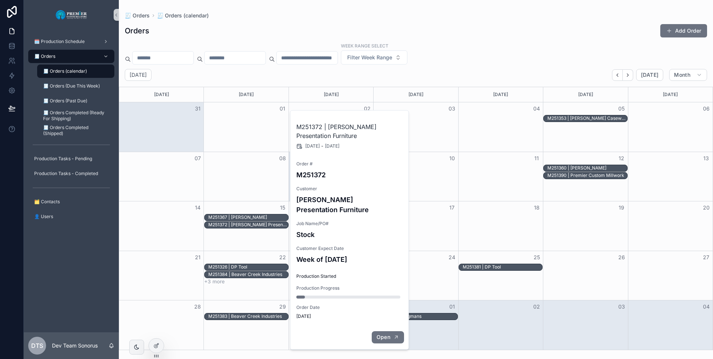
click at [391, 331] on button "Open" at bounding box center [388, 337] width 32 height 12
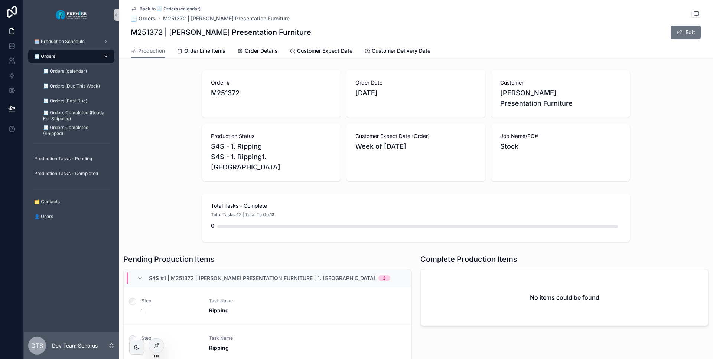
click at [87, 54] on div "🧾 Orders" at bounding box center [71, 56] width 77 height 12
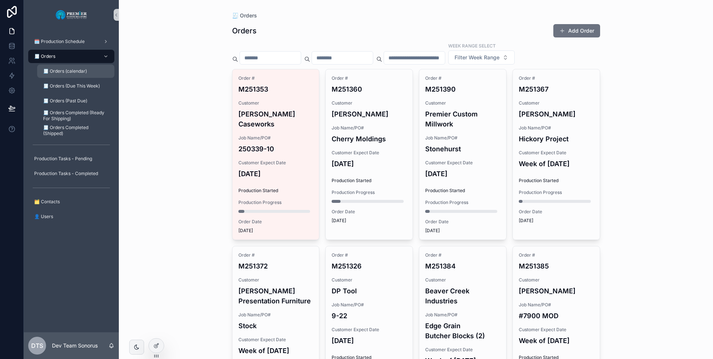
click at [84, 75] on div "🧾 Orders (calendar)" at bounding box center [76, 71] width 68 height 12
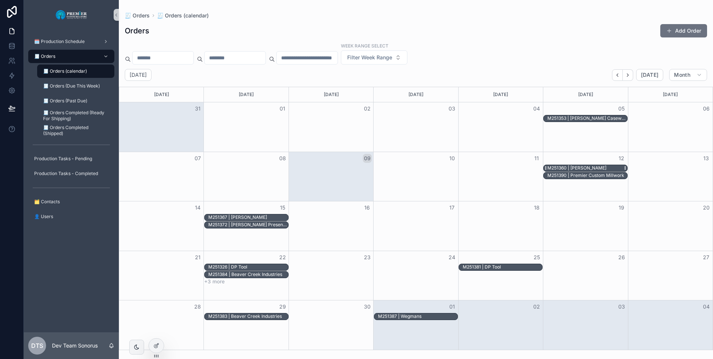
click at [601, 167] on div "M251360 | [PERSON_NAME]" at bounding box center [576, 168] width 59 height 6
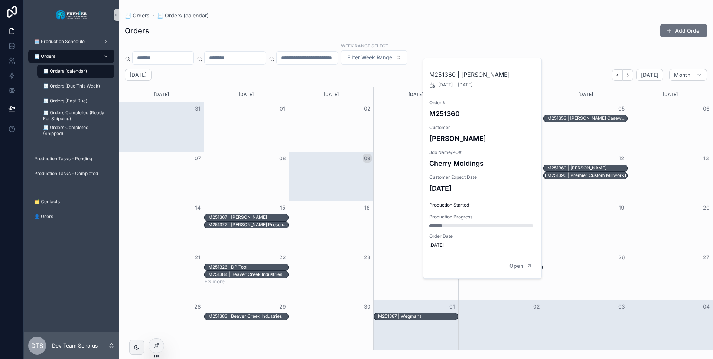
click at [598, 173] on div "M251390 | Premier Custom Millwork" at bounding box center [585, 176] width 77 height 6
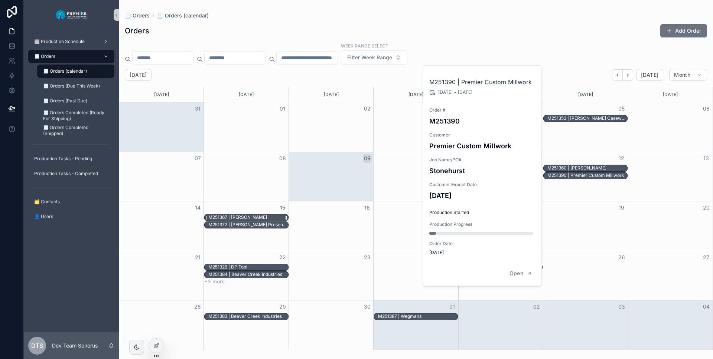
click at [260, 218] on div "M251367 | [PERSON_NAME]" at bounding box center [237, 218] width 59 height 6
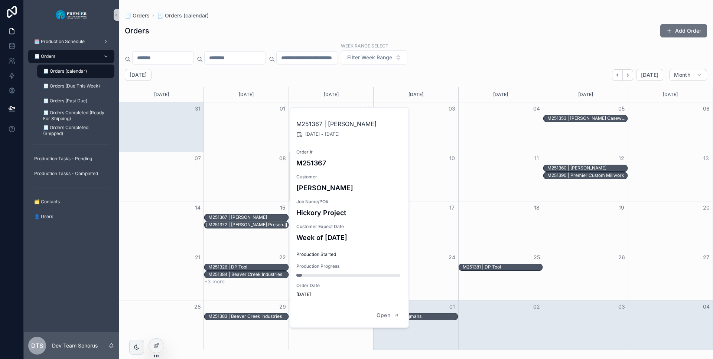
click at [263, 224] on div "M251372 | [PERSON_NAME] Presentation Furniture" at bounding box center [247, 225] width 79 height 6
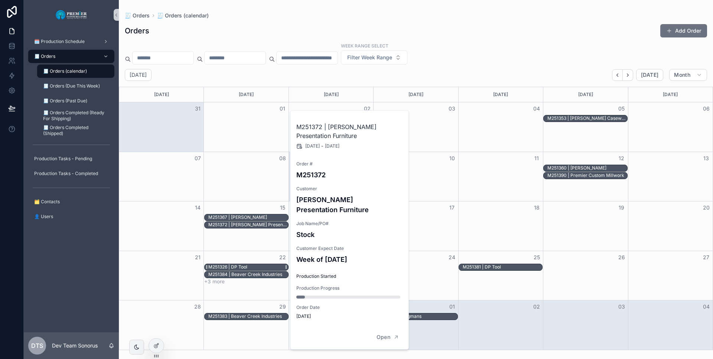
click at [258, 269] on div "M251326 | DP Tool" at bounding box center [247, 267] width 79 height 6
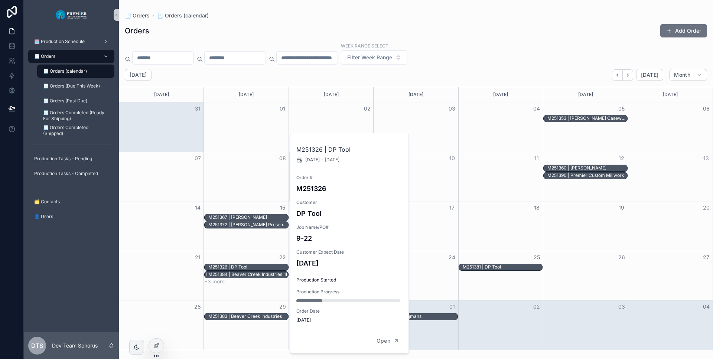
click at [260, 276] on div "M251384 | Beaver Creek Industries" at bounding box center [245, 275] width 74 height 6
click at [262, 271] on div "M251384 | Beaver Creek Industries" at bounding box center [246, 274] width 84 height 7
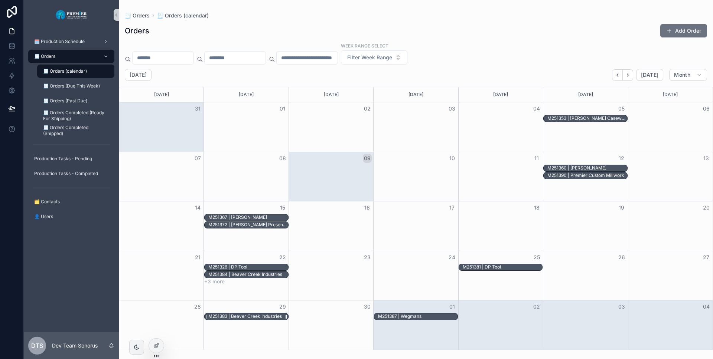
click at [260, 315] on div "M251383 | Beaver Creek Industries" at bounding box center [244, 317] width 73 height 6
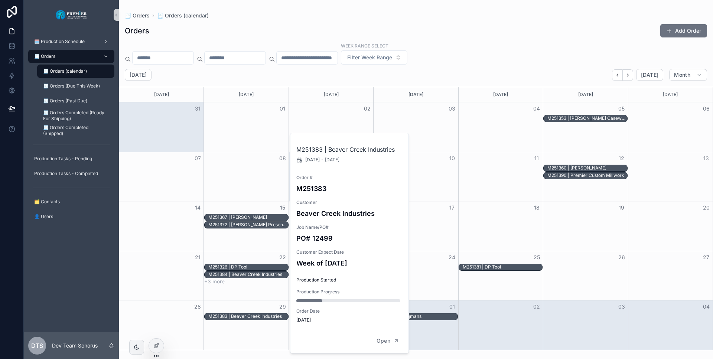
click at [76, 246] on div "🗓️ Production Schedule 🧾 Orders 🧾 Orders (calendar) 🧾 Orders (Due This Week) 🧾 …" at bounding box center [71, 181] width 95 height 303
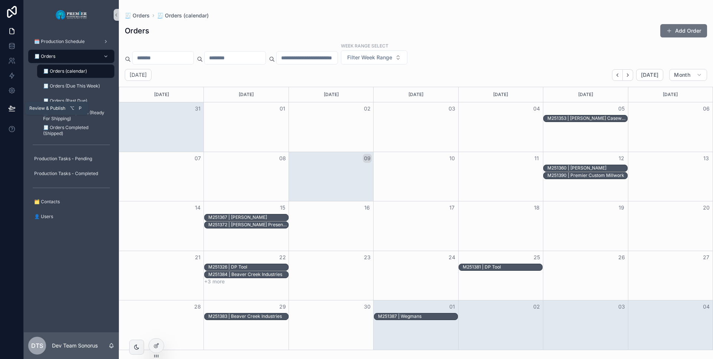
click at [9, 108] on icon at bounding box center [12, 108] width 6 height 4
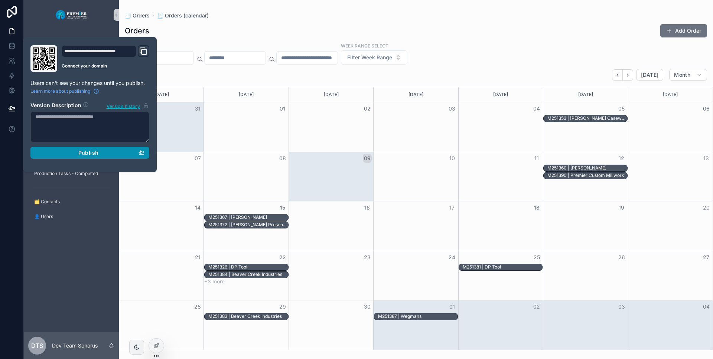
click at [78, 156] on span "Publish" at bounding box center [88, 153] width 20 height 7
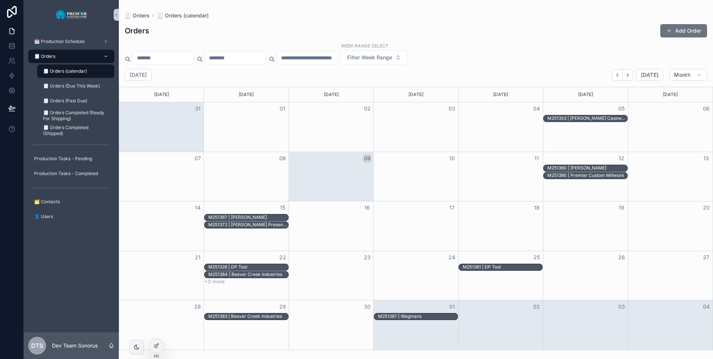
click at [91, 231] on div "🗓️ Production Schedule 🧾 Orders 🧾 Orders (calendar) 🧾 Orders (Due This Week) 🧾 …" at bounding box center [71, 131] width 95 height 203
click at [154, 340] on div at bounding box center [156, 346] width 15 height 14
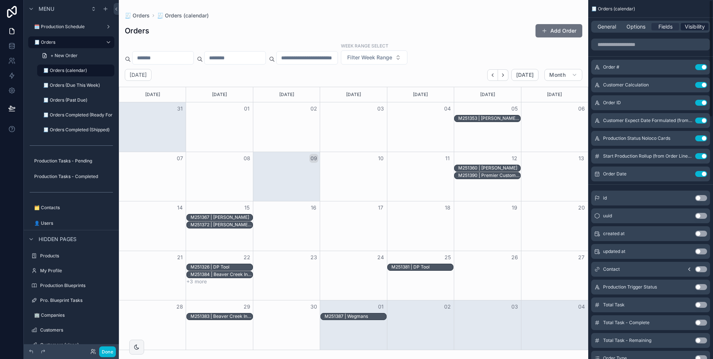
click at [696, 26] on span "Visibility" at bounding box center [694, 26] width 20 height 7
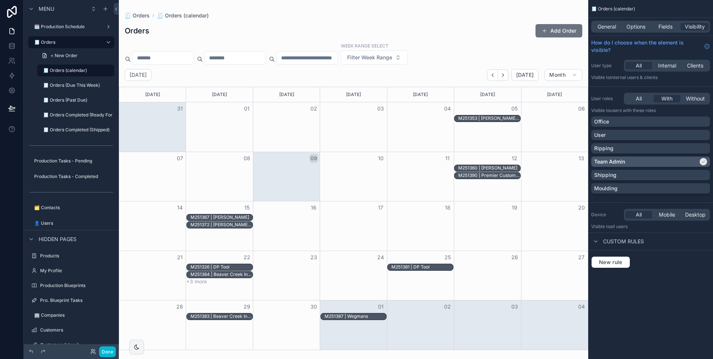
click at [683, 161] on div "Team Admin" at bounding box center [646, 161] width 104 height 7
click at [113, 351] on button "Done" at bounding box center [107, 352] width 17 height 11
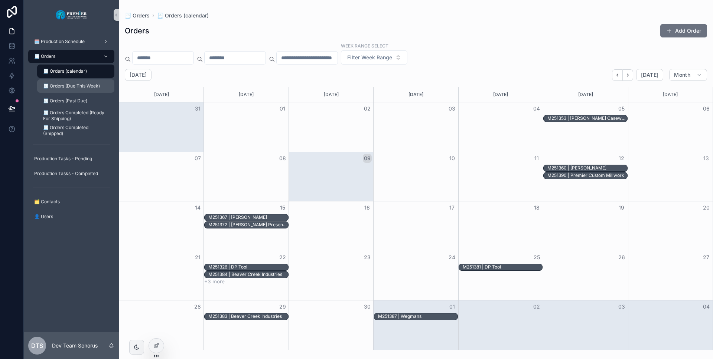
click at [79, 82] on div "🧾 Orders (Due This Week)" at bounding box center [76, 86] width 68 height 12
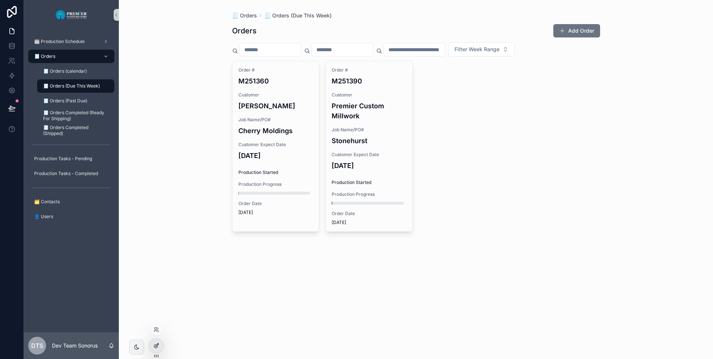
click at [160, 347] on div at bounding box center [156, 346] width 15 height 14
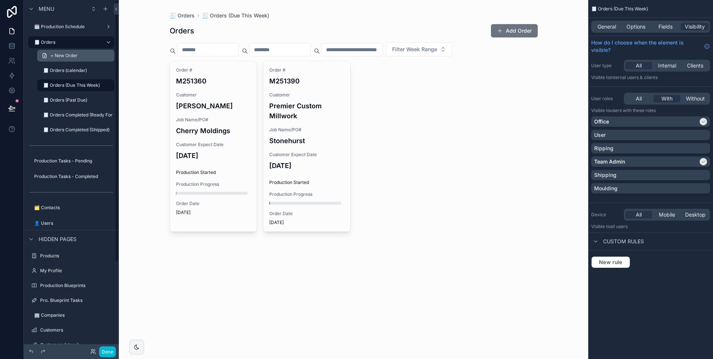
click at [56, 53] on span "+ New Order" at bounding box center [63, 56] width 27 height 6
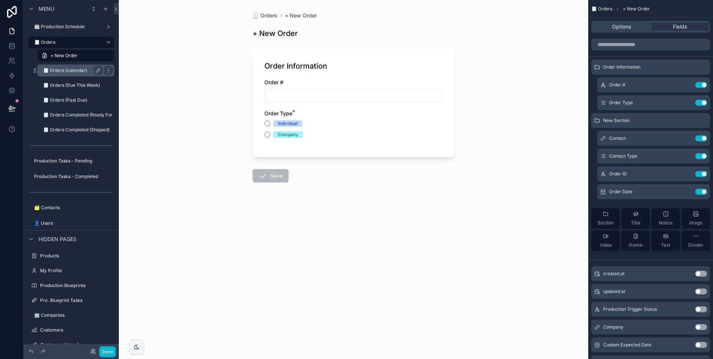
click at [65, 71] on label "🧾 Orders (calendar)" at bounding box center [71, 71] width 56 height 6
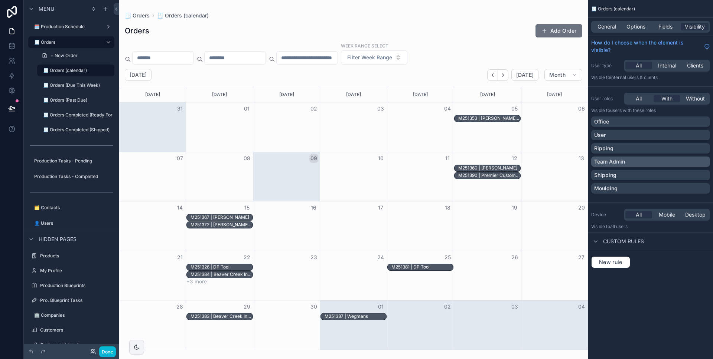
click at [632, 160] on div "Team Admin" at bounding box center [650, 161] width 113 height 7
click at [643, 123] on div "Office" at bounding box center [650, 121] width 113 height 7
click at [105, 352] on button "Done" at bounding box center [107, 352] width 17 height 11
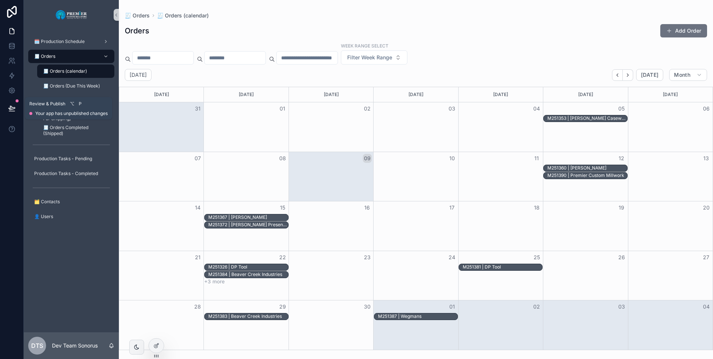
click at [19, 109] on button at bounding box center [12, 108] width 16 height 21
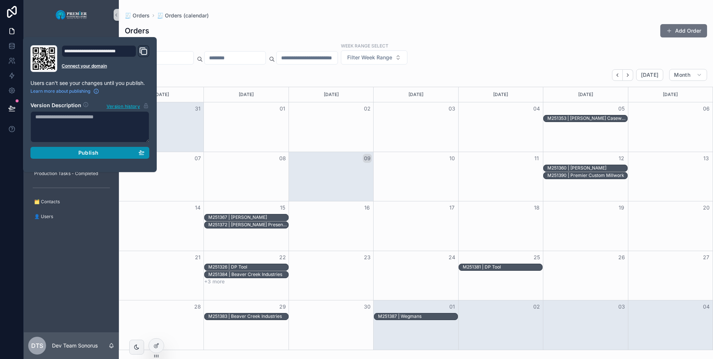
click at [41, 148] on button "Publish" at bounding box center [89, 153] width 119 height 12
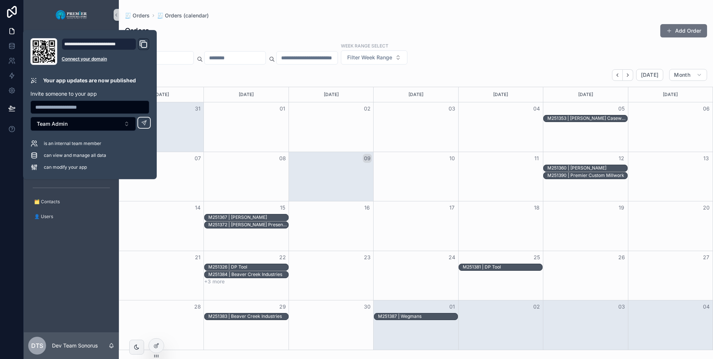
click at [92, 227] on div "🗓️ Production Schedule 🧾 Orders 🧾 Orders (calendar) 🧾 Orders (Due This Week) 🧾 …" at bounding box center [71, 131] width 95 height 203
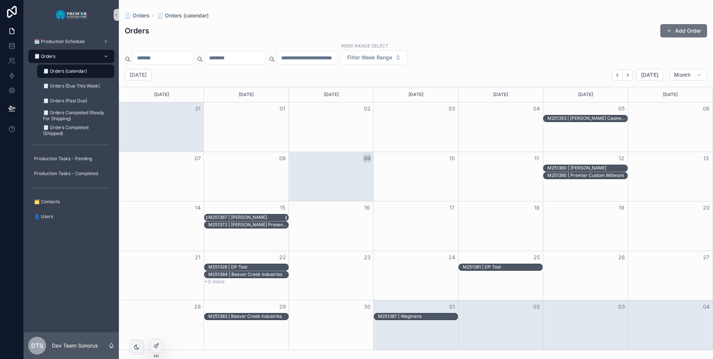
click at [254, 215] on div "M251367 | [PERSON_NAME]" at bounding box center [237, 218] width 59 height 6
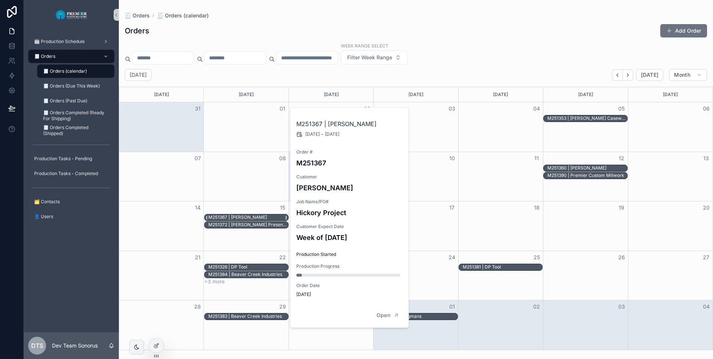
click at [252, 216] on div "M251367 | [PERSON_NAME]" at bounding box center [237, 218] width 59 height 6
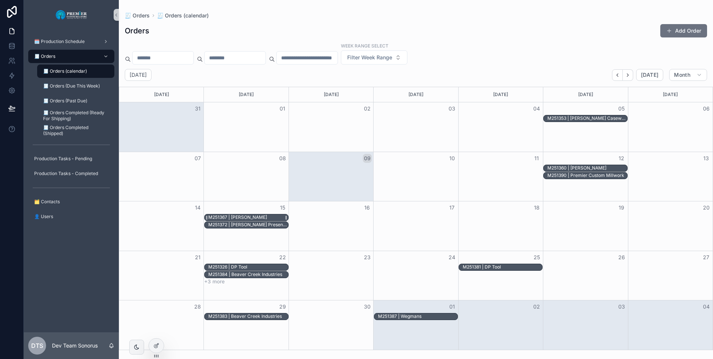
click at [268, 218] on div "M251367 | [PERSON_NAME]" at bounding box center [247, 218] width 79 height 6
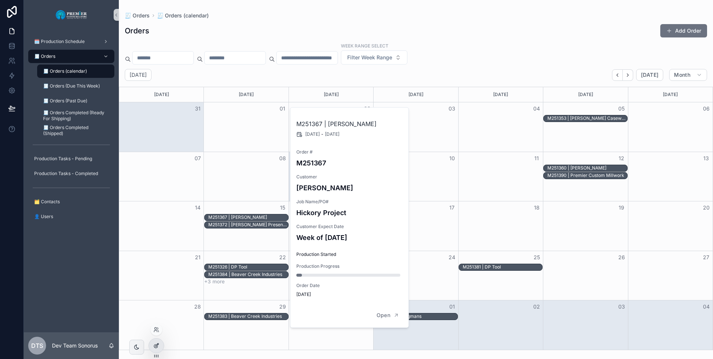
click at [156, 344] on icon at bounding box center [156, 346] width 6 height 6
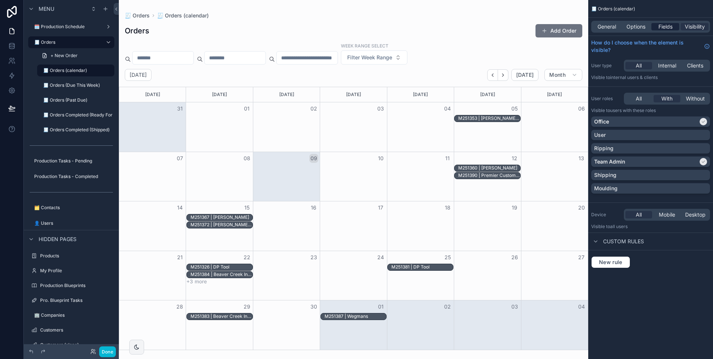
click at [665, 29] on span "Fields" at bounding box center [665, 26] width 14 height 7
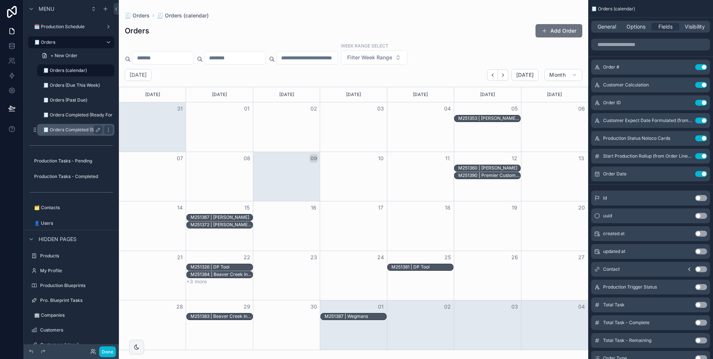
click at [66, 130] on label "🧾 Orders Completed (Shipped)" at bounding box center [76, 130] width 66 height 6
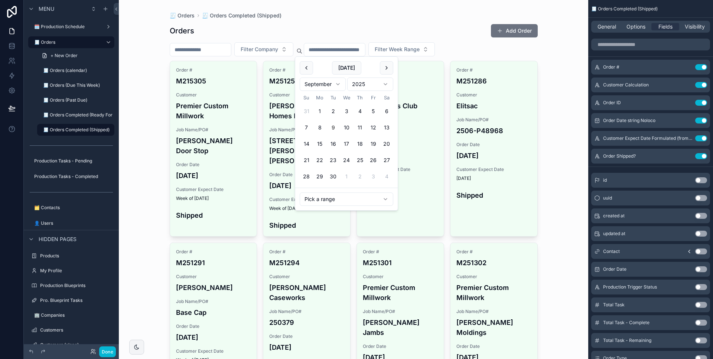
click at [352, 51] on input "scrollable content" at bounding box center [334, 50] width 61 height 10
click at [216, 46] on input "scrollable content" at bounding box center [200, 50] width 61 height 10
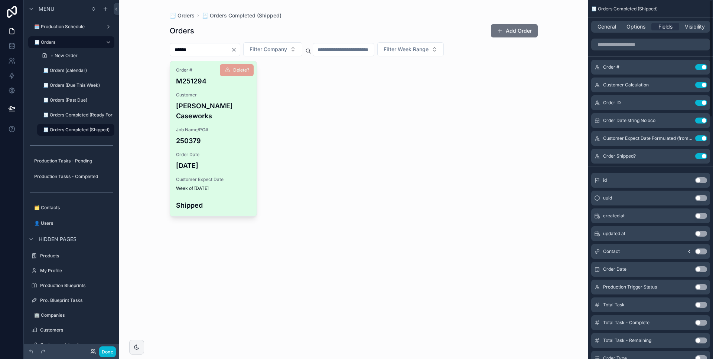
type input "******"
click at [244, 137] on div "Order # M251294 Customer [PERSON_NAME] Caseworks Job Name/PO# 250379 Order Date…" at bounding box center [213, 138] width 87 height 155
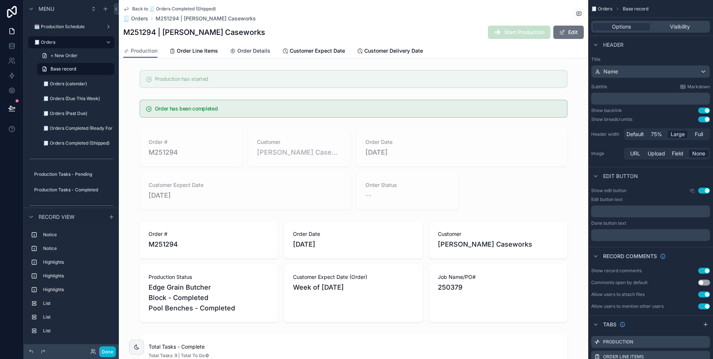
click at [250, 54] on span "Order Details" at bounding box center [253, 50] width 33 height 7
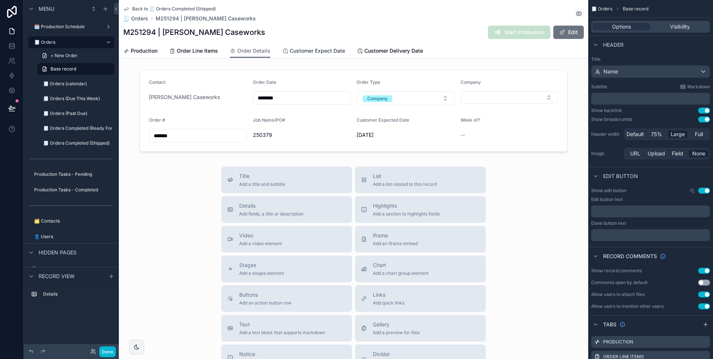
click at [339, 56] on link "Customer Expect Date" at bounding box center [313, 51] width 63 height 15
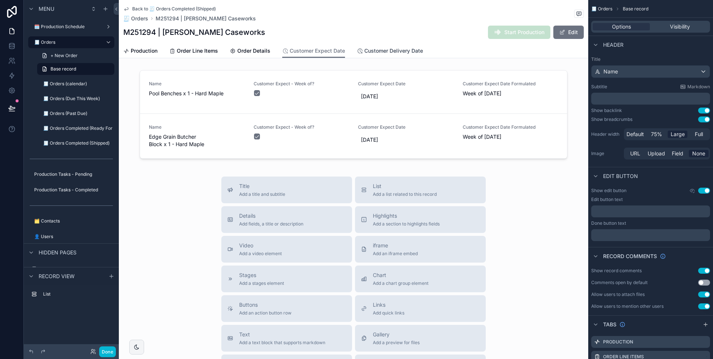
click at [405, 49] on span "Customer Delivery Date" at bounding box center [393, 50] width 59 height 7
click at [65, 85] on label "🧾 Orders (calendar)" at bounding box center [71, 84] width 56 height 6
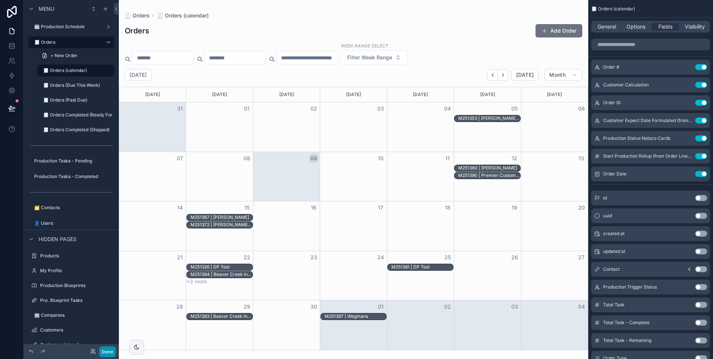
click at [105, 357] on button "Done" at bounding box center [107, 352] width 17 height 11
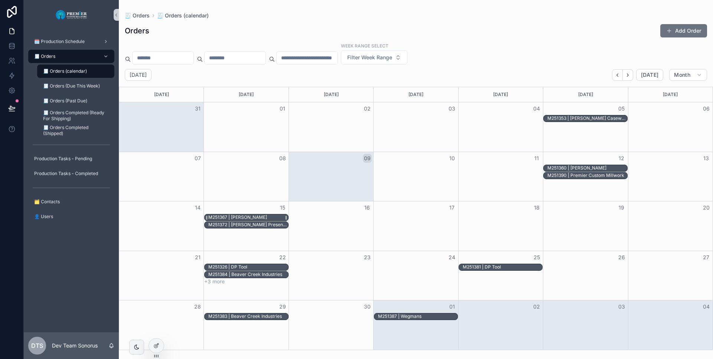
click at [257, 217] on div "M251367 | [PERSON_NAME]" at bounding box center [237, 218] width 59 height 6
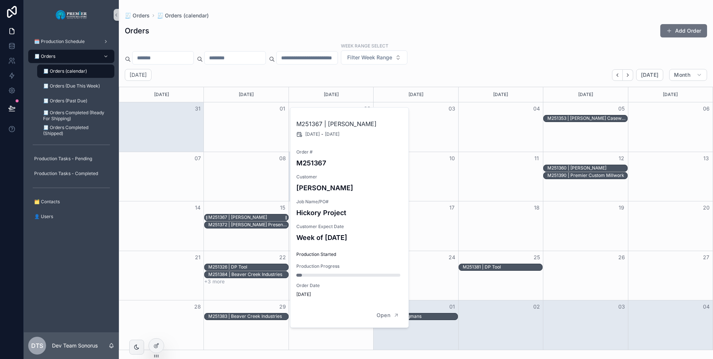
click at [257, 216] on div "M251367 | [PERSON_NAME]" at bounding box center [237, 218] width 59 height 6
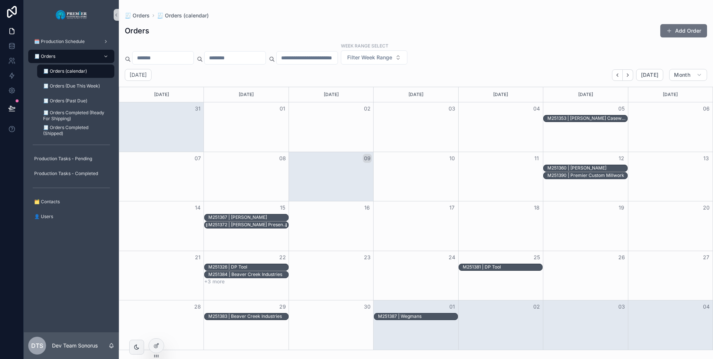
click at [256, 225] on div "M251372 | [PERSON_NAME] Presentation Furniture" at bounding box center [247, 225] width 79 height 6
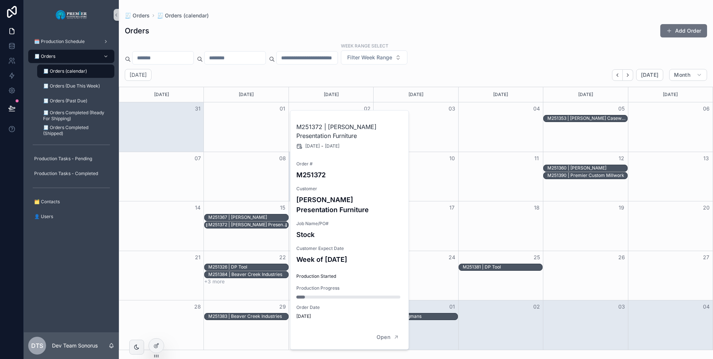
click at [256, 225] on div "M251372 | [PERSON_NAME] Presentation Furniture" at bounding box center [247, 225] width 79 height 6
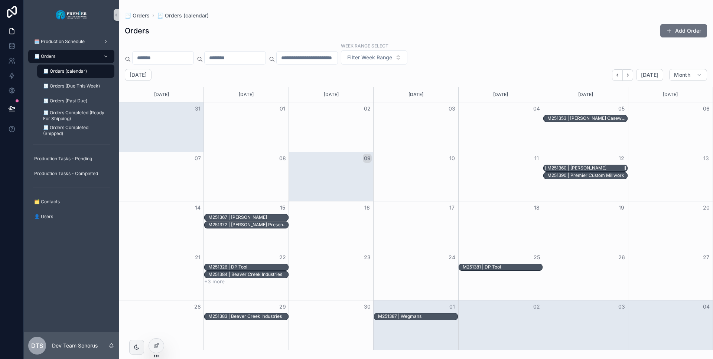
click at [600, 169] on div "M251360 | [PERSON_NAME]" at bounding box center [576, 168] width 59 height 6
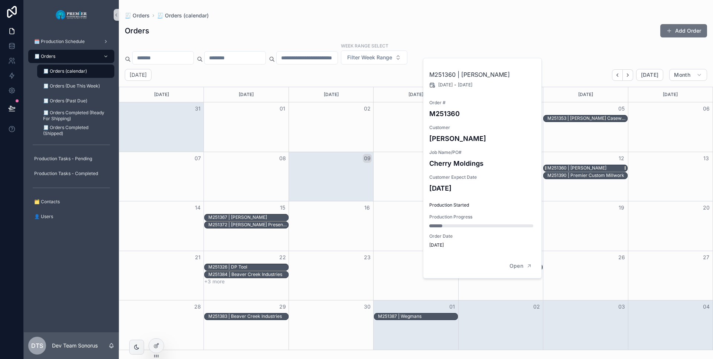
click at [599, 168] on div "M251360 | [PERSON_NAME]" at bounding box center [576, 168] width 59 height 6
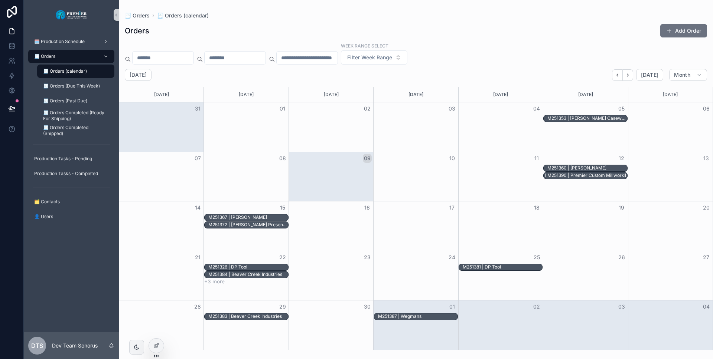
click at [594, 176] on div "M251390 | Premier Custom Millwork" at bounding box center [585, 176] width 77 height 6
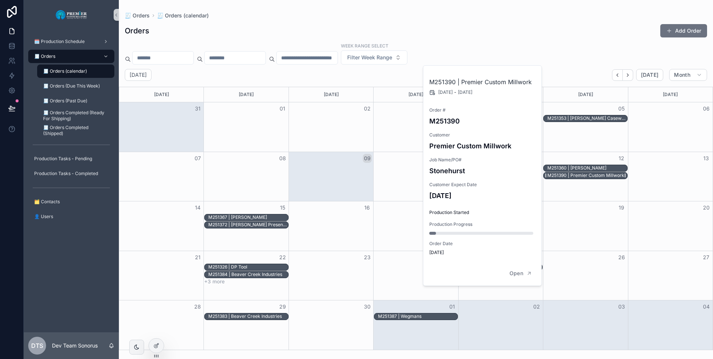
click at [594, 176] on div "M251390 | Premier Custom Millwork" at bounding box center [585, 176] width 77 height 6
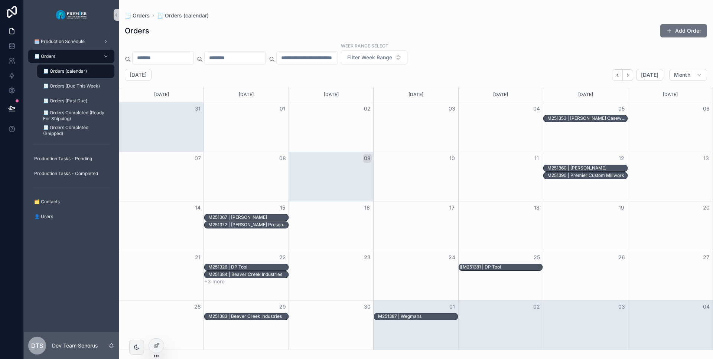
click at [493, 269] on div "M251381 | DP Tool" at bounding box center [481, 267] width 38 height 6
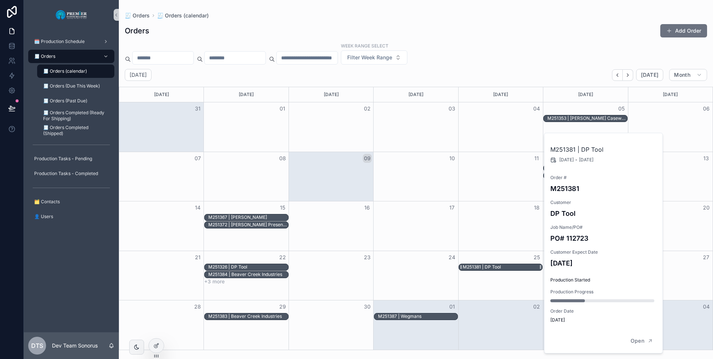
click at [493, 269] on div "M251381 | DP Tool" at bounding box center [481, 267] width 38 height 6
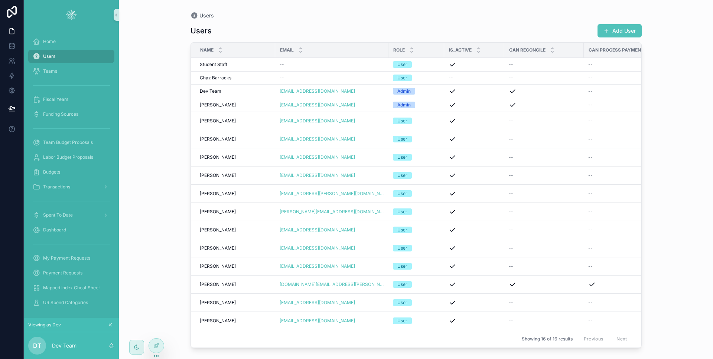
scroll to position [1, 0]
